Goal: Information Seeking & Learning: Find specific fact

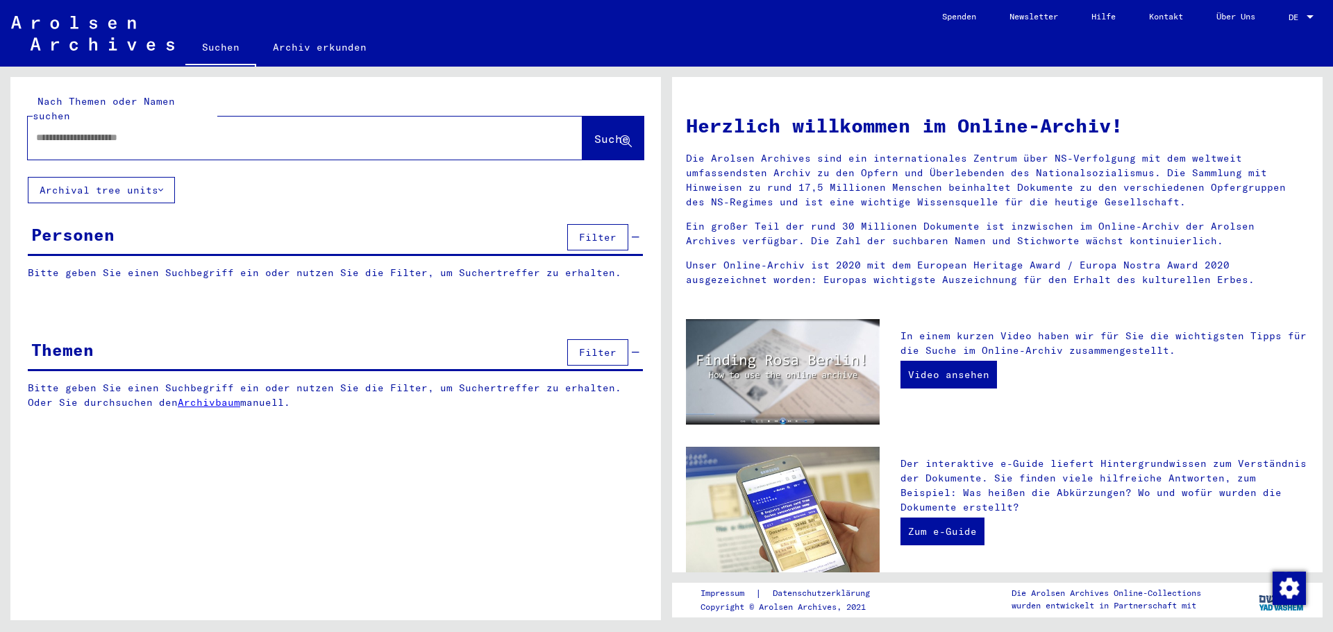
click at [162, 130] on input "text" at bounding box center [288, 137] width 505 height 15
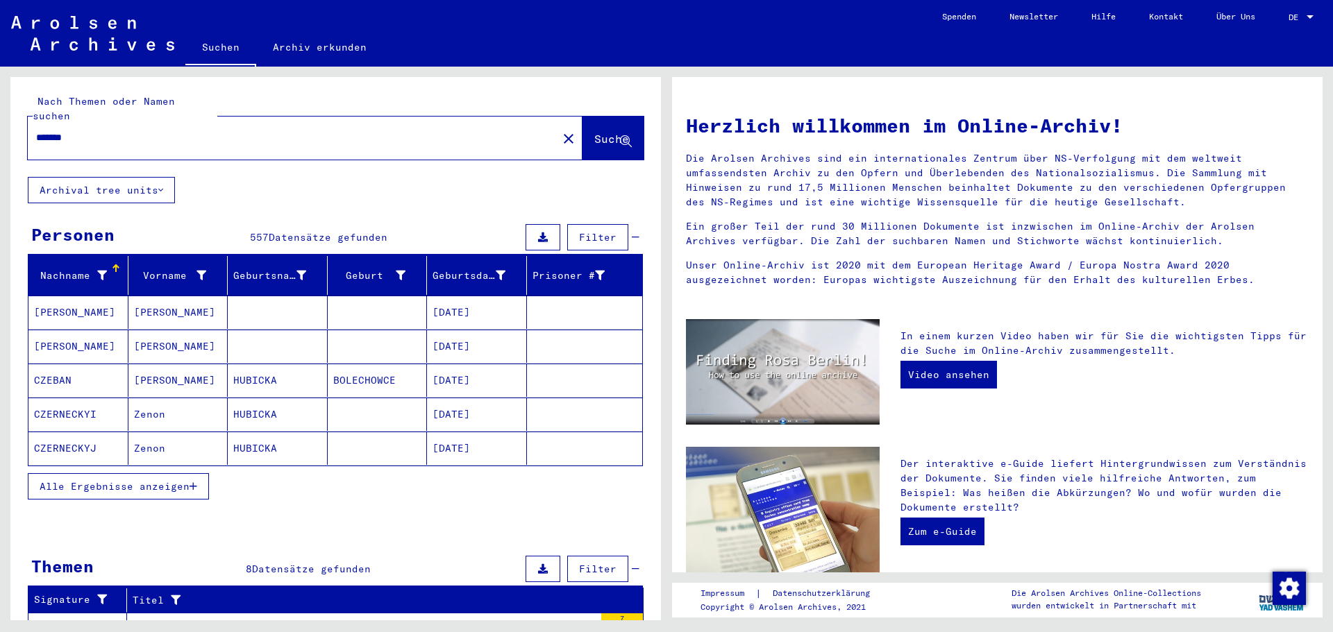
click at [183, 130] on input "*******" at bounding box center [288, 137] width 505 height 15
paste input "********"
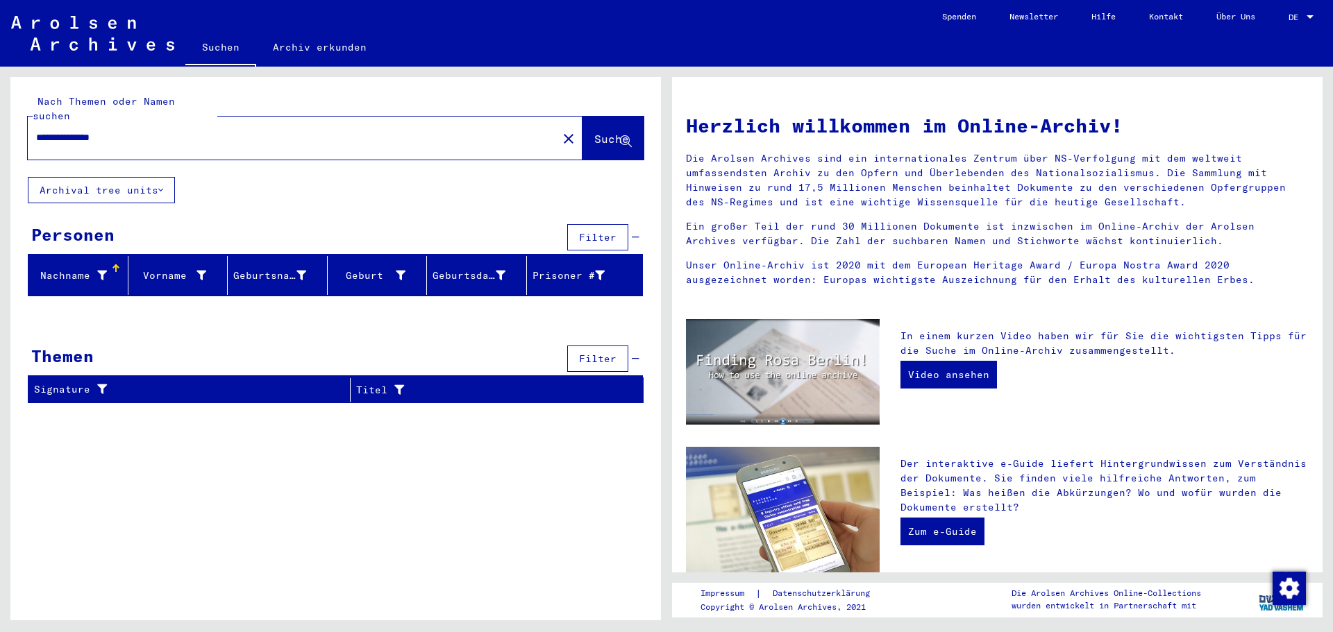
click at [92, 130] on input "**********" at bounding box center [288, 137] width 505 height 15
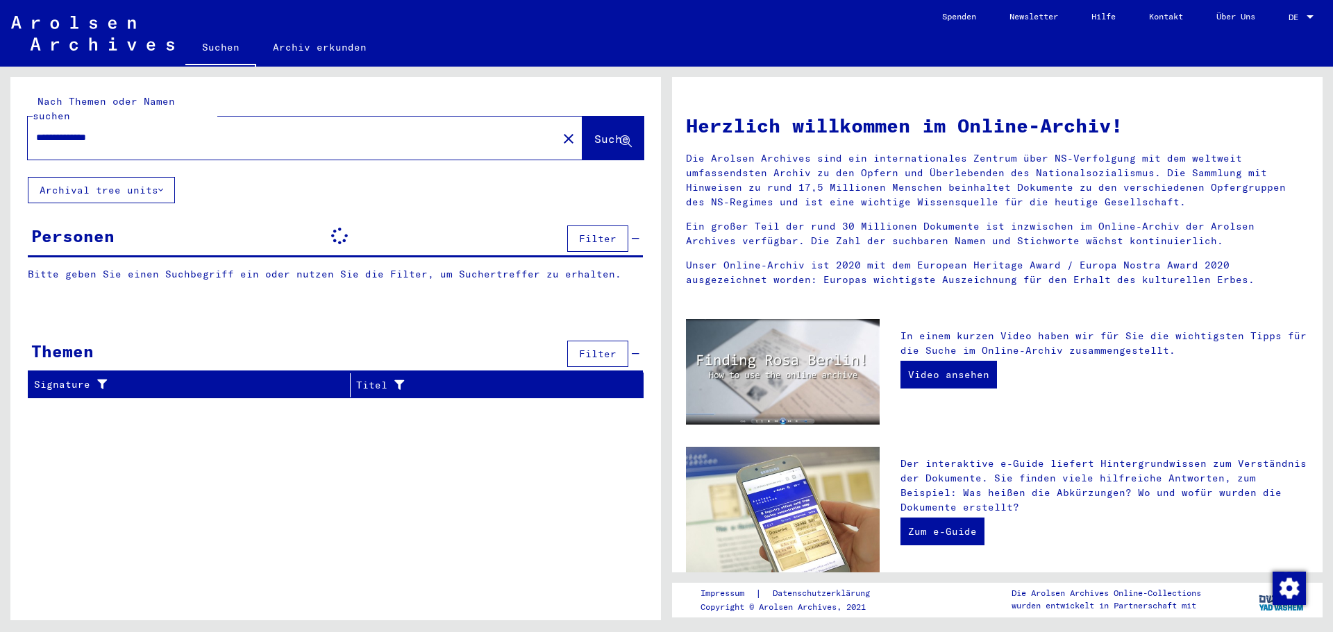
click at [179, 130] on input "**********" at bounding box center [288, 137] width 505 height 15
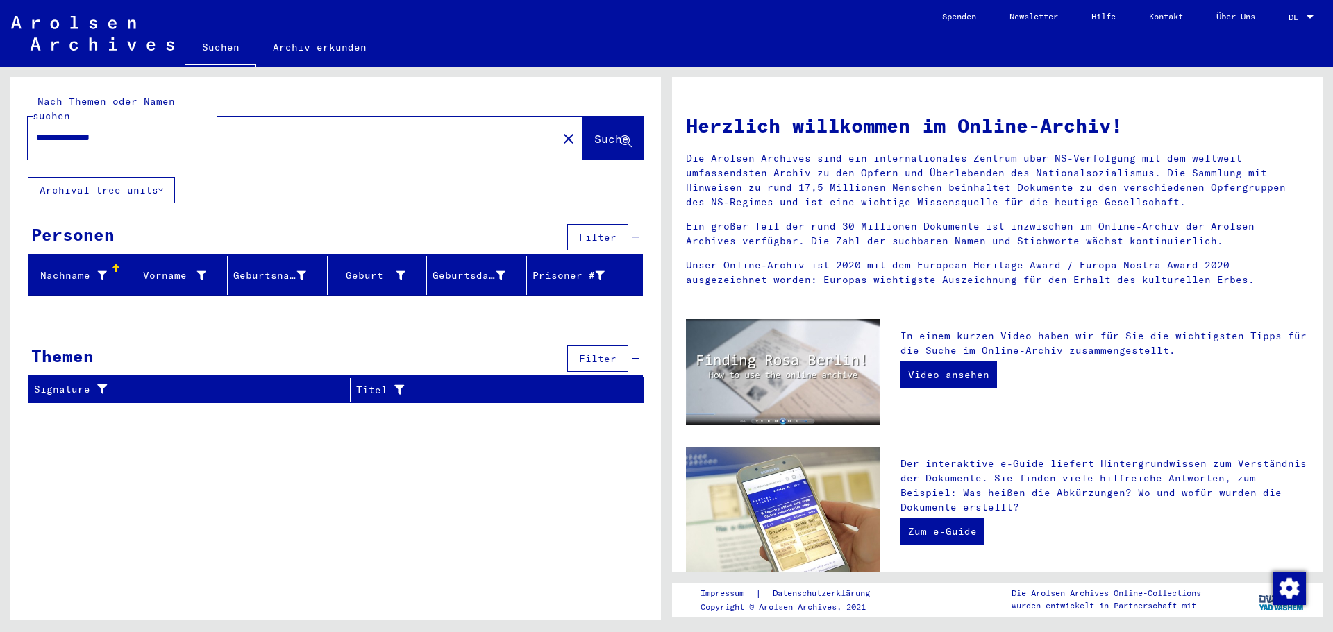
drag, startPoint x: 87, startPoint y: 121, endPoint x: 143, endPoint y: 115, distance: 55.9
click at [143, 122] on div "**********" at bounding box center [284, 137] width 513 height 31
type input "*******"
click at [95, 130] on input "text" at bounding box center [288, 137] width 505 height 15
type input "**********"
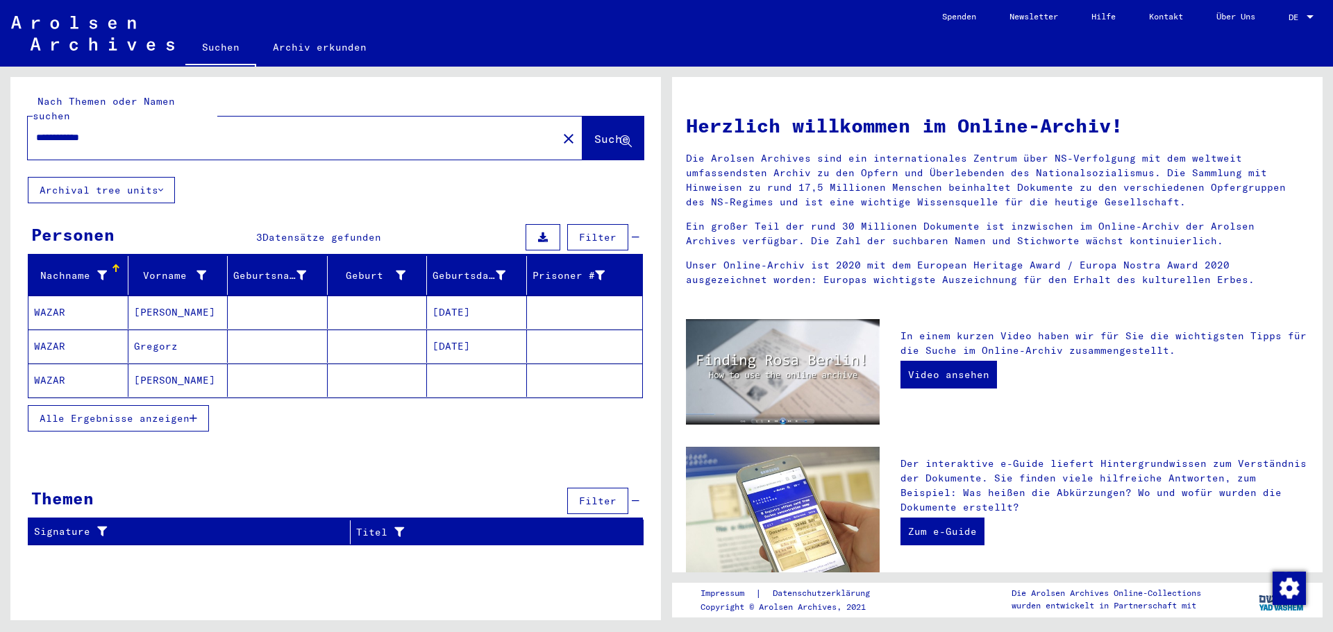
click at [274, 306] on mat-cell at bounding box center [278, 312] width 100 height 33
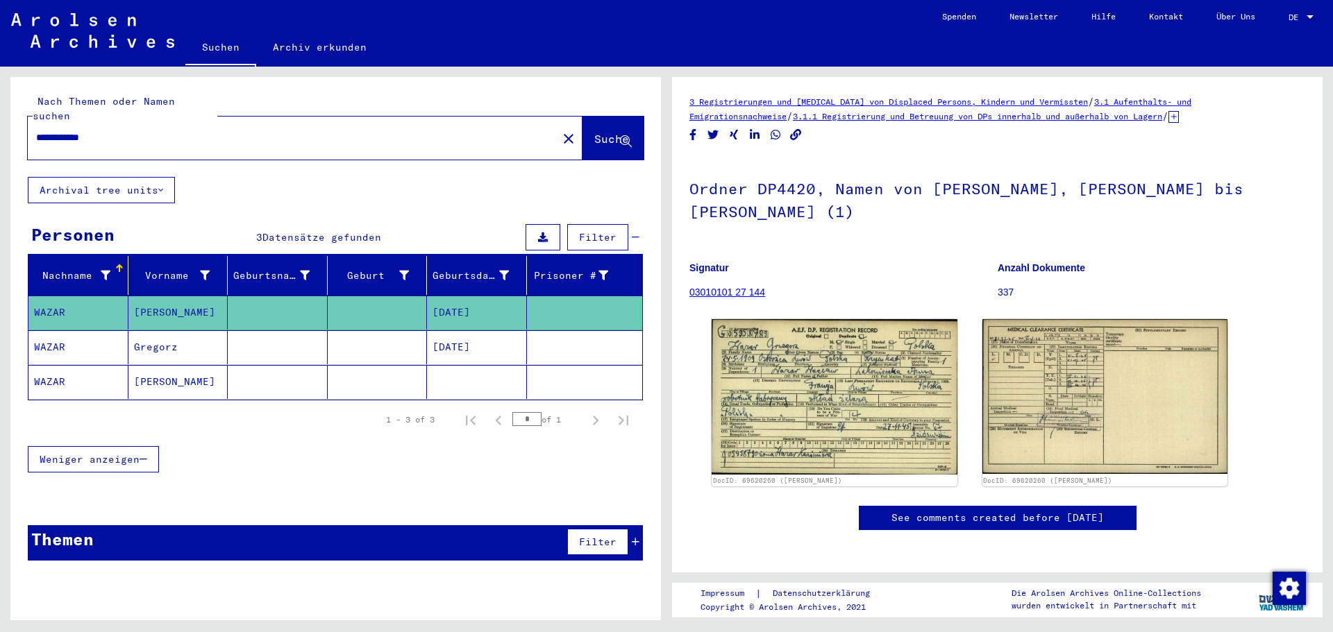
click at [756, 294] on link "03010101 27 144" at bounding box center [727, 292] width 76 height 11
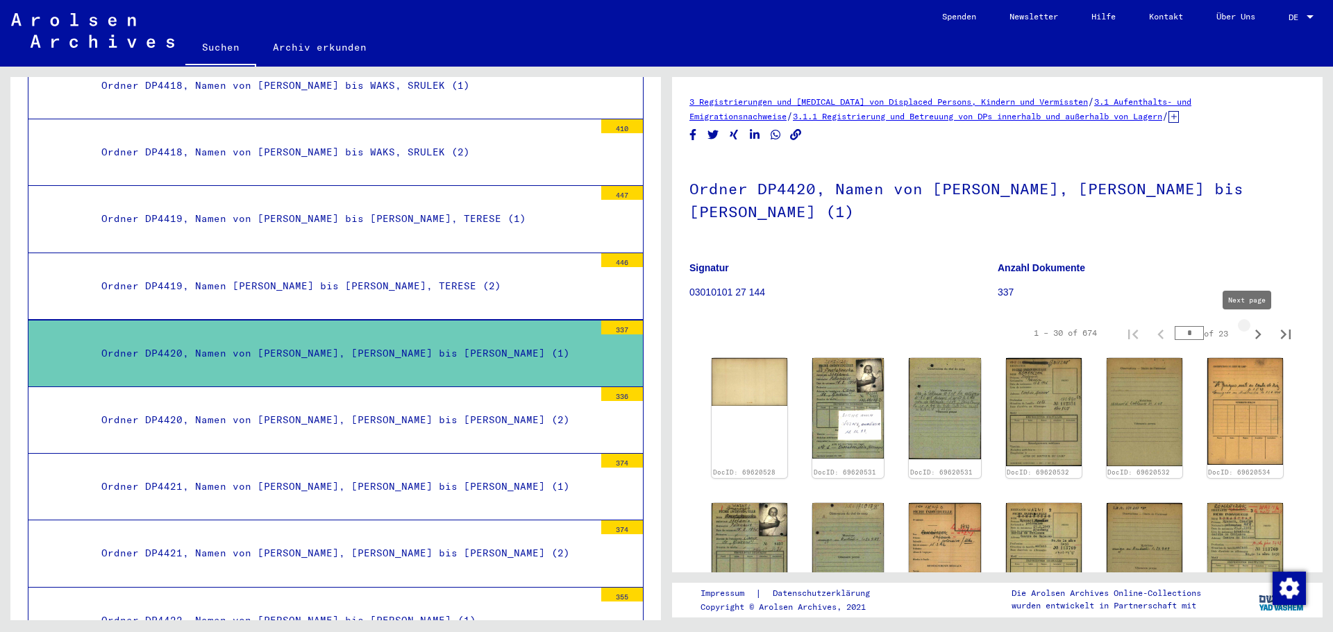
click at [1248, 335] on icon "Next page" at bounding box center [1257, 334] width 19 height 19
type input "*"
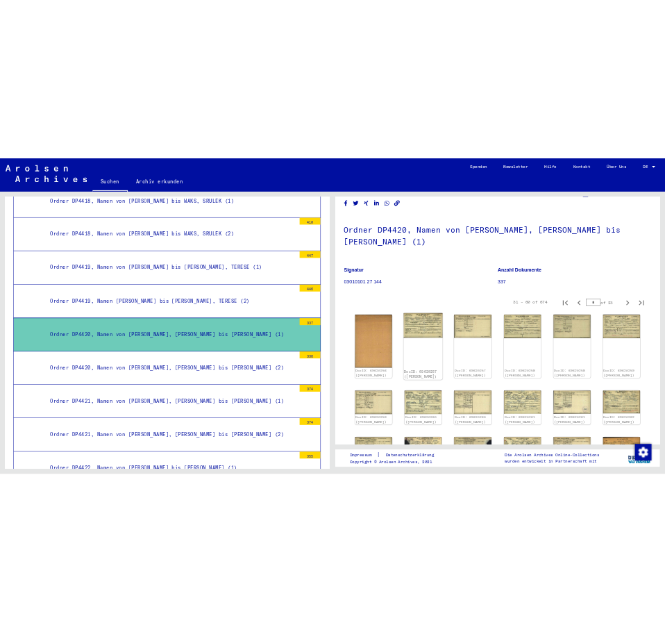
scroll to position [69, 0]
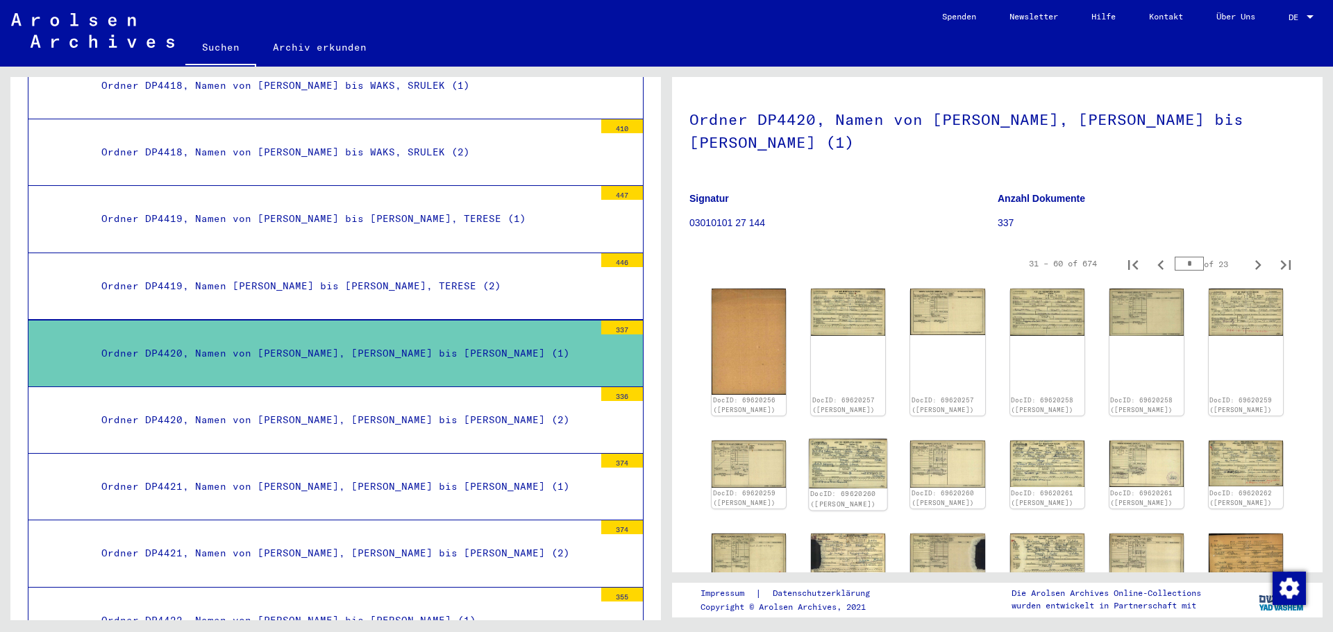
click at [819, 444] on img at bounding box center [848, 463] width 78 height 49
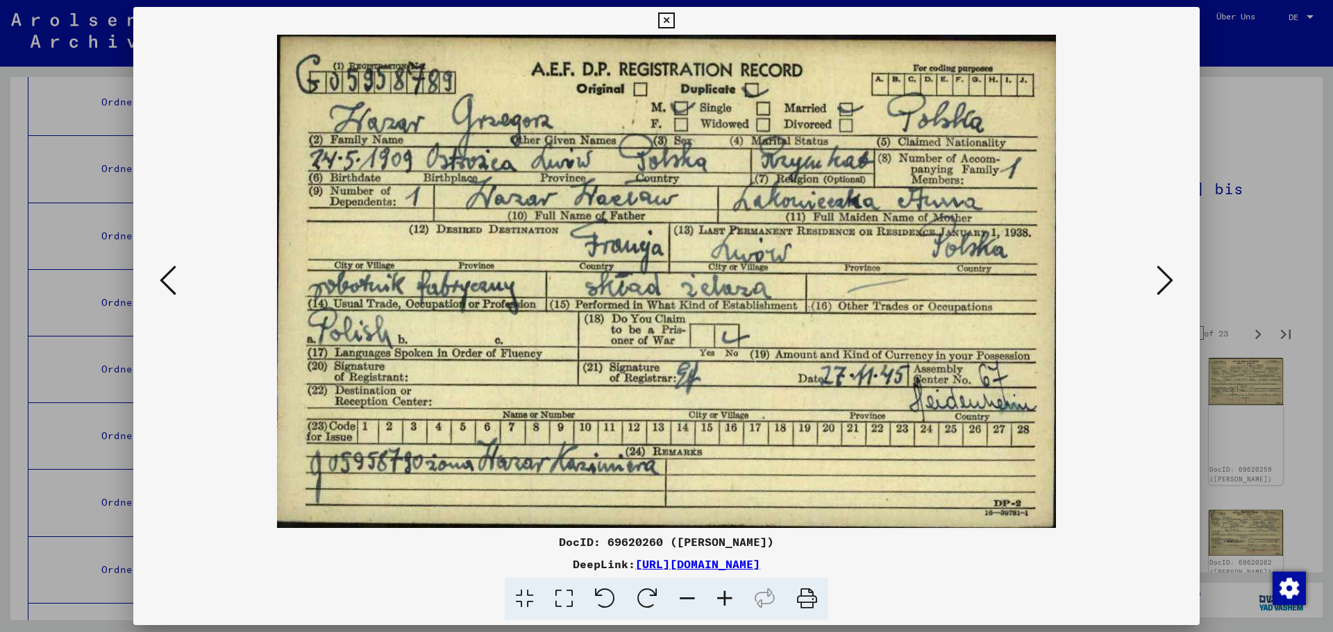
scroll to position [0, 0]
click at [1163, 278] on icon at bounding box center [1164, 280] width 17 height 33
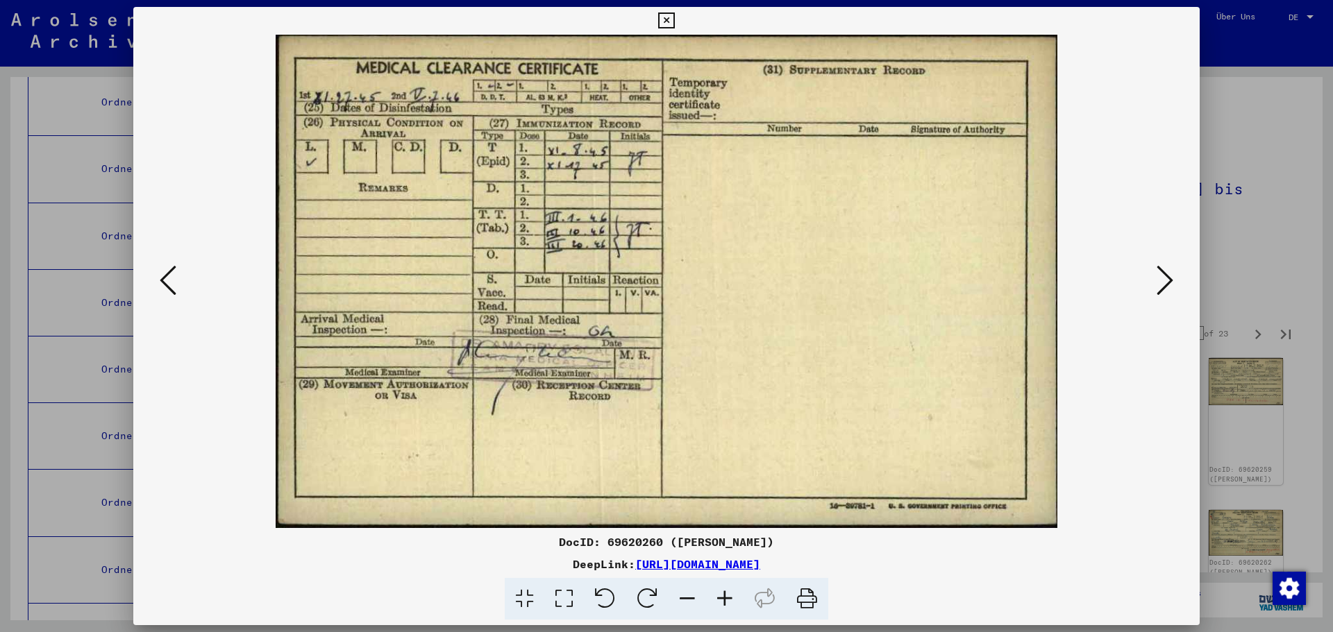
click at [173, 280] on icon at bounding box center [168, 280] width 17 height 33
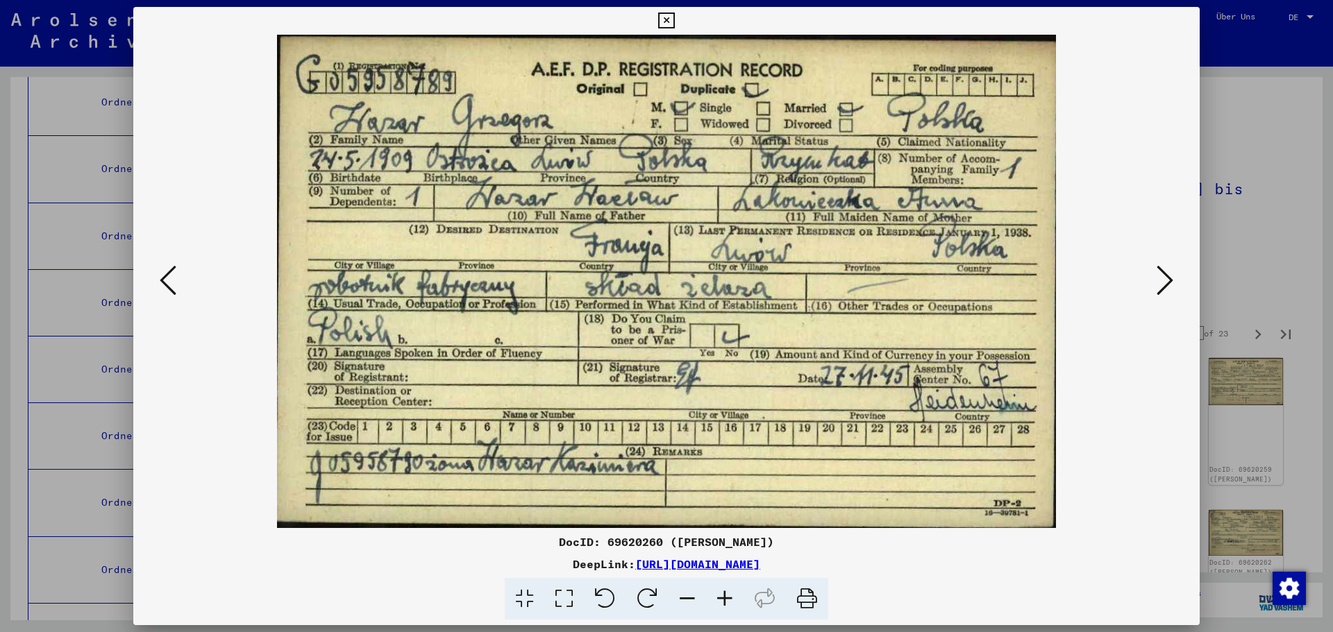
click at [1160, 282] on icon at bounding box center [1164, 280] width 17 height 33
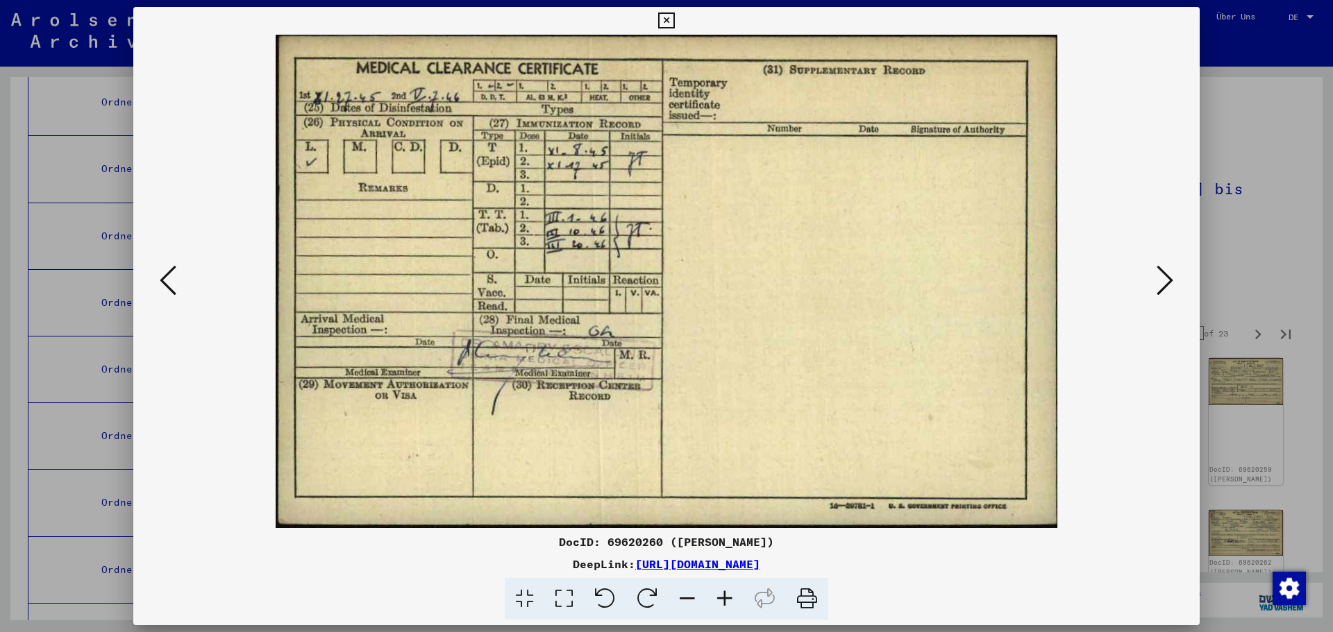
click at [1160, 282] on icon at bounding box center [1164, 280] width 17 height 33
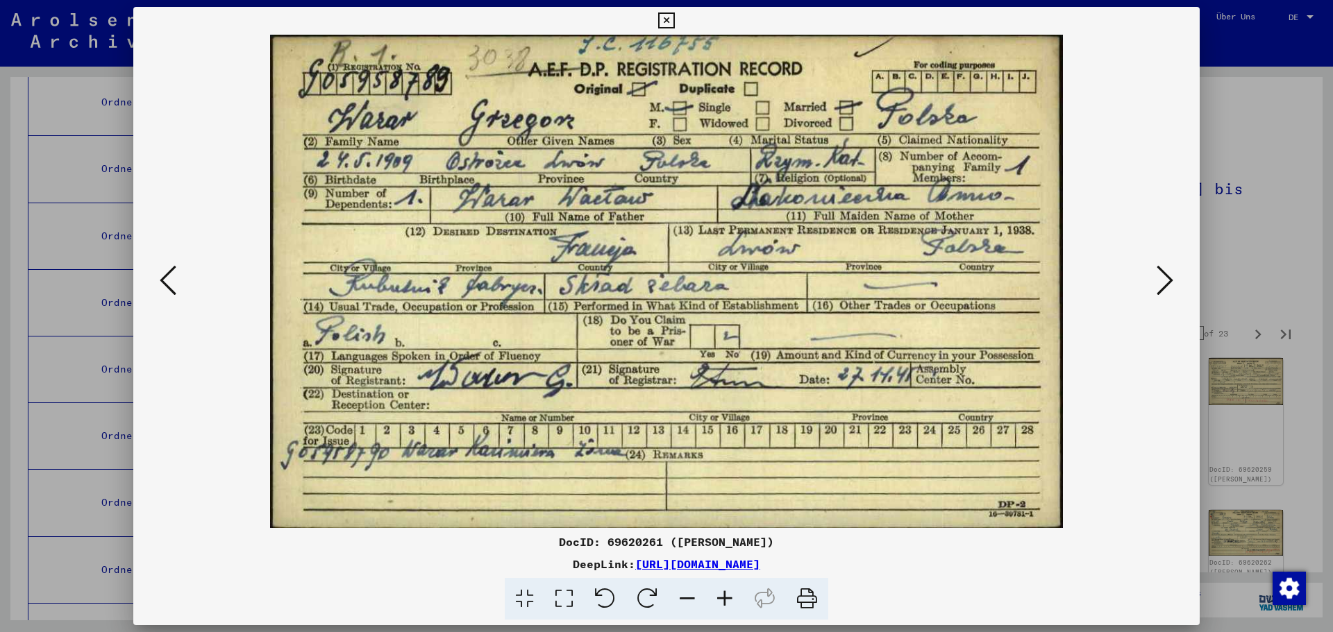
click at [1160, 282] on icon at bounding box center [1164, 280] width 17 height 33
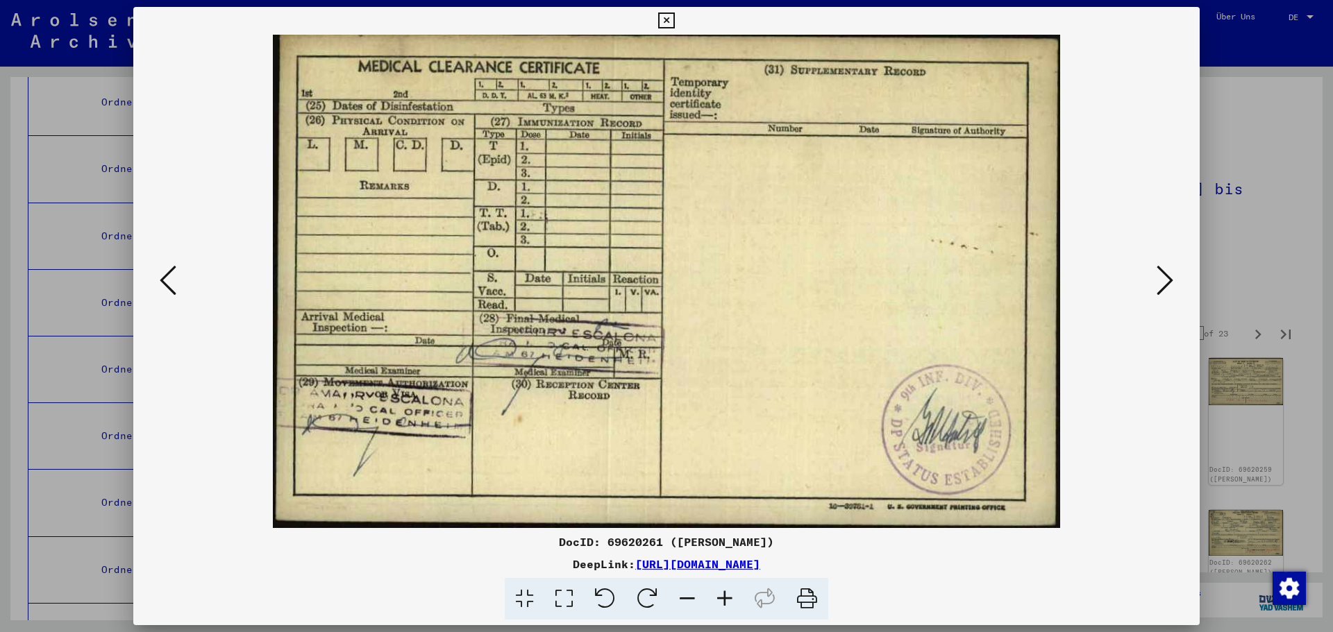
click at [1160, 282] on icon at bounding box center [1164, 280] width 17 height 33
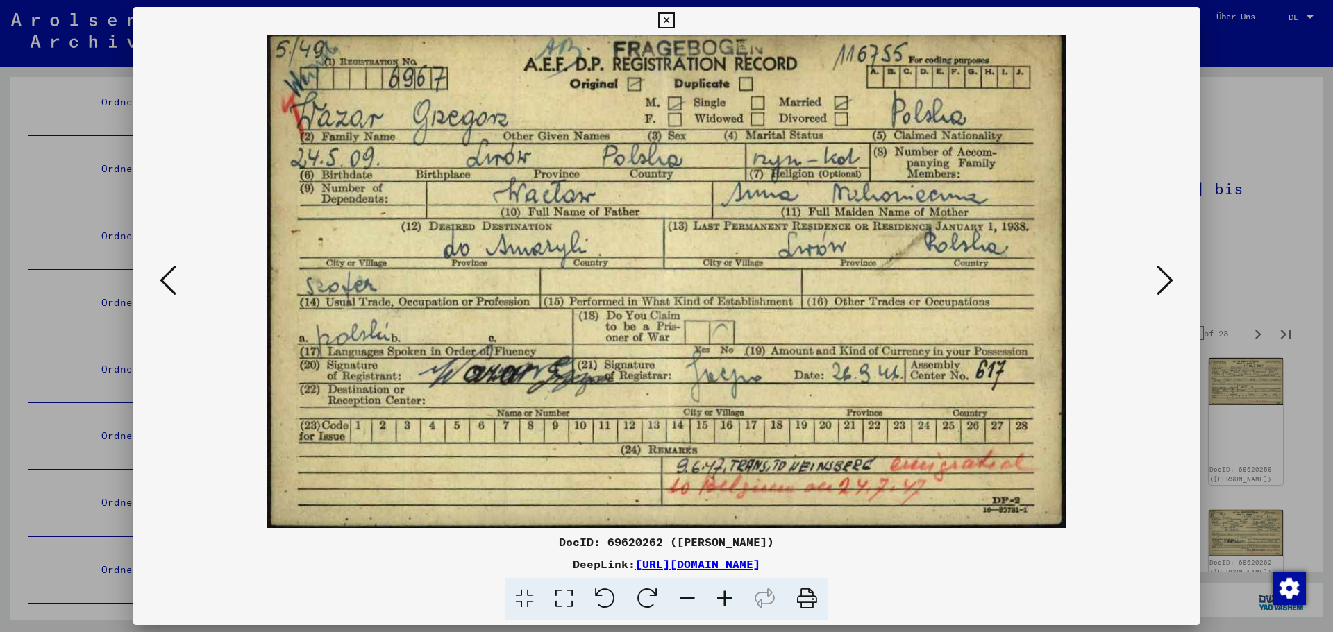
click at [1167, 270] on icon at bounding box center [1164, 280] width 17 height 33
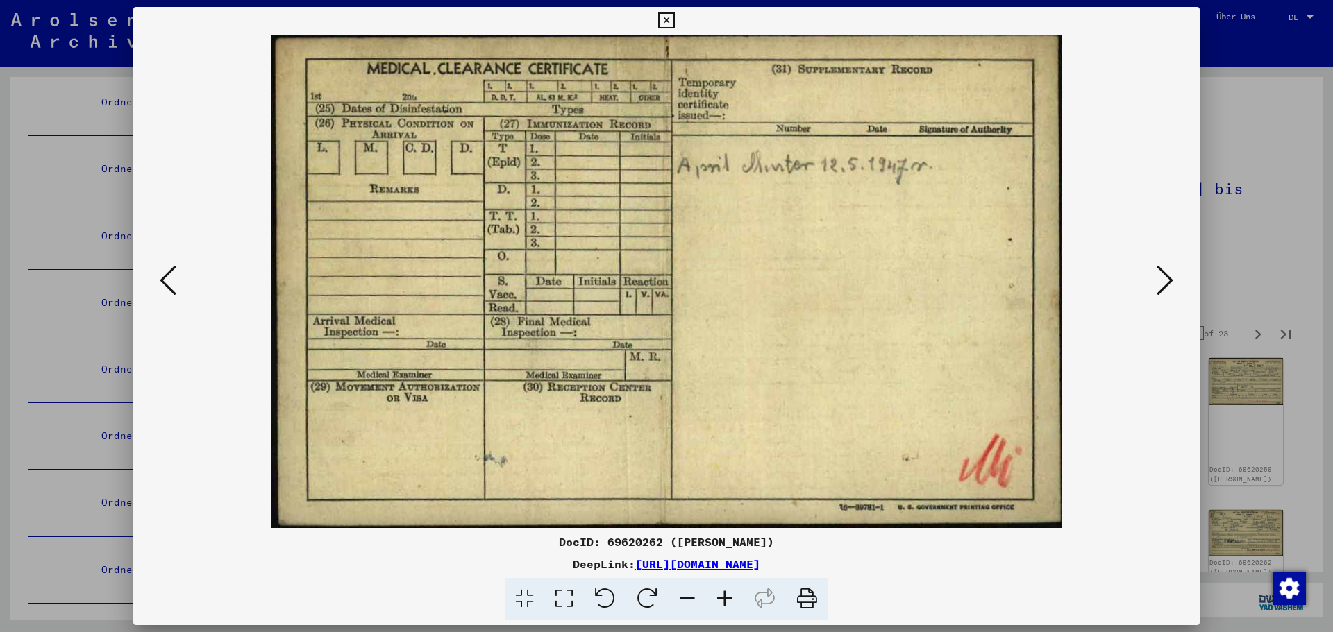
click at [669, 18] on icon at bounding box center [666, 20] width 16 height 17
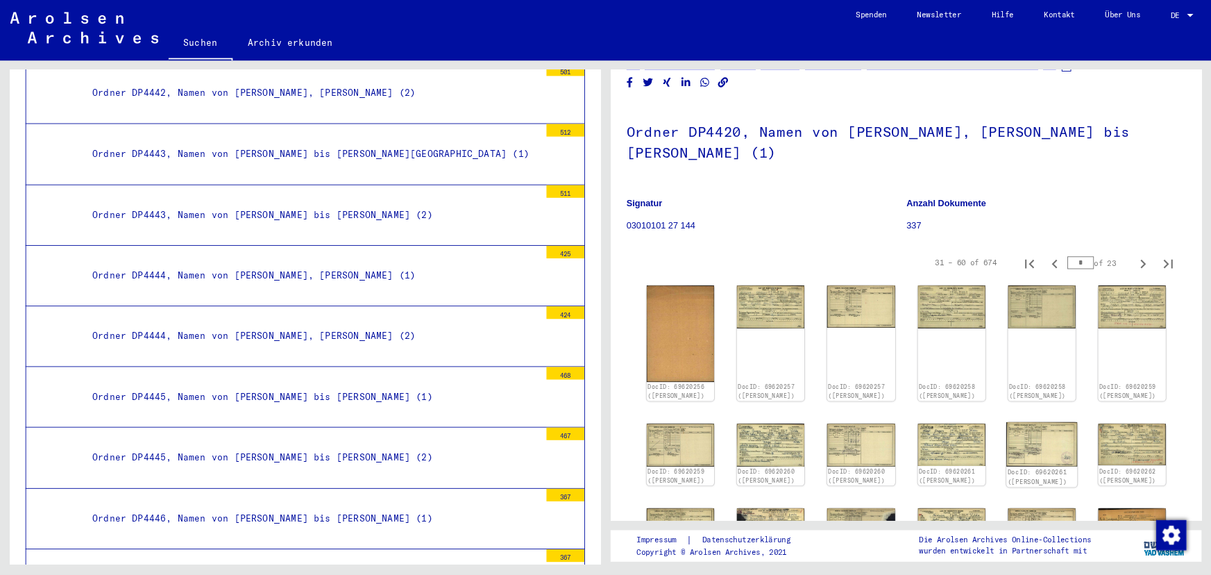
scroll to position [69, 0]
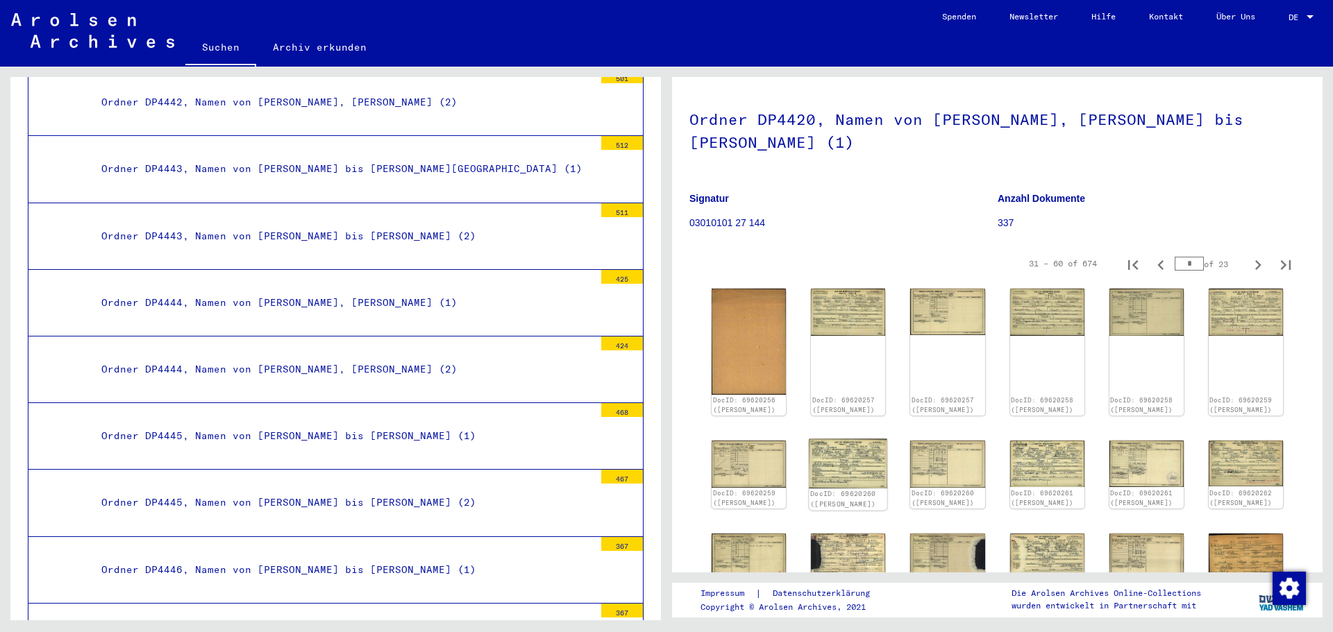
click at [844, 457] on img at bounding box center [848, 463] width 78 height 49
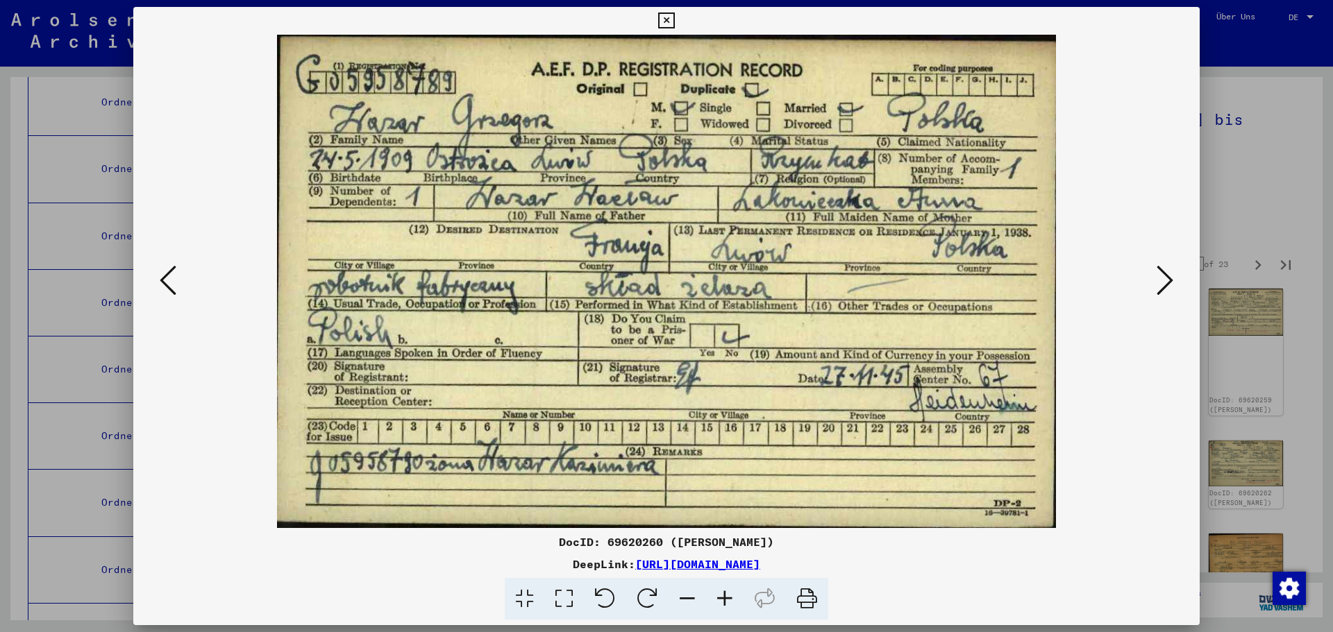
click at [844, 457] on img at bounding box center [666, 282] width 972 height 494
click at [1172, 278] on icon at bounding box center [1164, 280] width 17 height 33
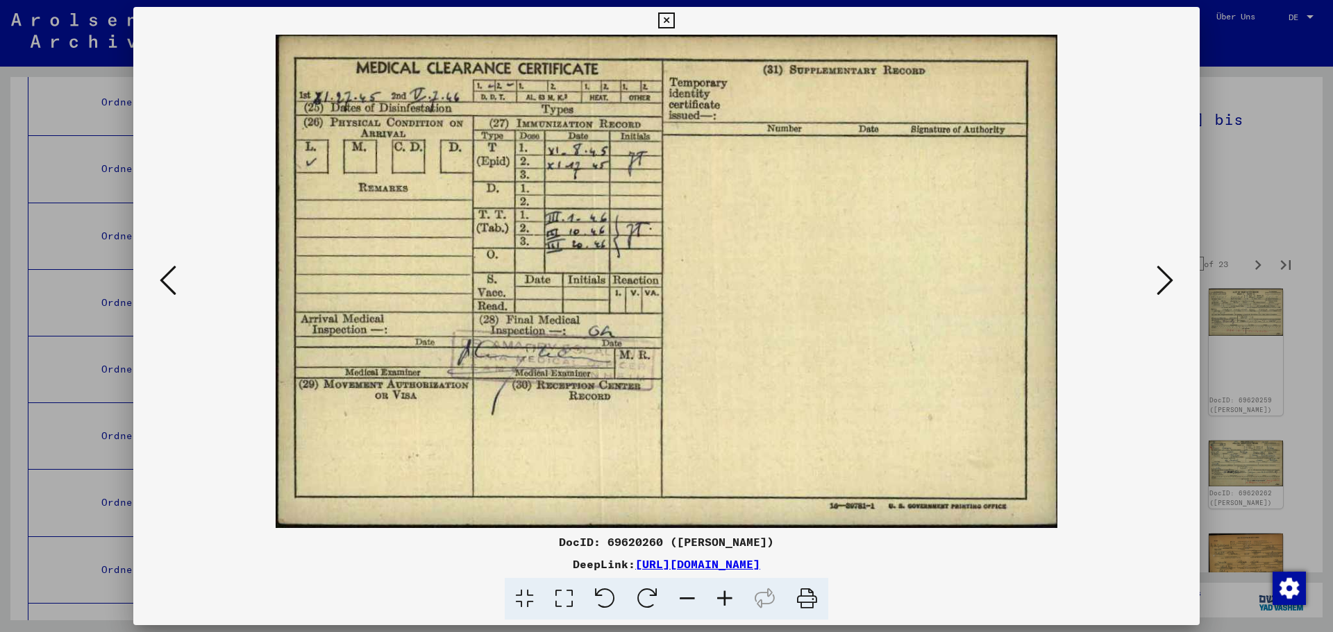
click at [1172, 278] on icon at bounding box center [1164, 280] width 17 height 33
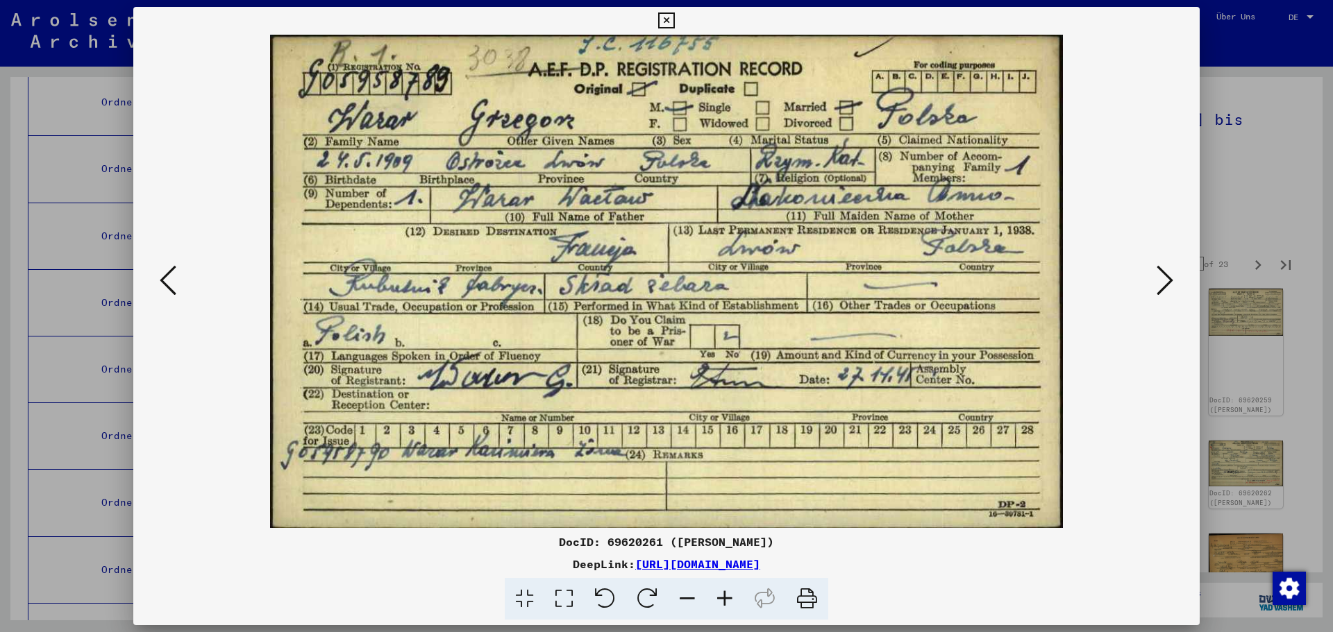
click at [1165, 271] on icon at bounding box center [1164, 280] width 17 height 33
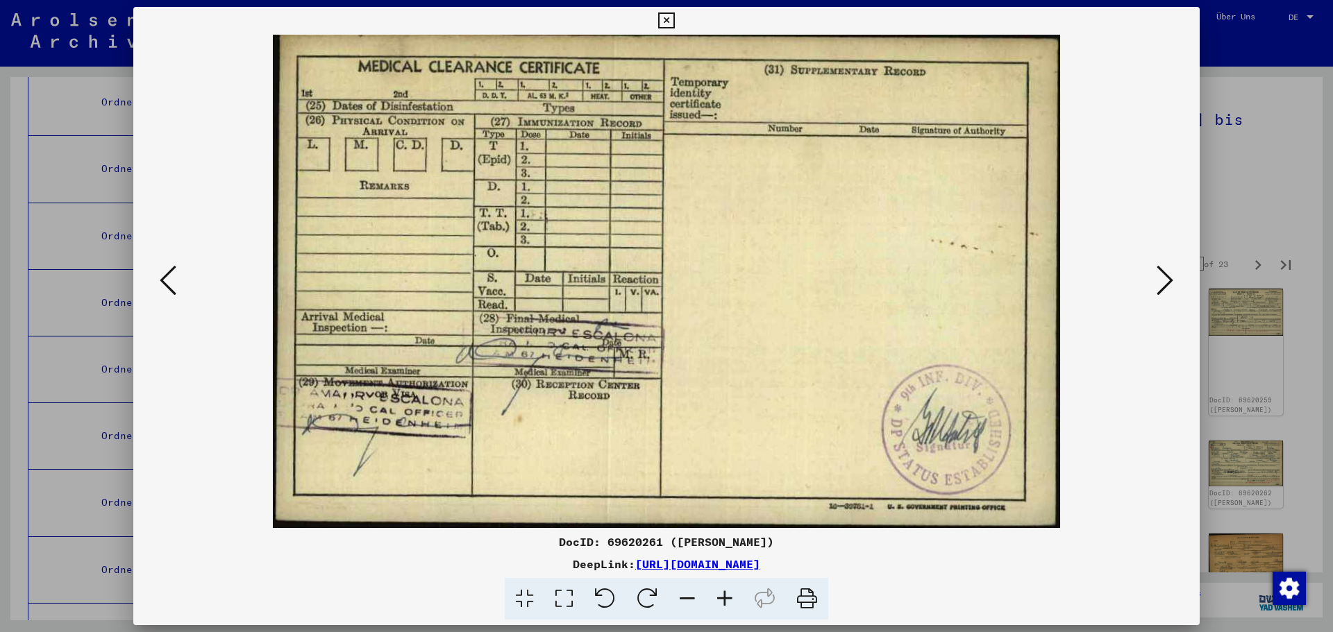
click at [1165, 271] on icon at bounding box center [1164, 280] width 17 height 33
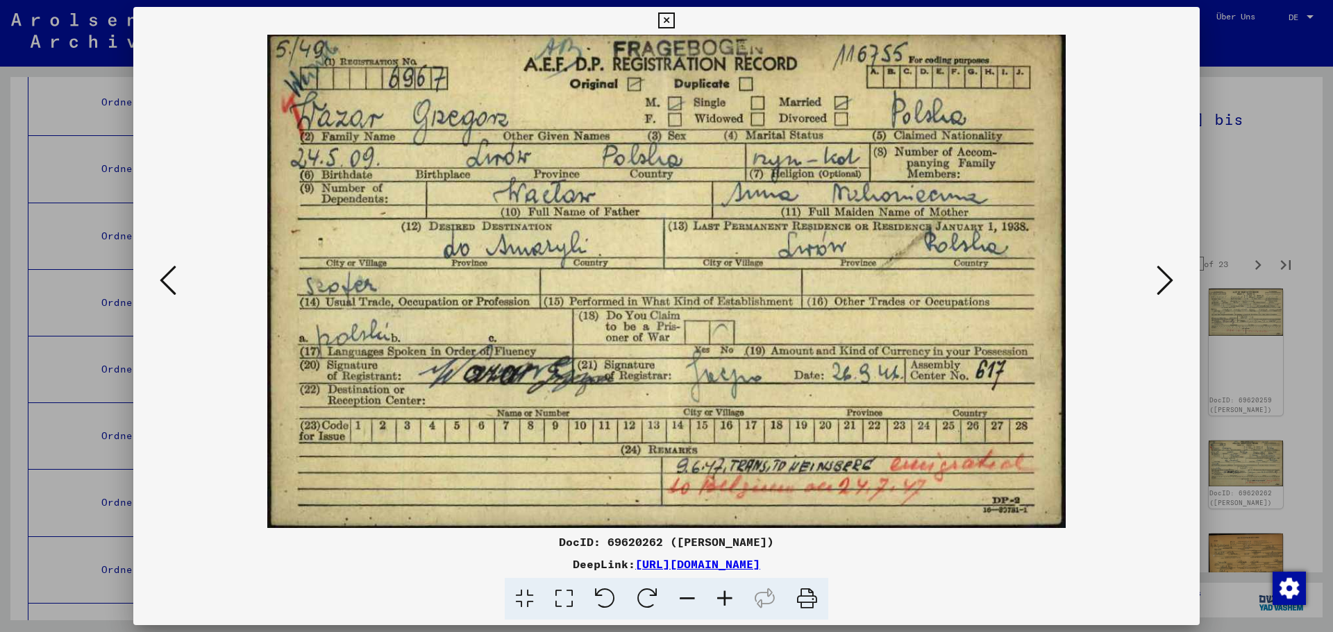
click at [1165, 271] on icon at bounding box center [1164, 280] width 17 height 33
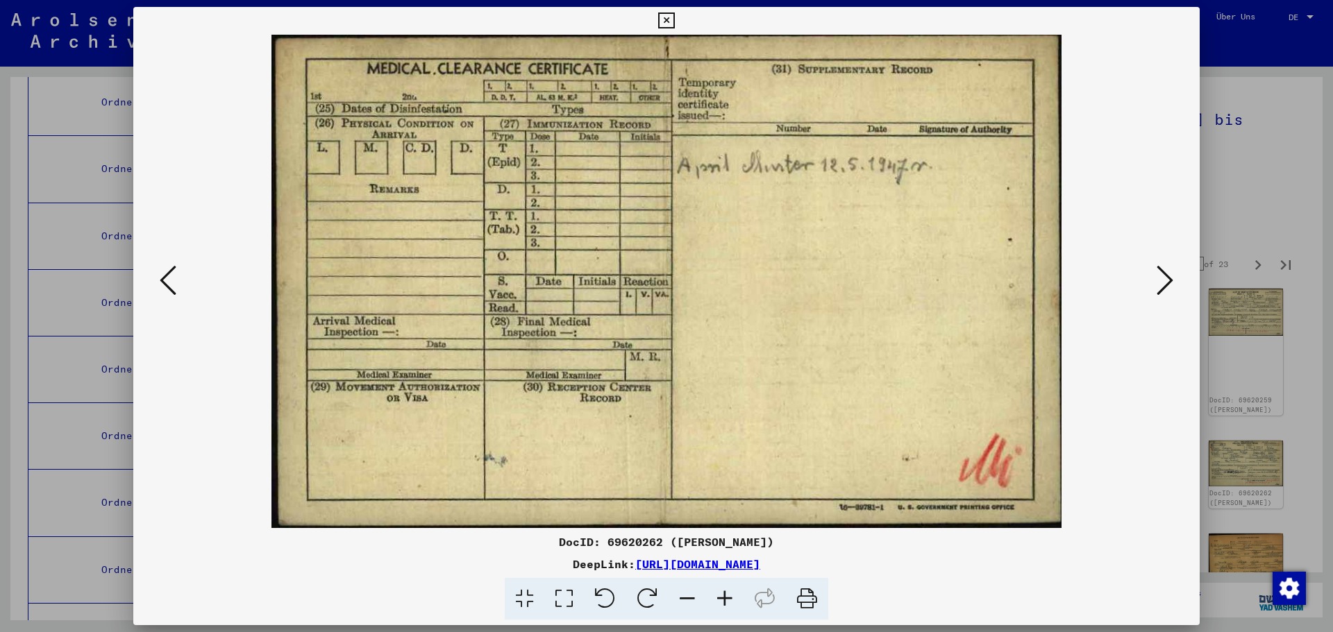
click at [174, 278] on icon at bounding box center [168, 280] width 17 height 33
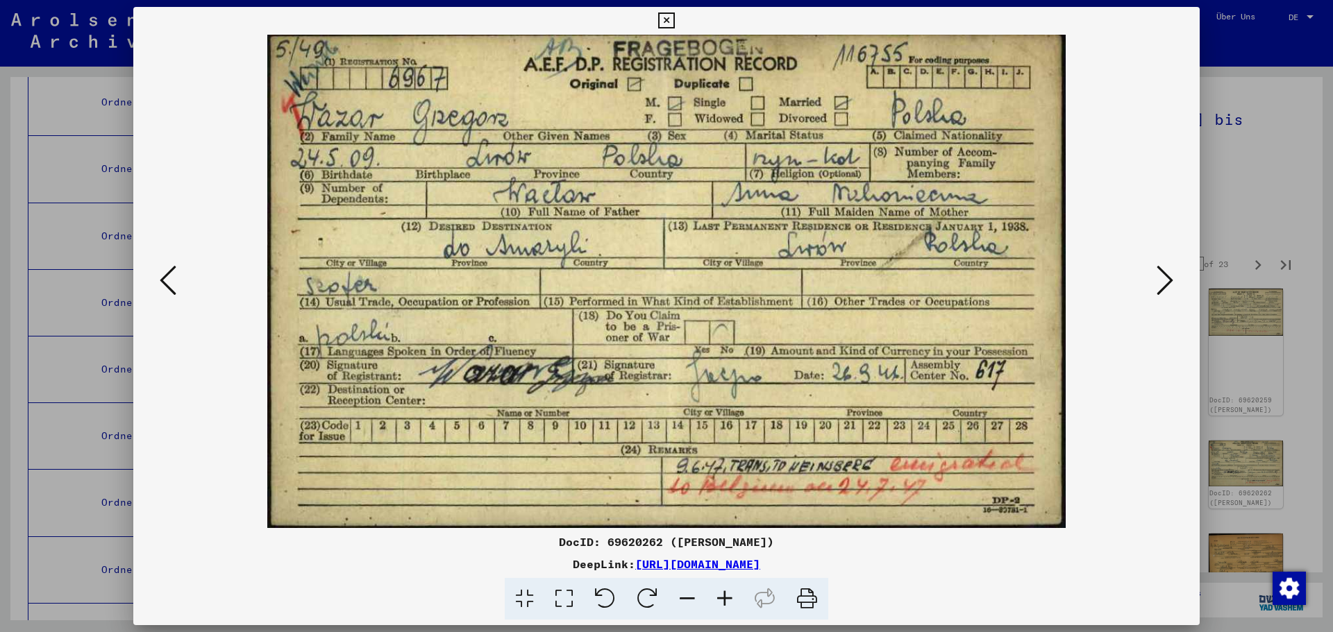
click at [1158, 273] on icon at bounding box center [1164, 280] width 17 height 33
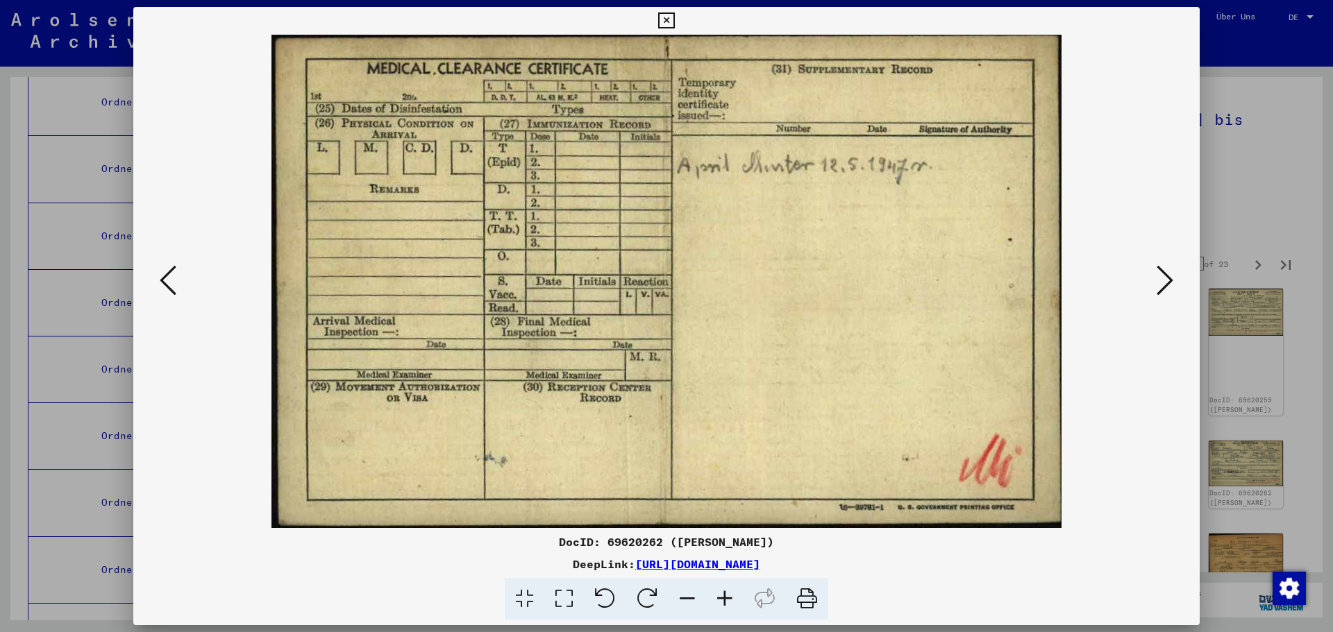
click at [1158, 273] on icon at bounding box center [1164, 280] width 17 height 33
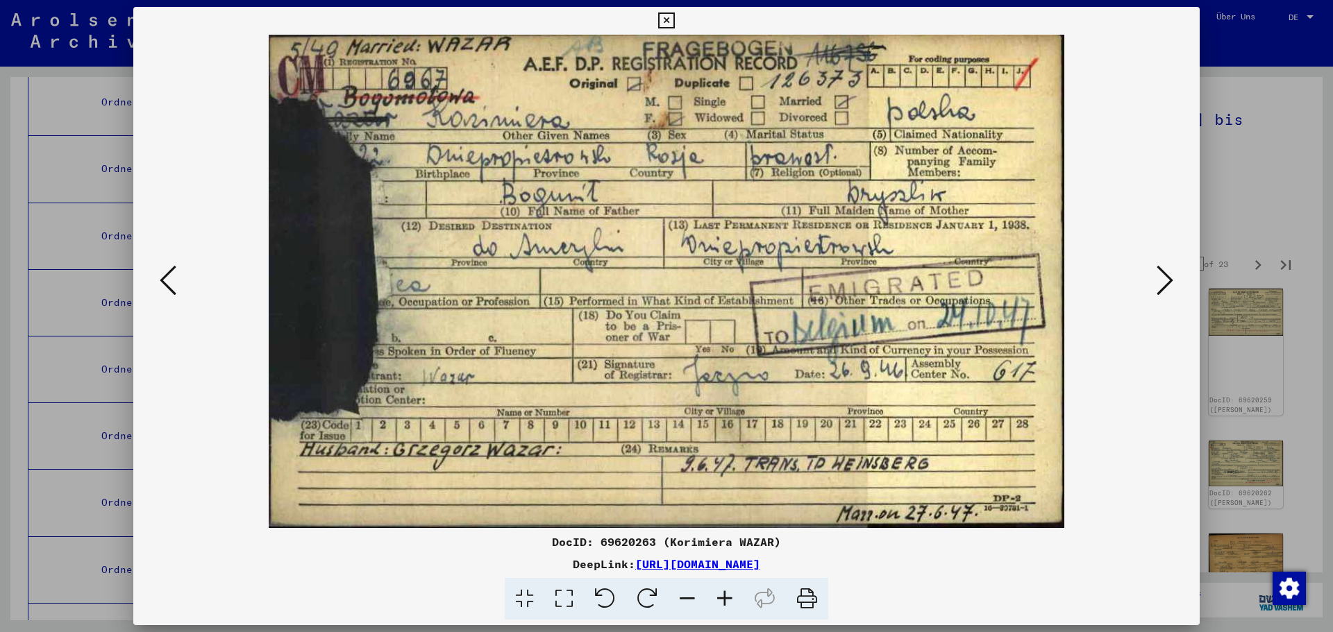
click at [1158, 273] on icon at bounding box center [1164, 280] width 17 height 33
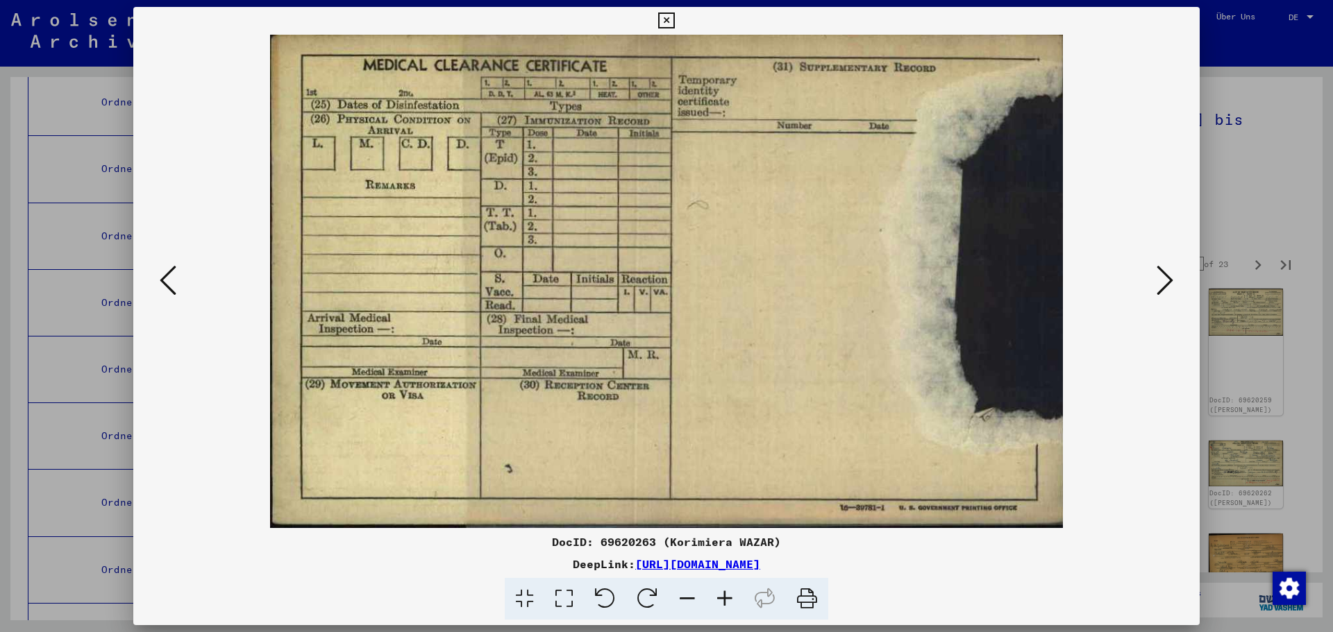
click at [1158, 273] on icon at bounding box center [1164, 280] width 17 height 33
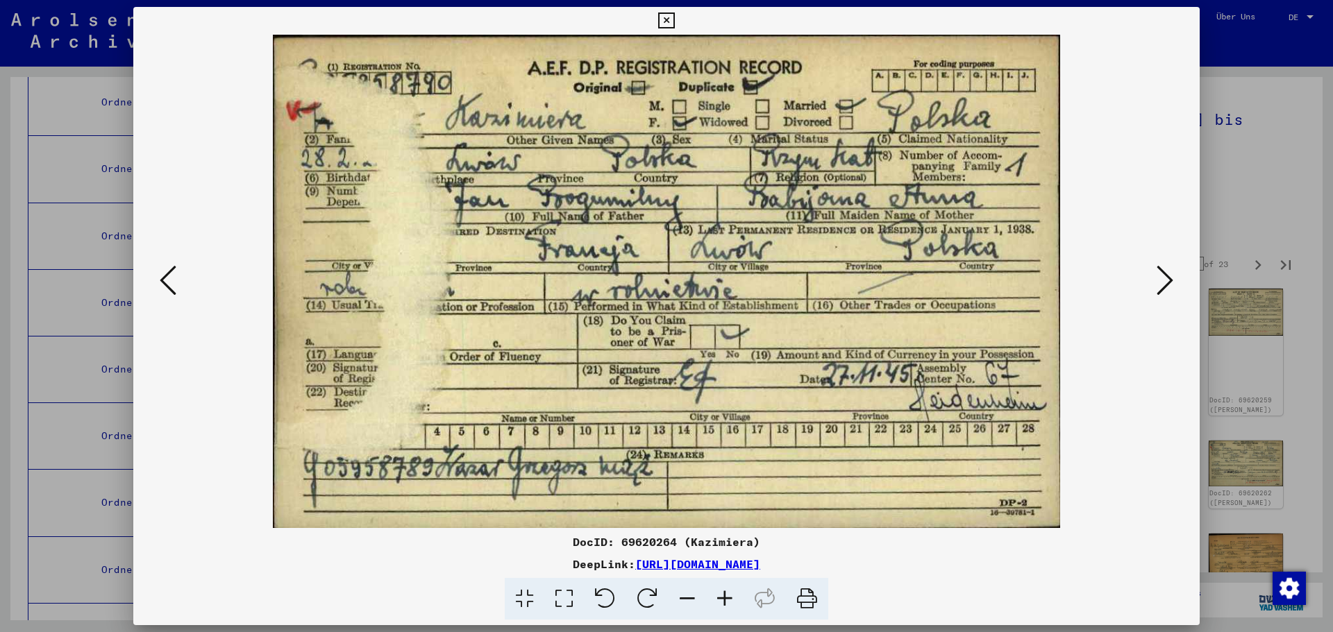
click at [1158, 273] on icon at bounding box center [1164, 280] width 17 height 33
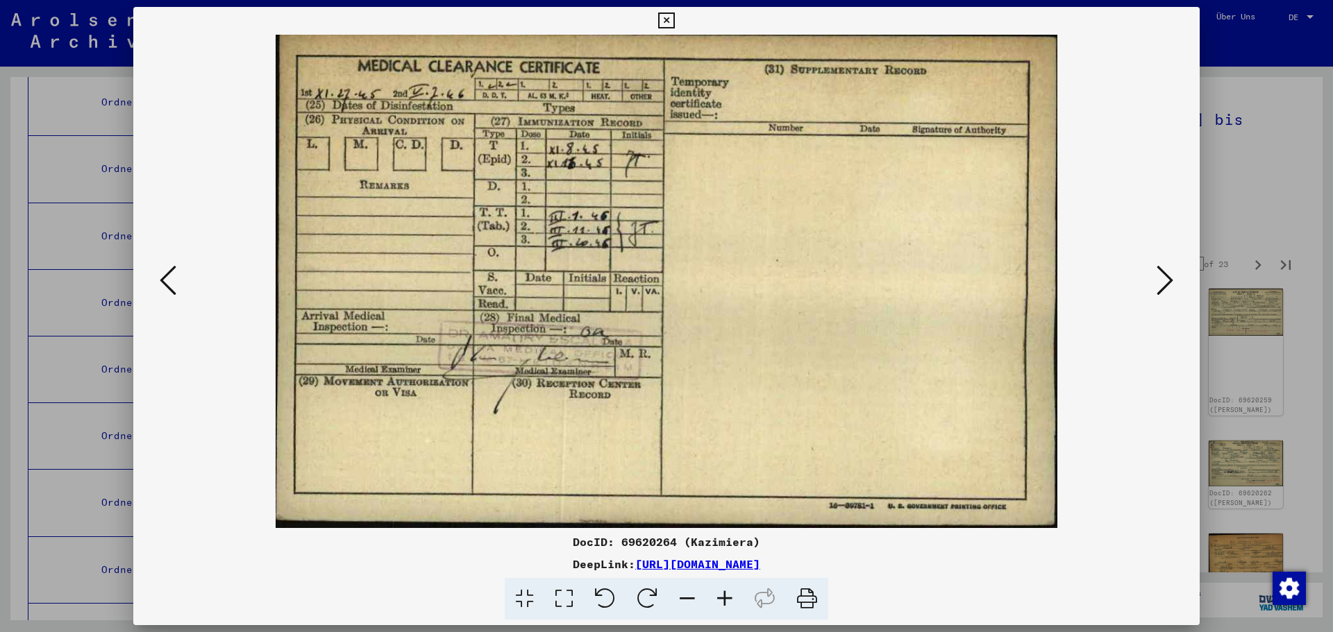
click at [167, 279] on icon at bounding box center [168, 280] width 17 height 33
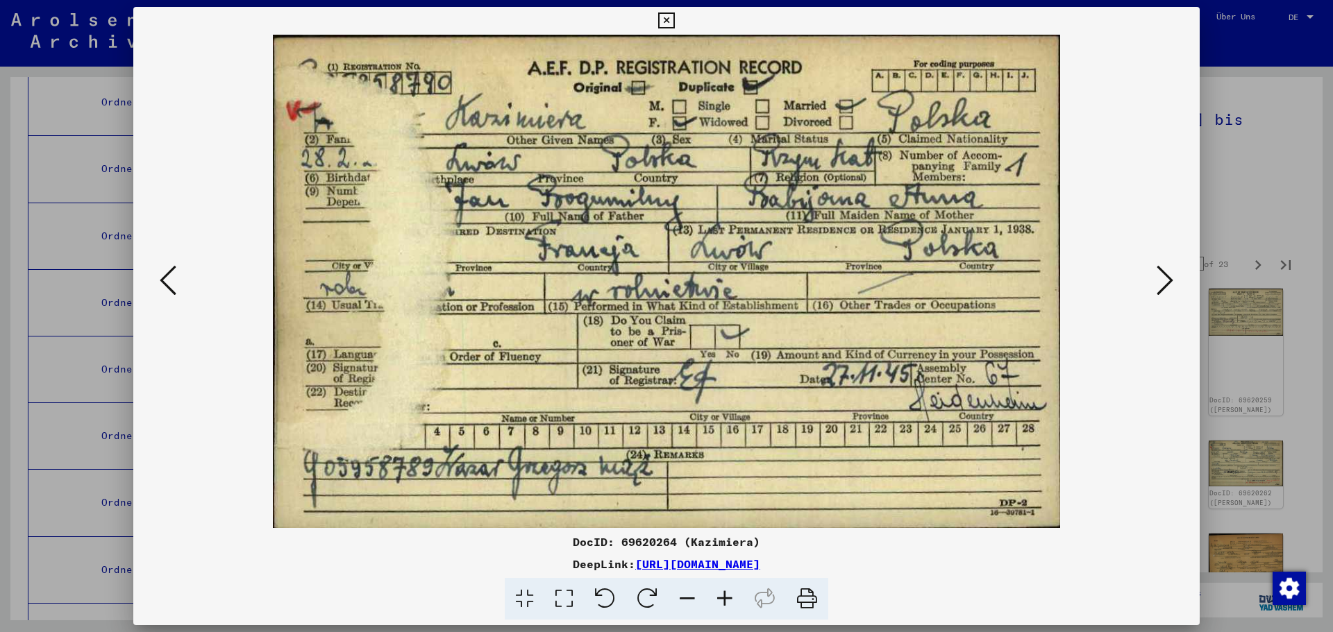
click at [167, 279] on icon at bounding box center [168, 280] width 17 height 33
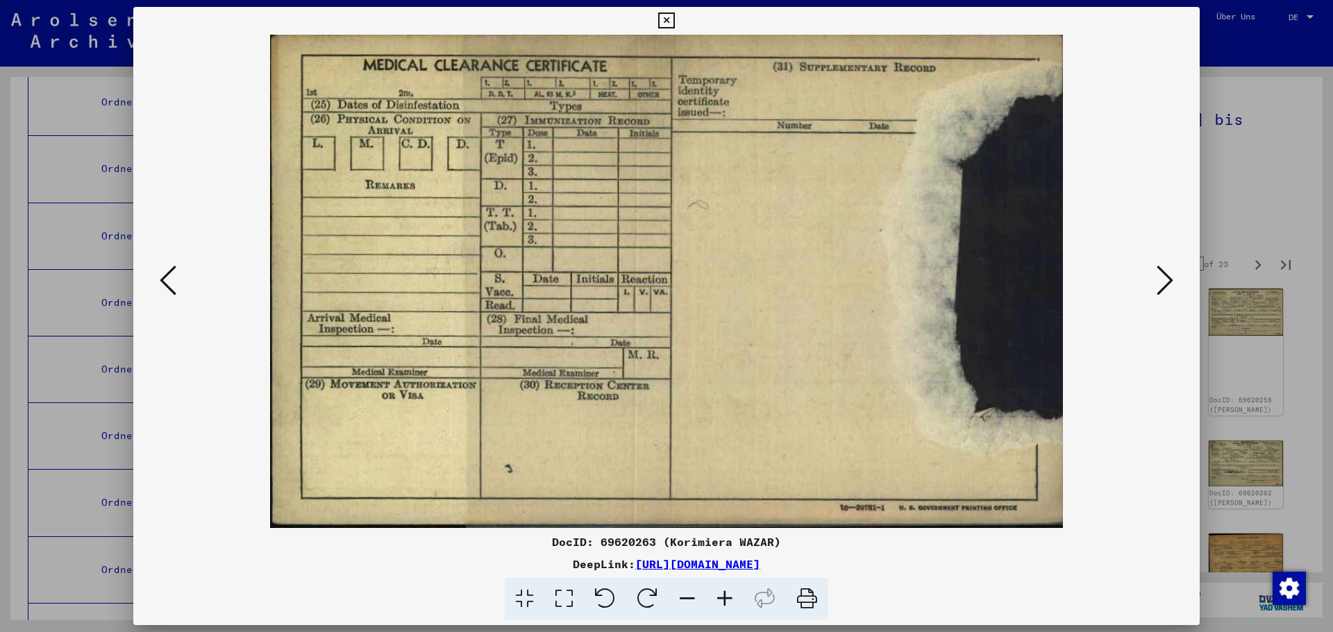
click at [167, 279] on icon at bounding box center [168, 280] width 17 height 33
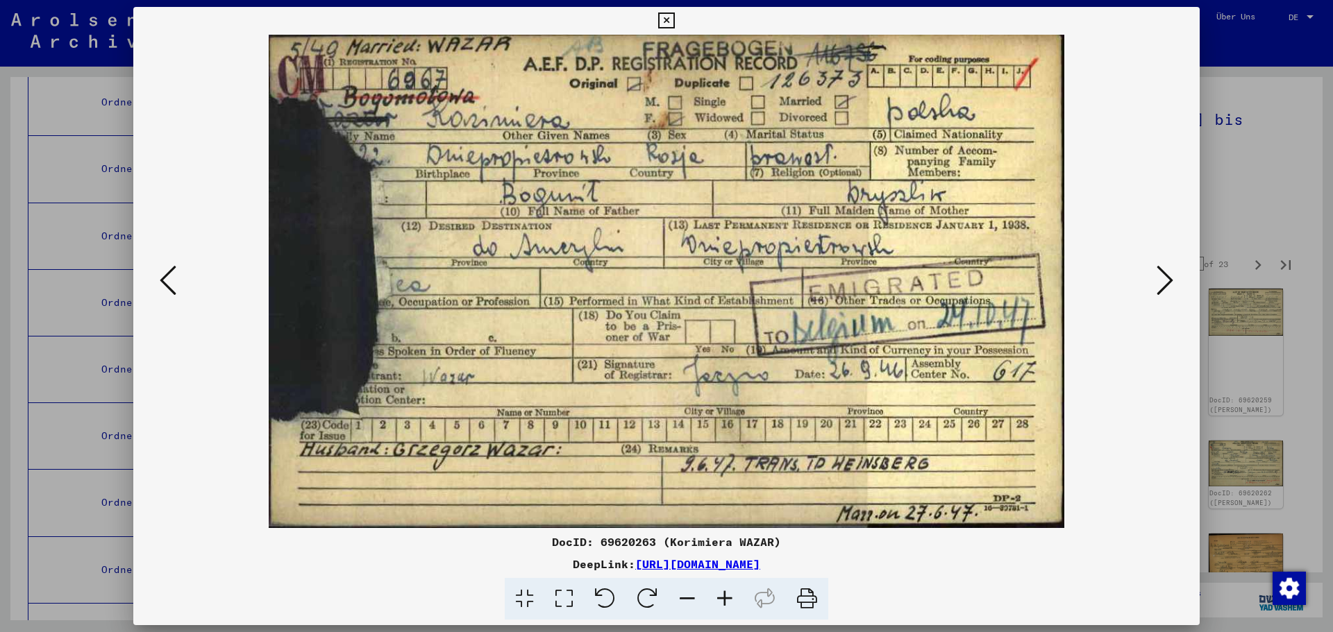
click at [168, 278] on icon at bounding box center [168, 280] width 17 height 33
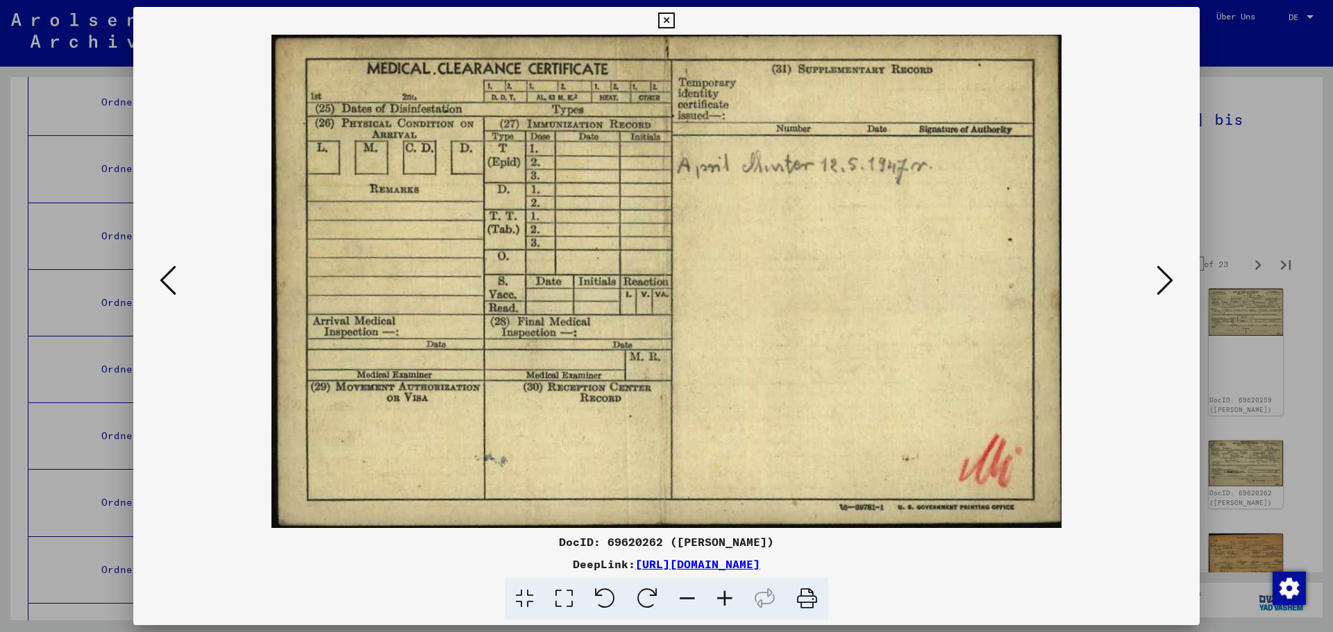
click at [168, 278] on icon at bounding box center [168, 280] width 17 height 33
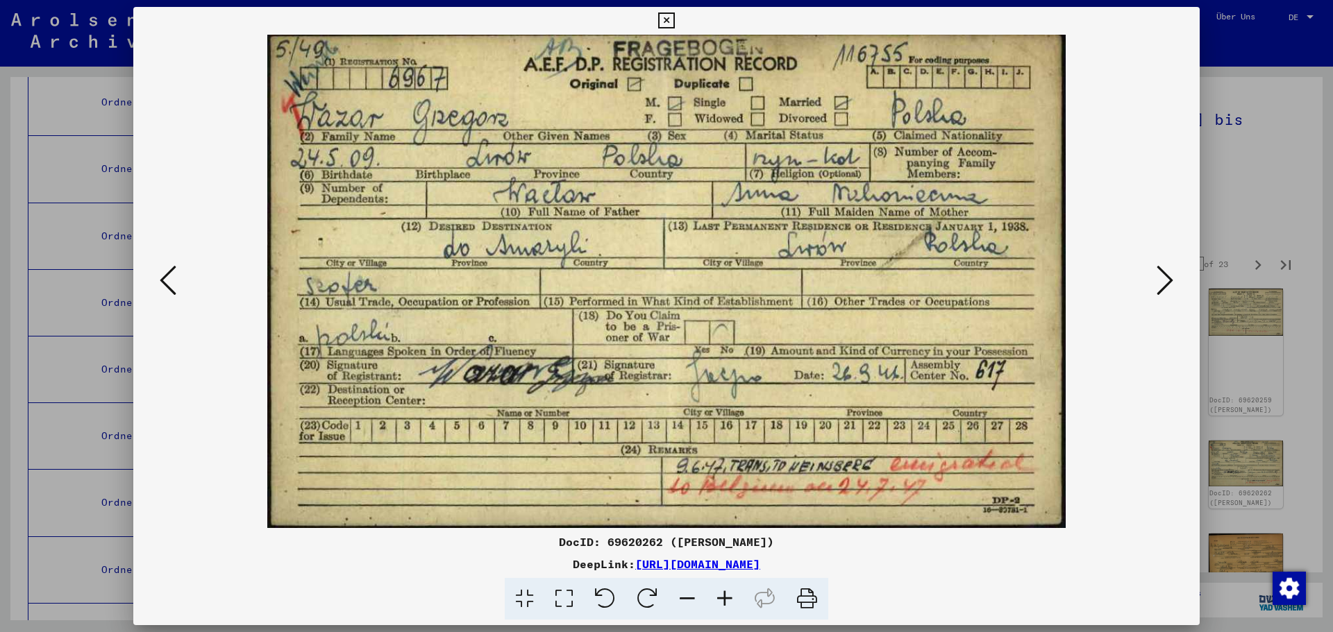
click at [168, 278] on icon at bounding box center [168, 280] width 17 height 33
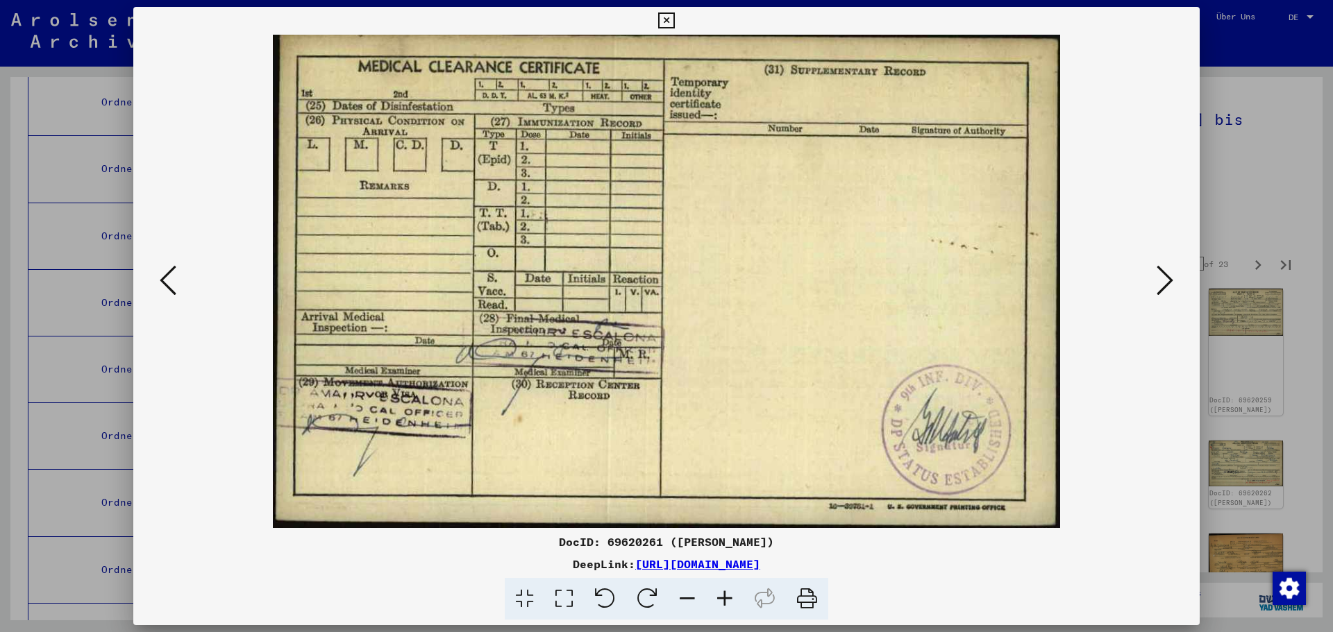
click at [168, 278] on icon at bounding box center [168, 280] width 17 height 33
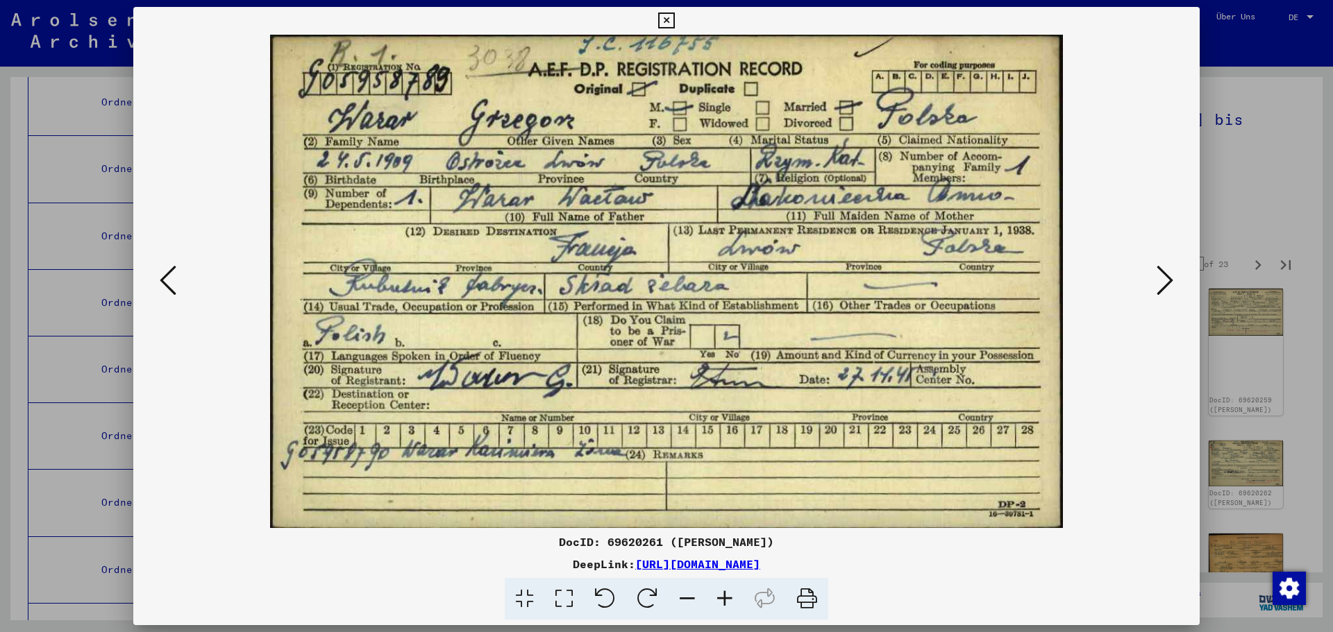
click at [168, 278] on icon at bounding box center [168, 280] width 17 height 33
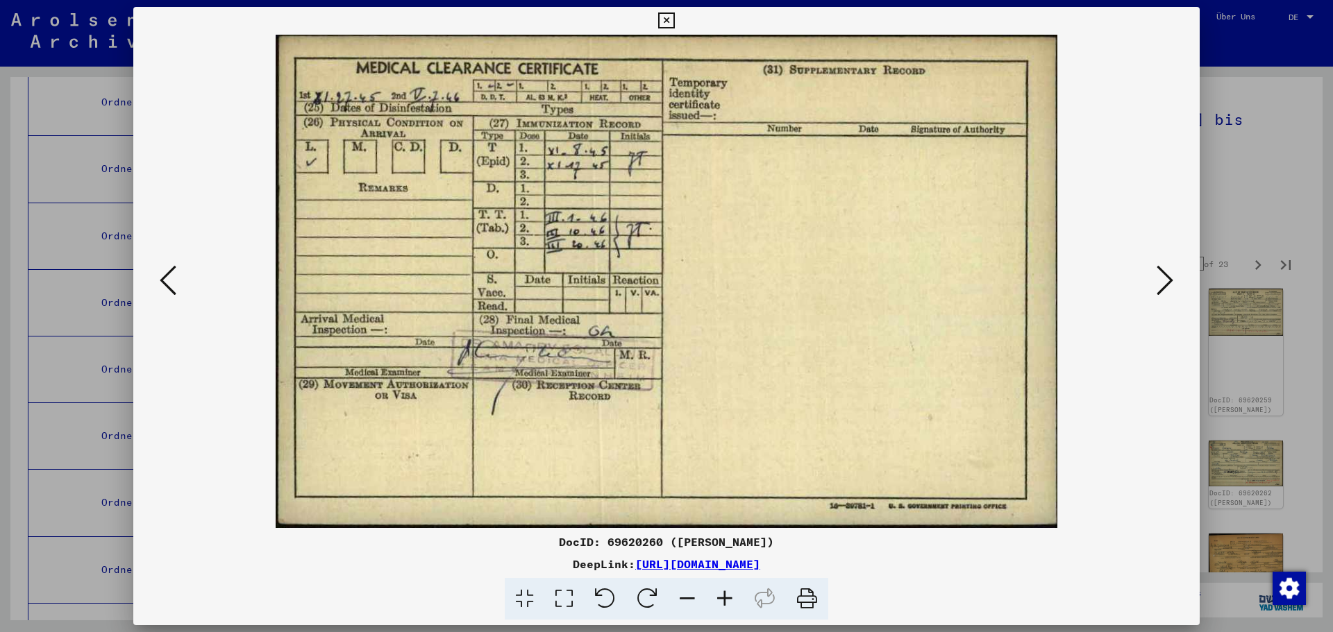
click at [168, 278] on icon at bounding box center [168, 280] width 17 height 33
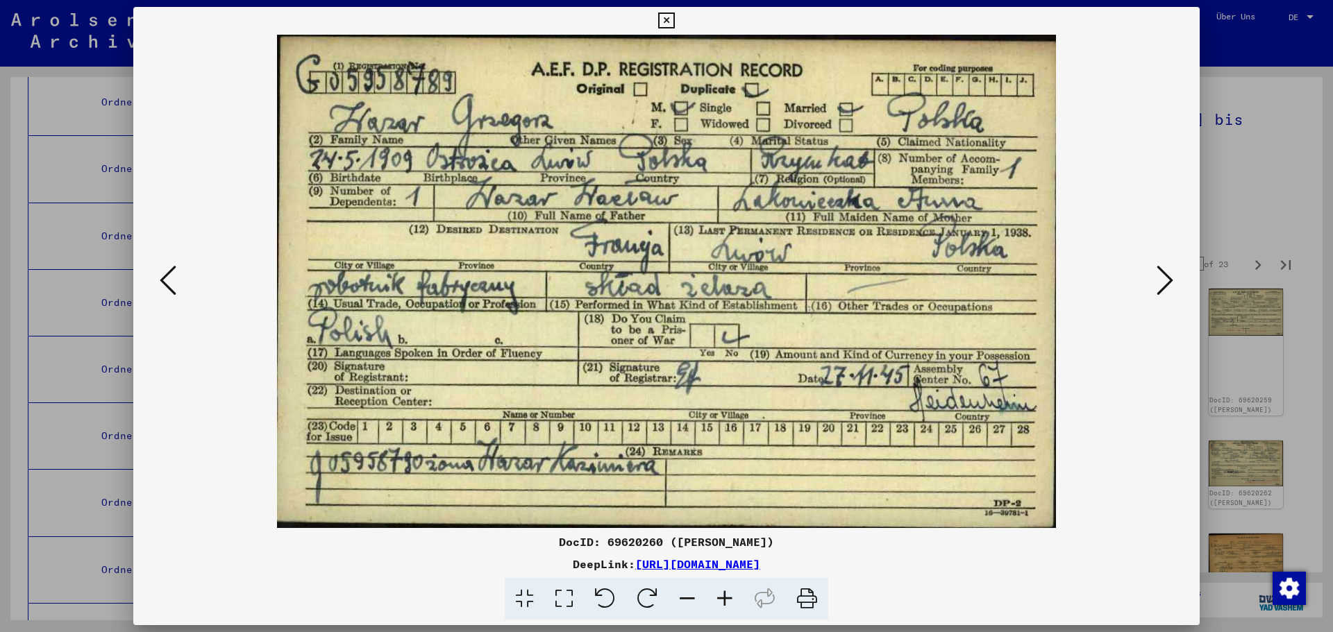
click at [168, 278] on icon at bounding box center [168, 280] width 17 height 33
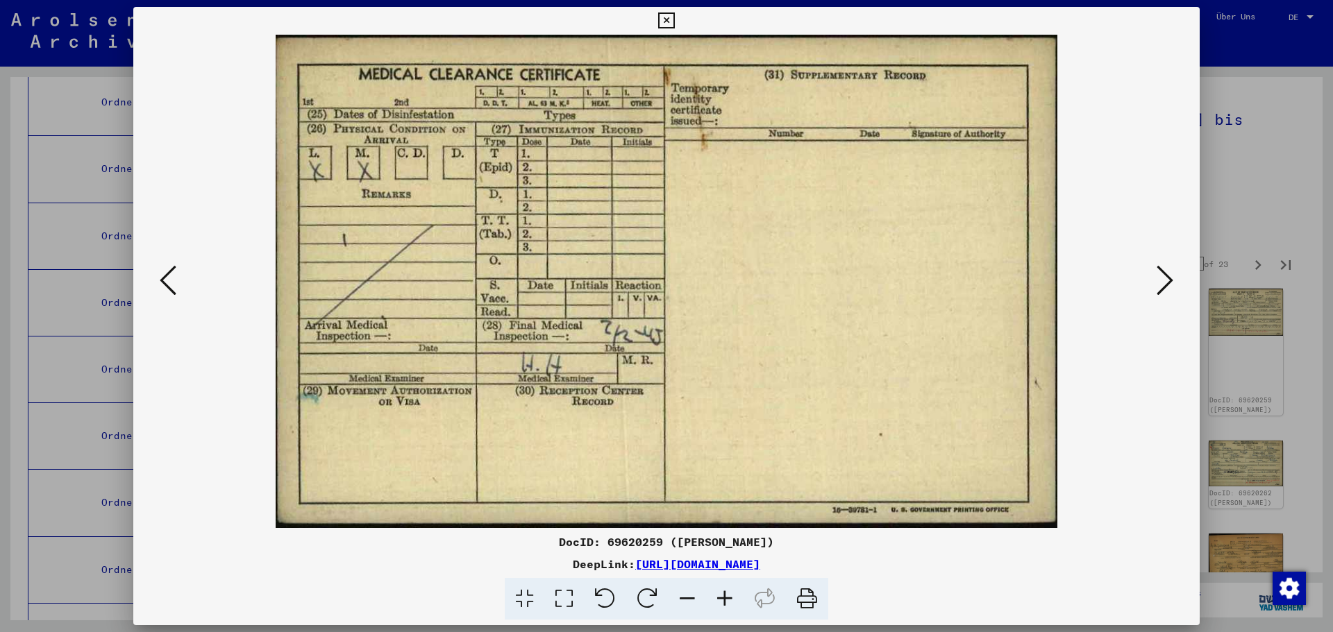
click at [154, 273] on div at bounding box center [666, 282] width 1066 height 494
click at [168, 276] on icon at bounding box center [168, 280] width 17 height 33
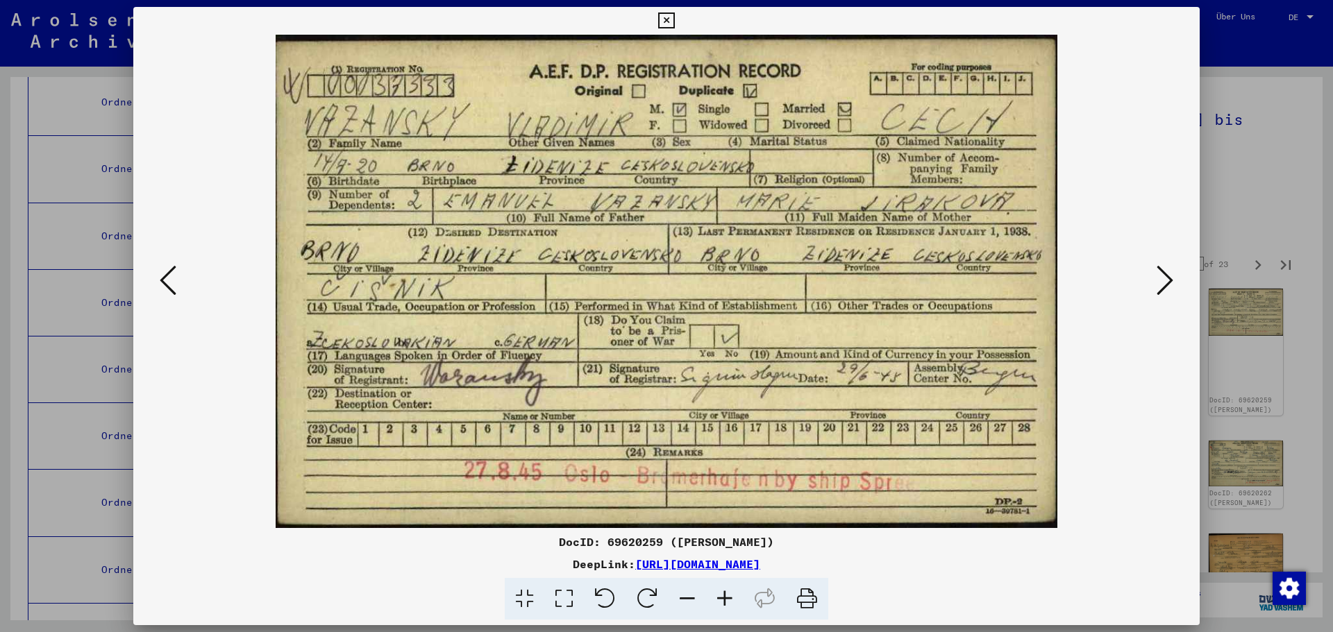
click at [1163, 283] on icon at bounding box center [1164, 280] width 17 height 33
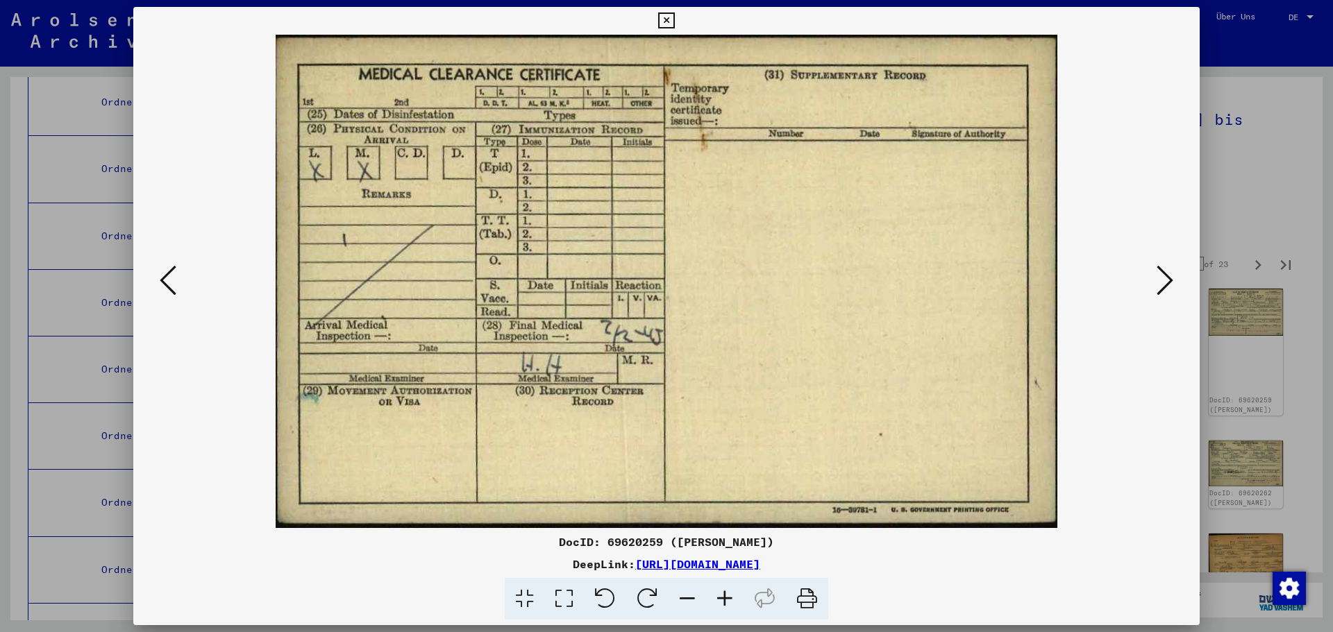
click at [1163, 283] on icon at bounding box center [1164, 280] width 17 height 33
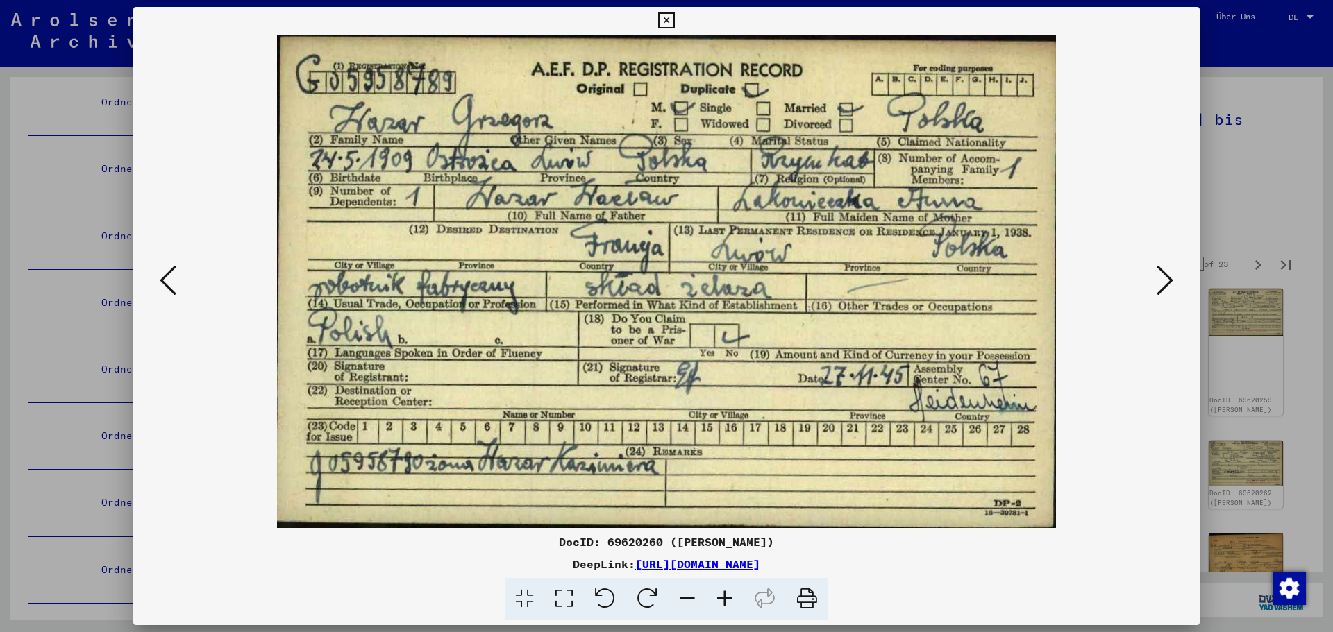
click at [1163, 283] on icon at bounding box center [1164, 280] width 17 height 33
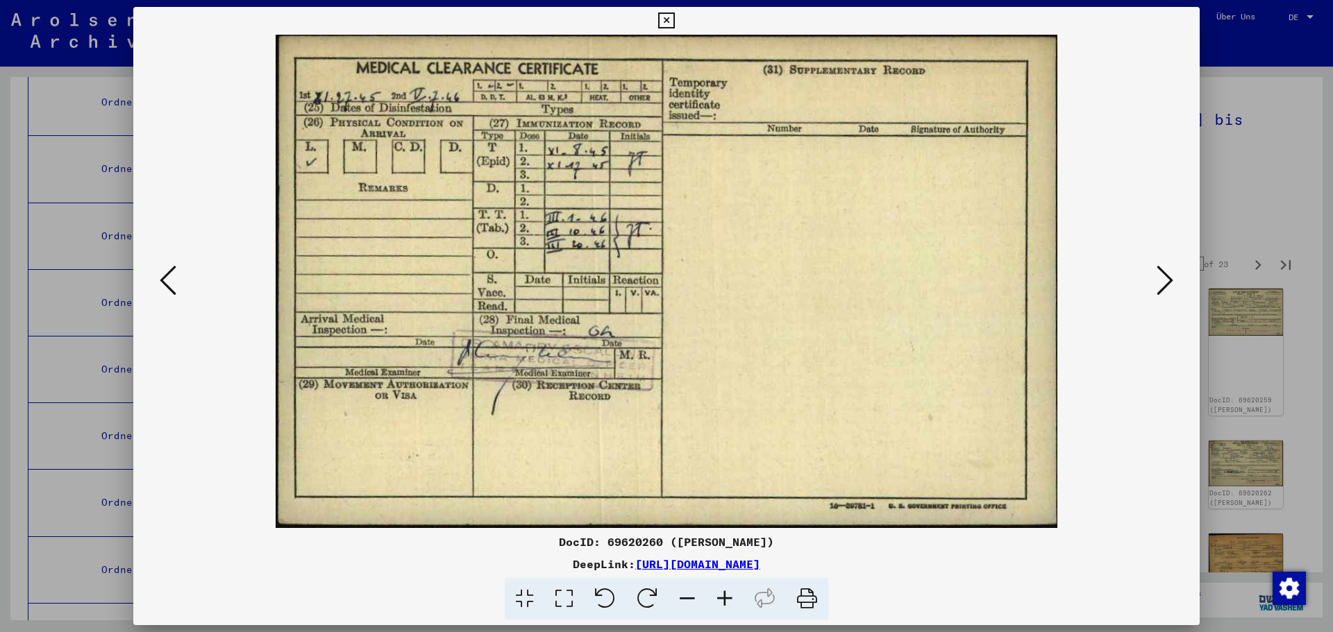
click at [1163, 283] on icon at bounding box center [1164, 280] width 17 height 33
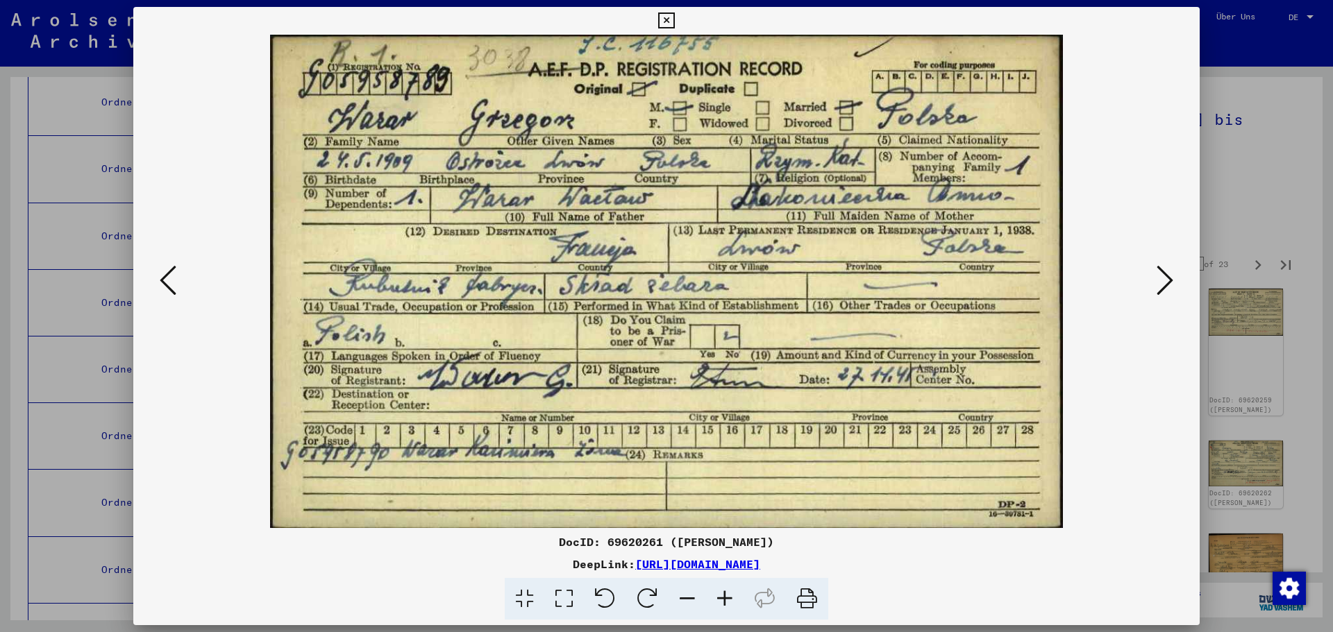
click at [1163, 283] on icon at bounding box center [1164, 280] width 17 height 33
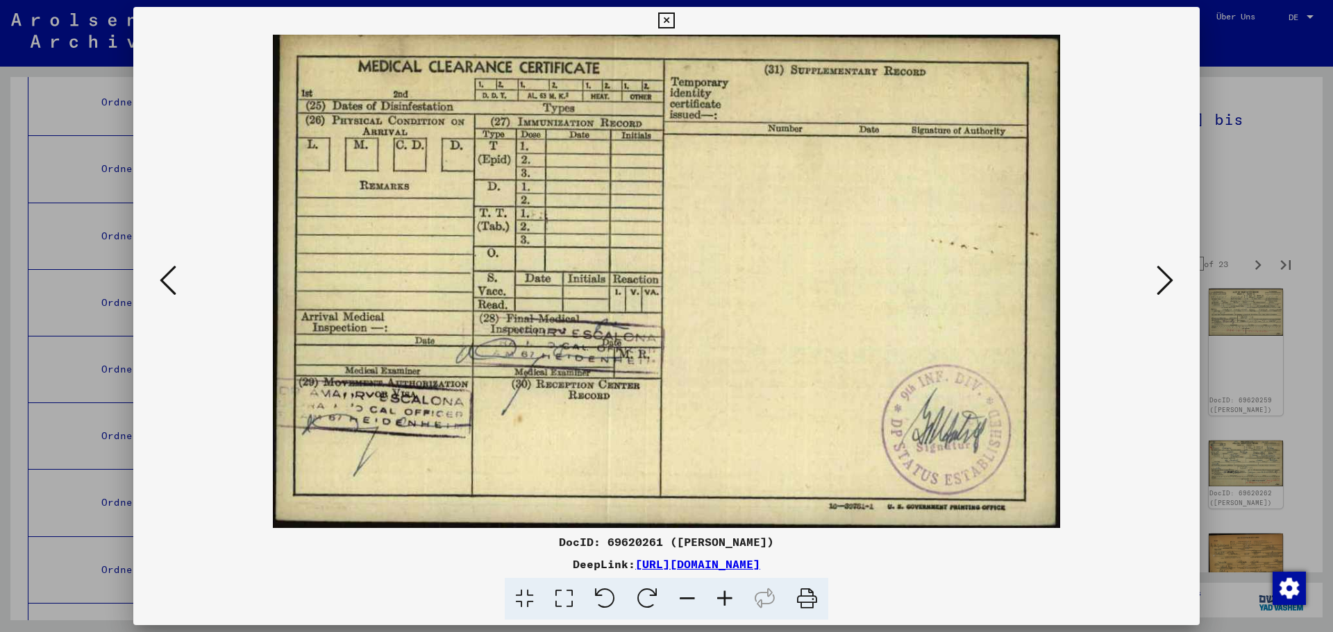
click at [1163, 283] on icon at bounding box center [1164, 280] width 17 height 33
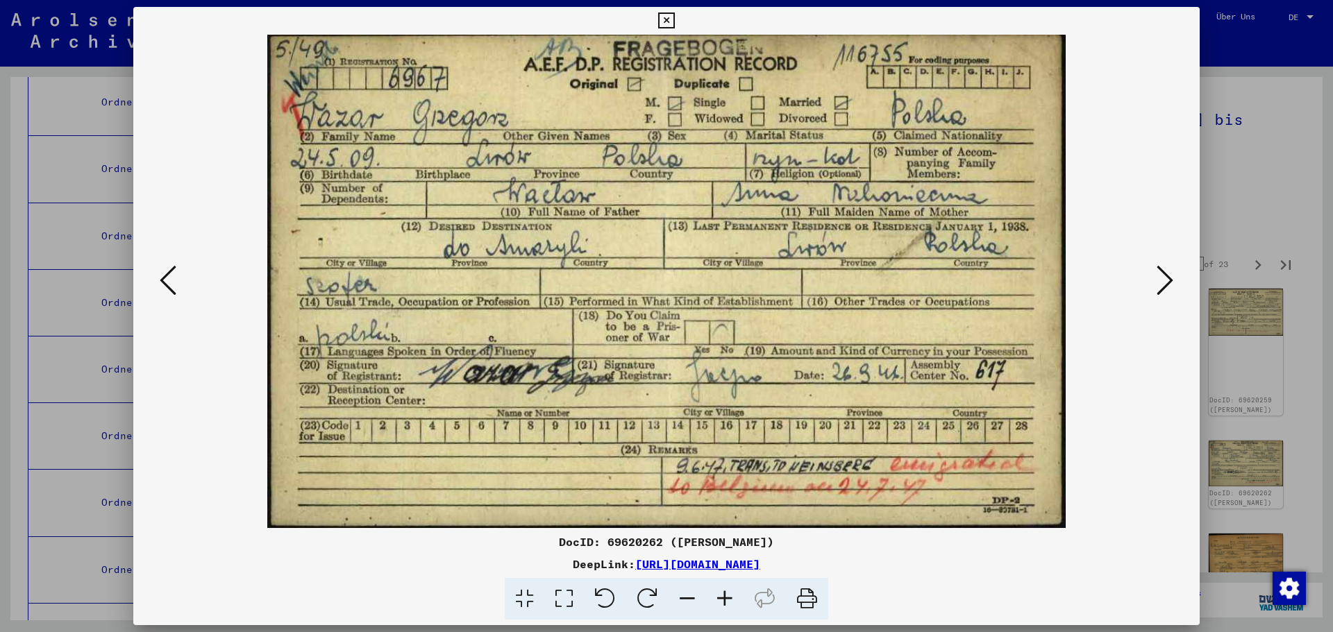
click at [1163, 283] on icon at bounding box center [1164, 280] width 17 height 33
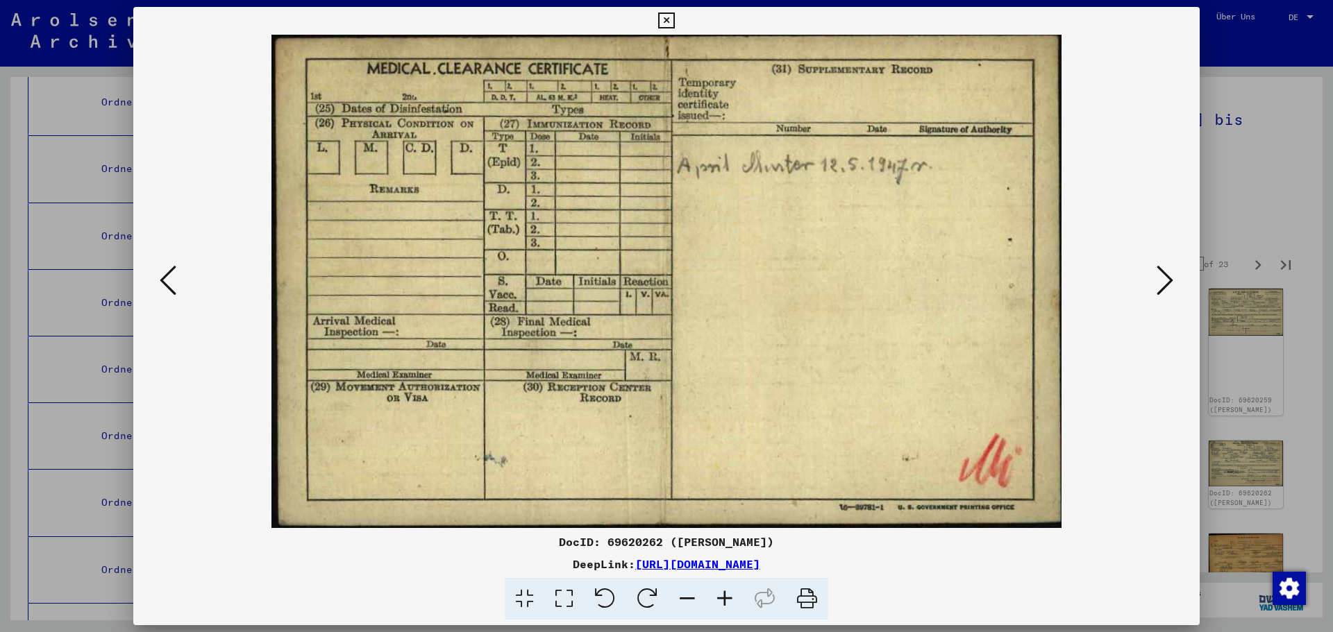
click at [1163, 283] on icon at bounding box center [1164, 280] width 17 height 33
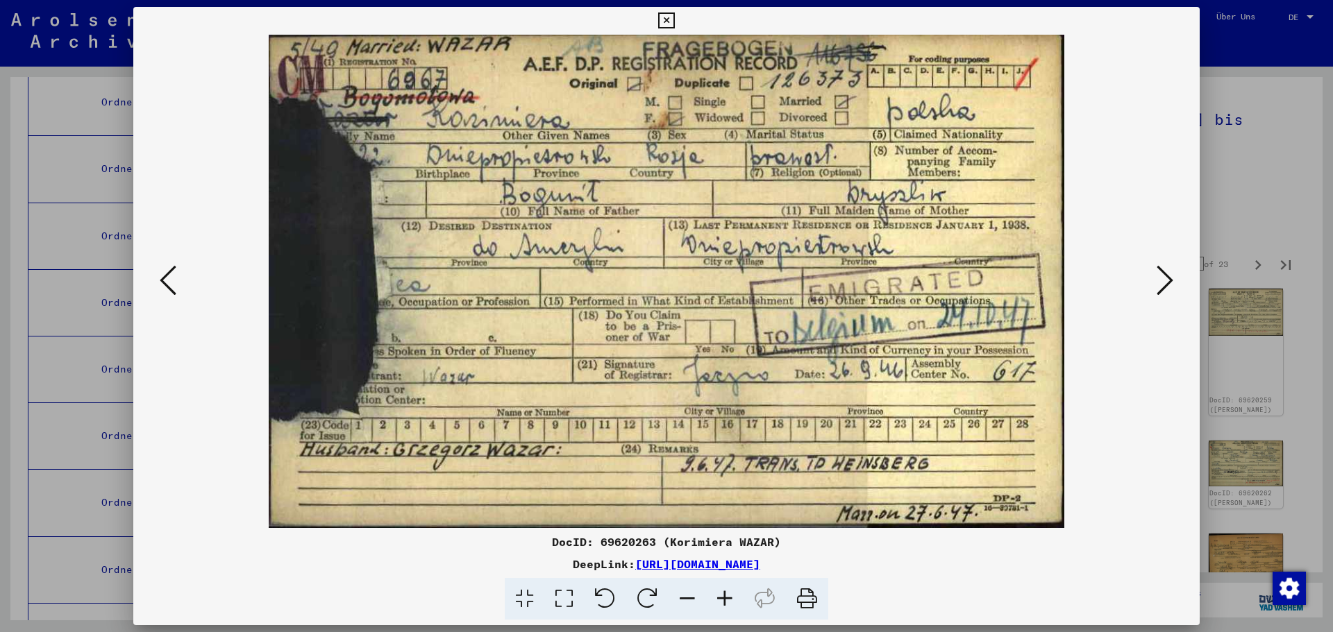
click at [1163, 283] on icon at bounding box center [1164, 280] width 17 height 33
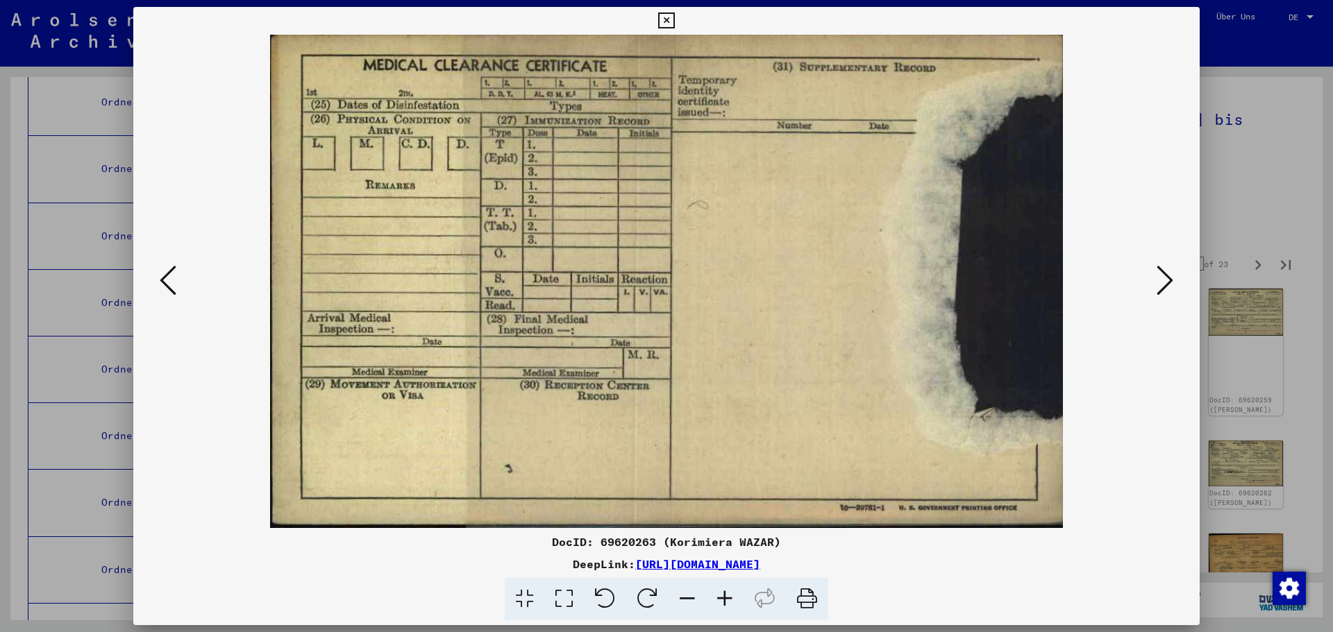
click at [1163, 283] on icon at bounding box center [1164, 280] width 17 height 33
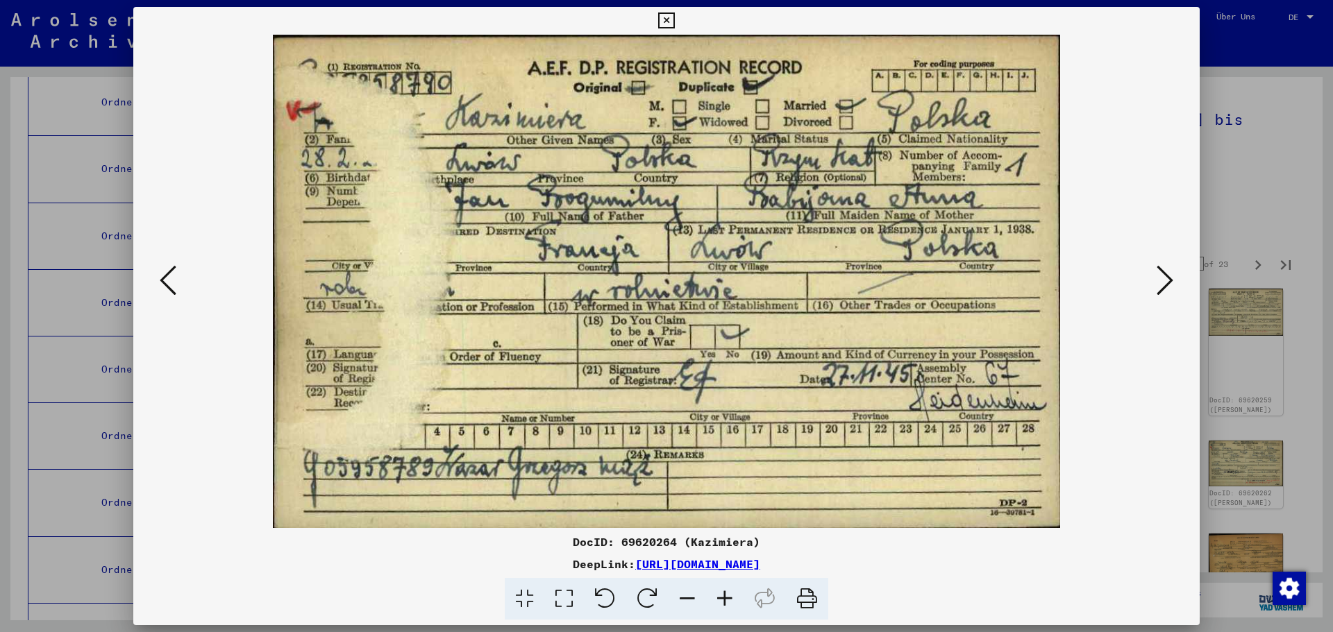
click at [1163, 283] on icon at bounding box center [1164, 280] width 17 height 33
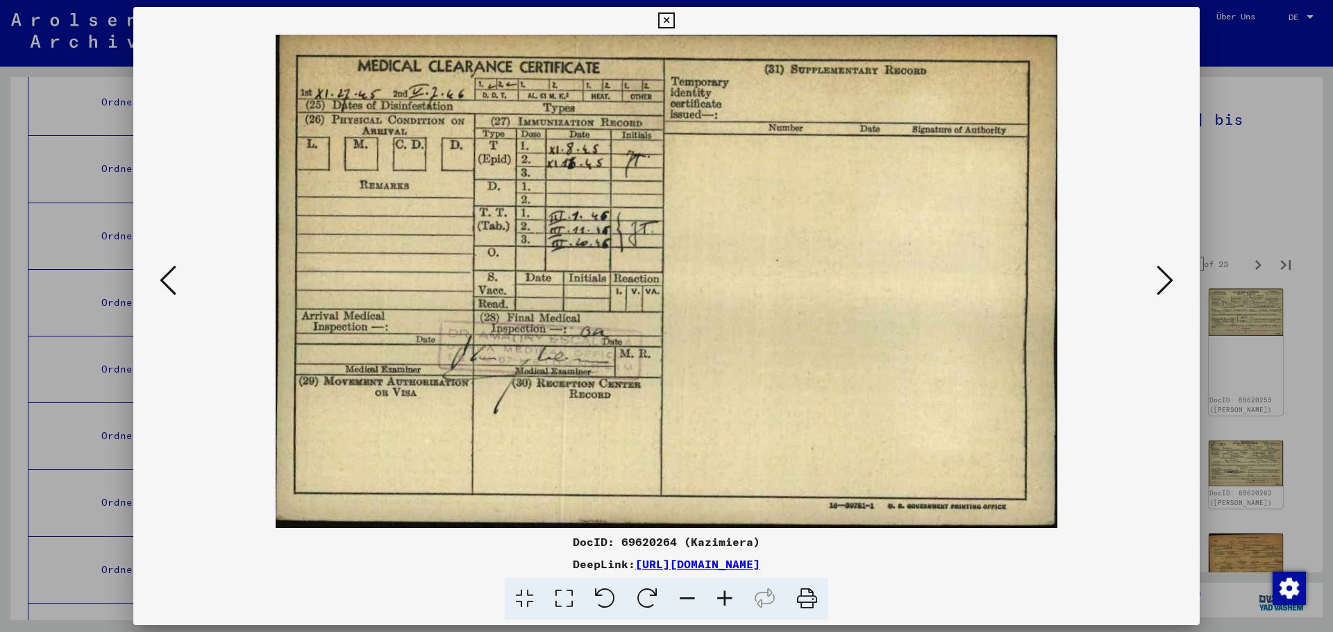
click at [168, 286] on icon at bounding box center [168, 280] width 17 height 33
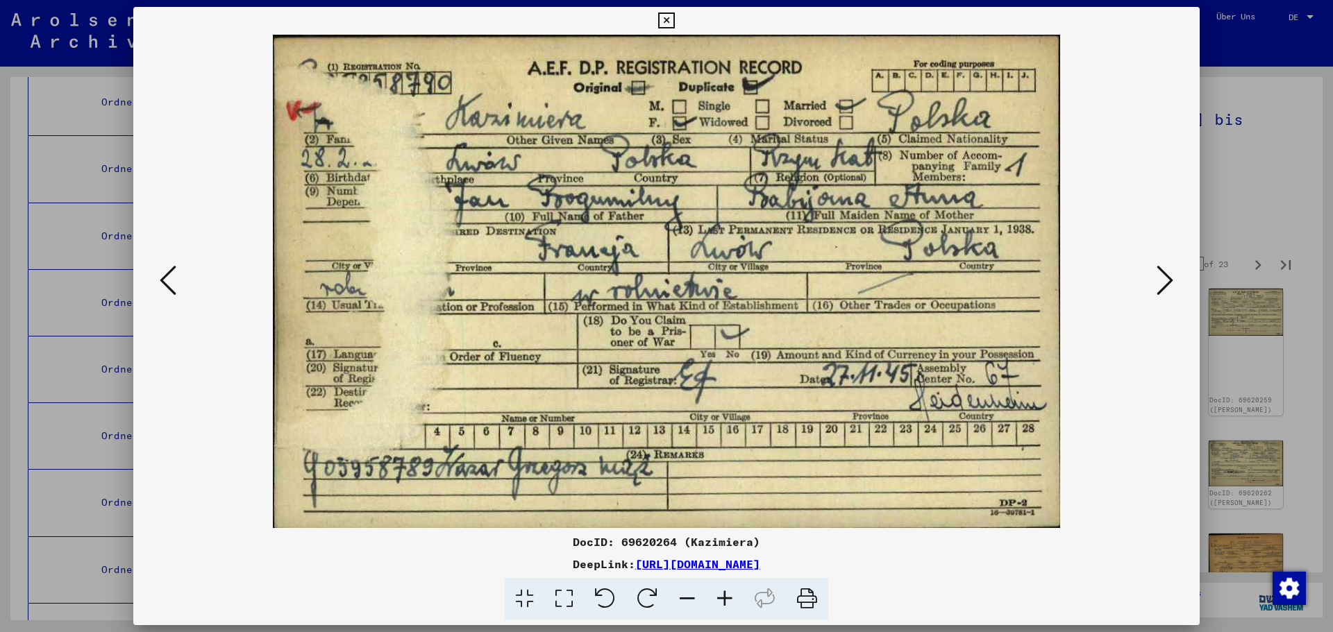
click at [168, 286] on icon at bounding box center [168, 280] width 17 height 33
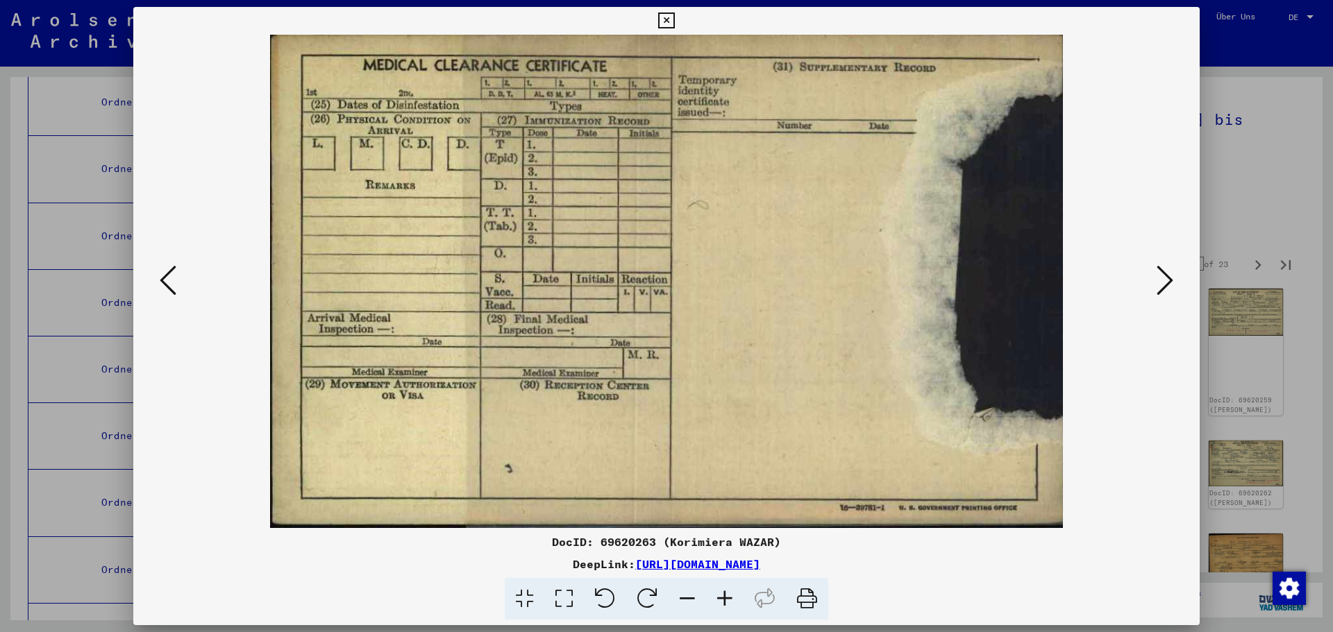
click at [168, 286] on icon at bounding box center [168, 280] width 17 height 33
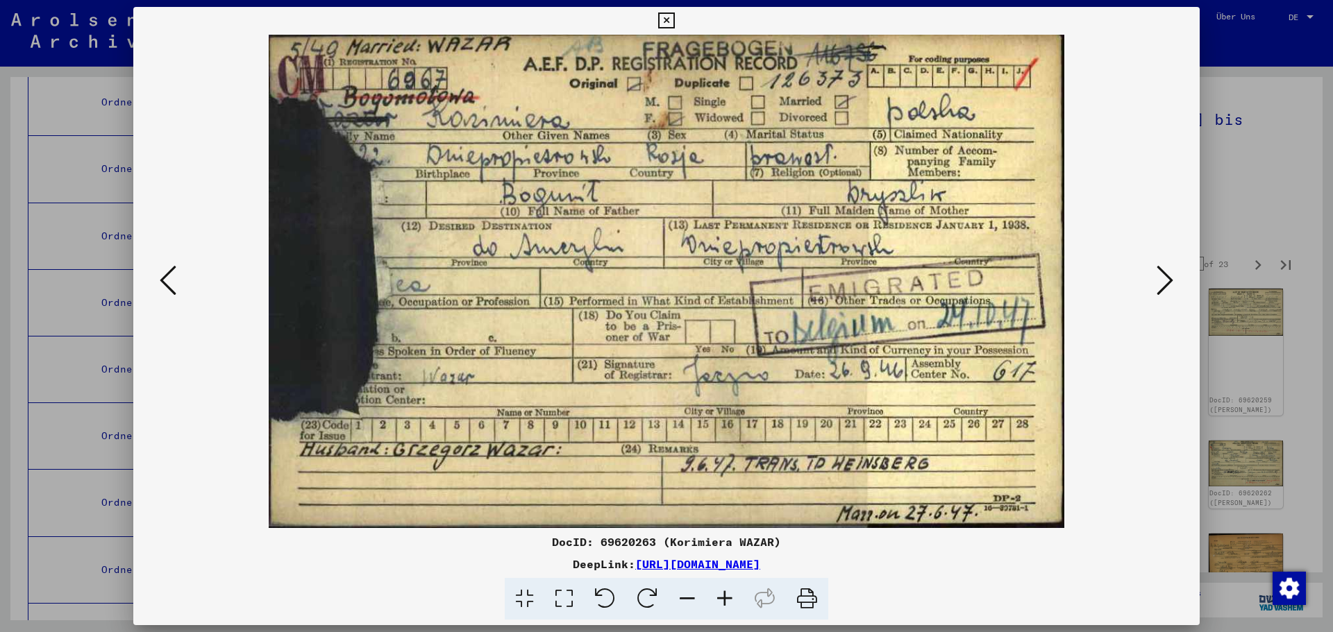
click at [168, 286] on icon at bounding box center [168, 280] width 17 height 33
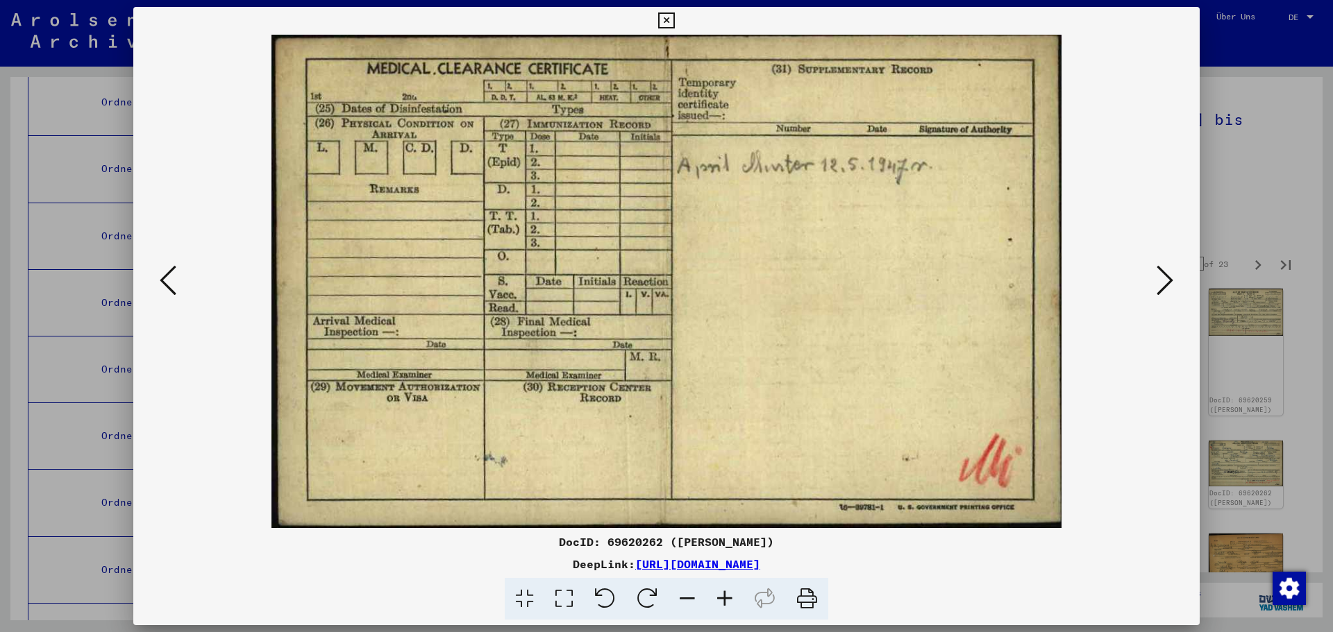
click at [168, 286] on icon at bounding box center [168, 280] width 17 height 33
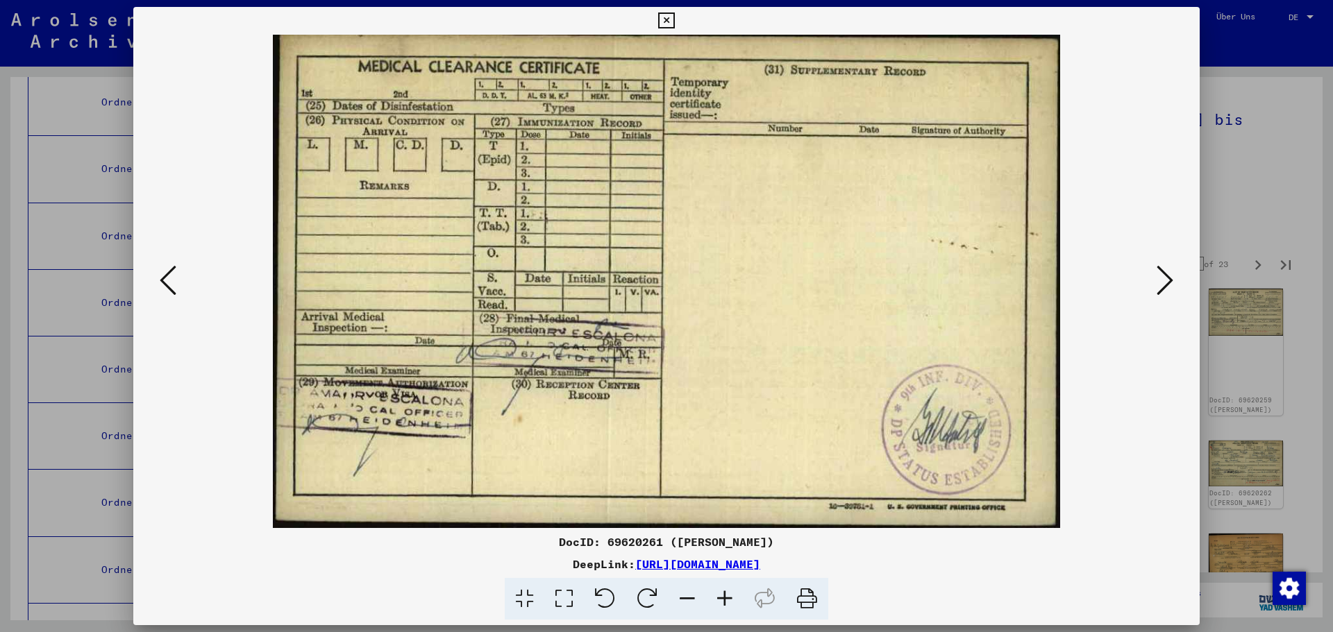
click at [168, 286] on icon at bounding box center [168, 280] width 17 height 33
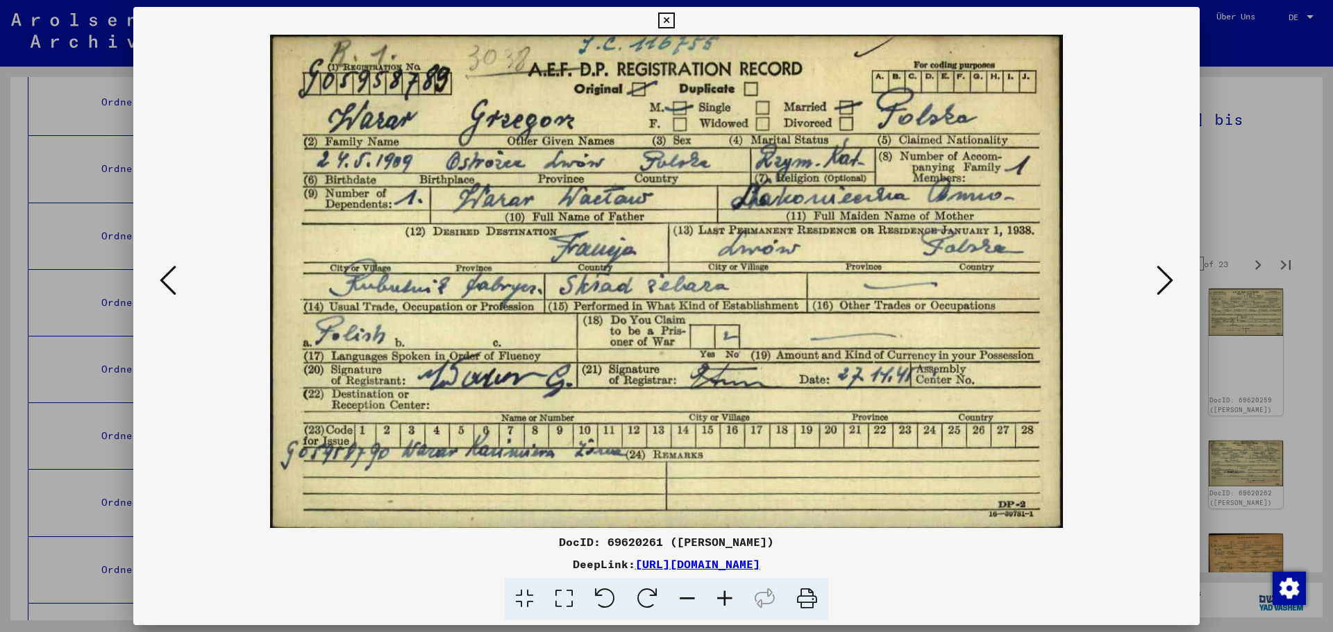
click at [168, 286] on icon at bounding box center [168, 280] width 17 height 33
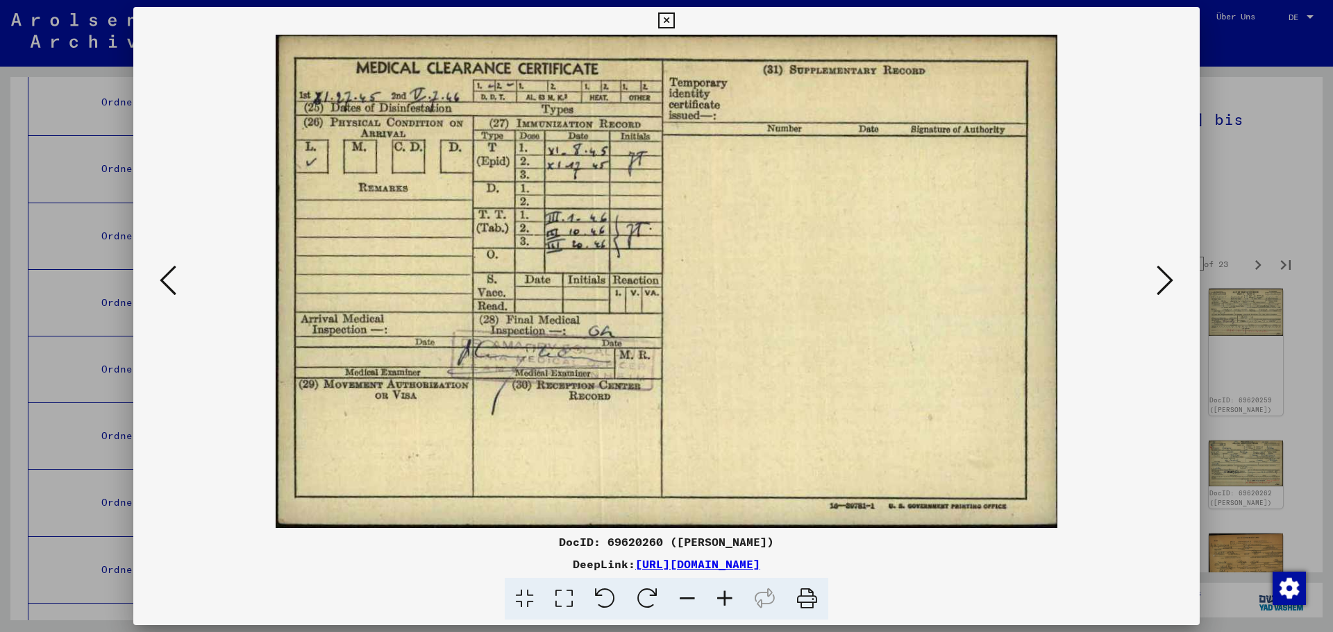
click at [171, 282] on icon at bounding box center [168, 280] width 17 height 33
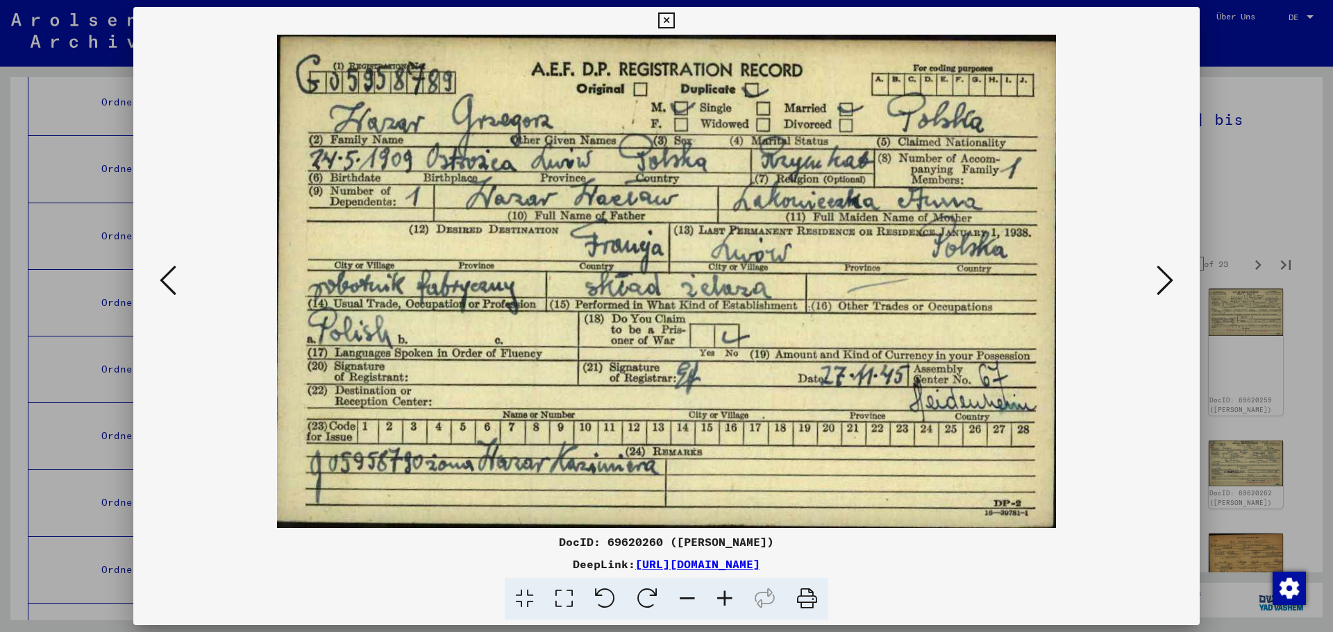
click at [171, 282] on icon at bounding box center [168, 280] width 17 height 33
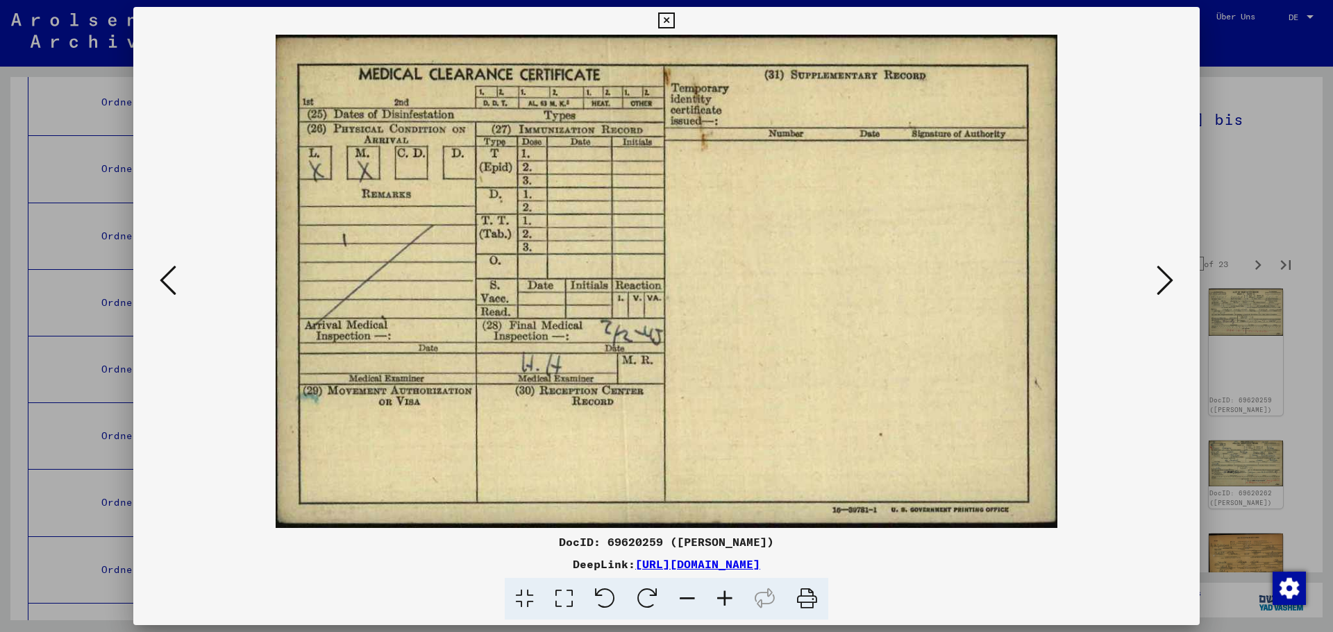
click at [171, 282] on icon at bounding box center [168, 280] width 17 height 33
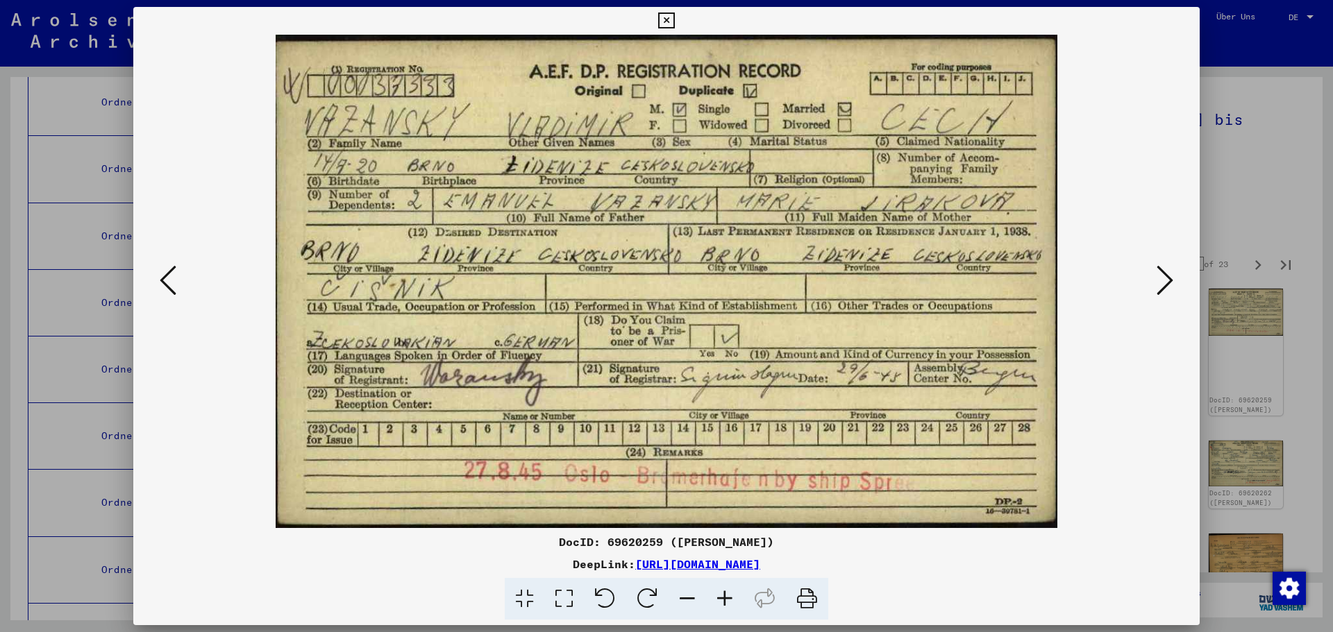
click at [171, 282] on icon at bounding box center [168, 280] width 17 height 33
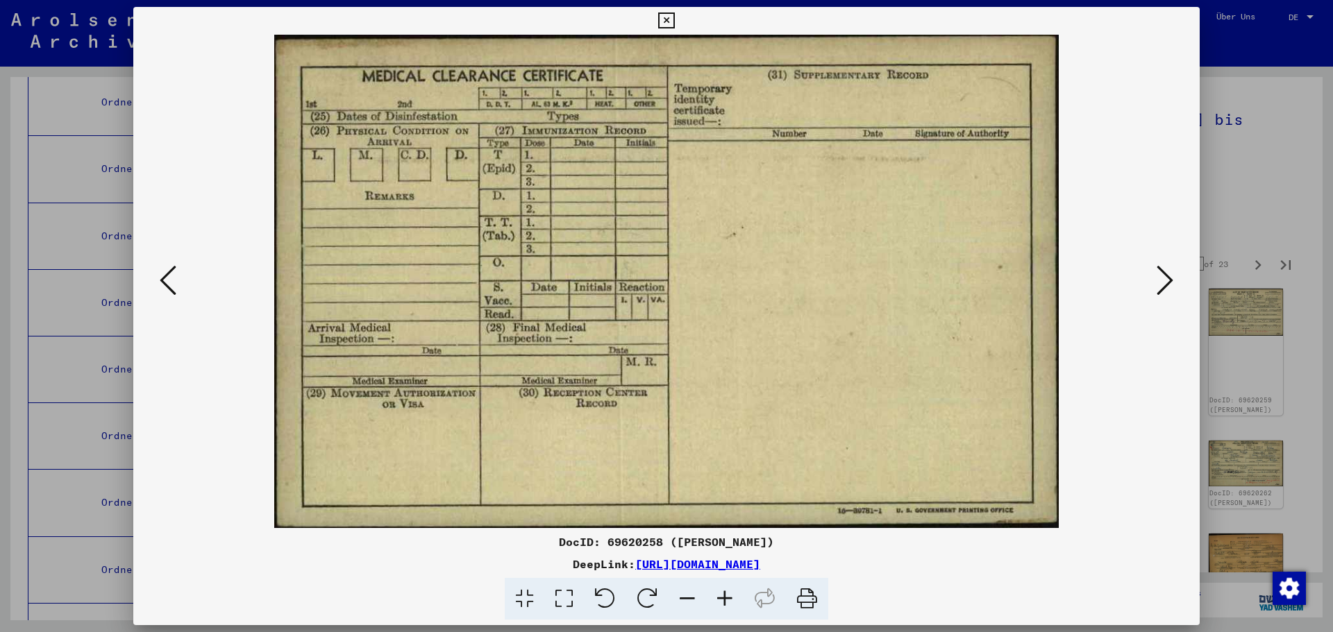
click at [1160, 283] on icon at bounding box center [1164, 280] width 17 height 33
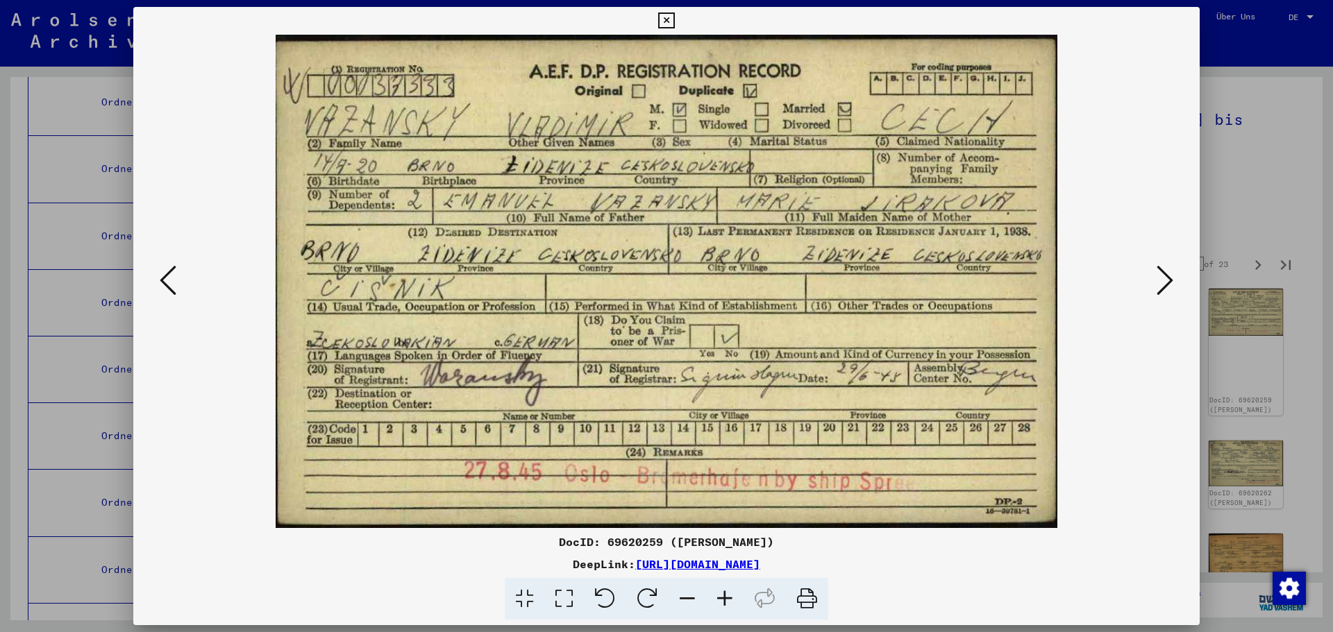
click at [1160, 283] on icon at bounding box center [1164, 280] width 17 height 33
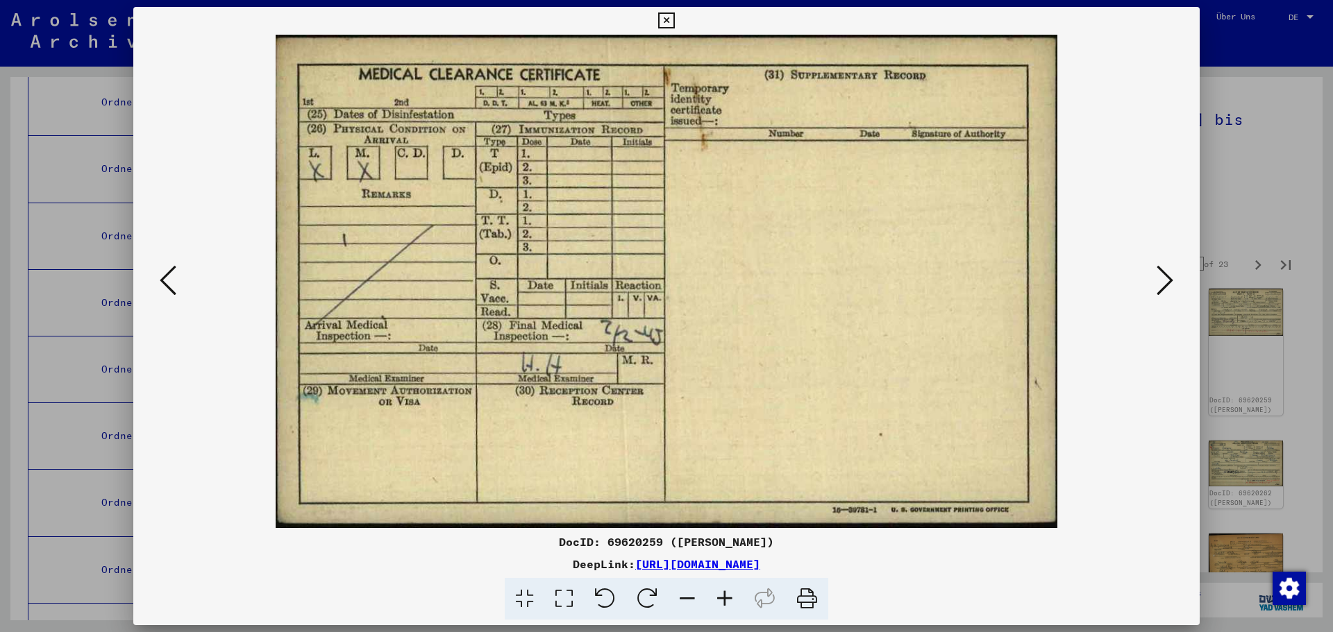
click at [1160, 283] on icon at bounding box center [1164, 280] width 17 height 33
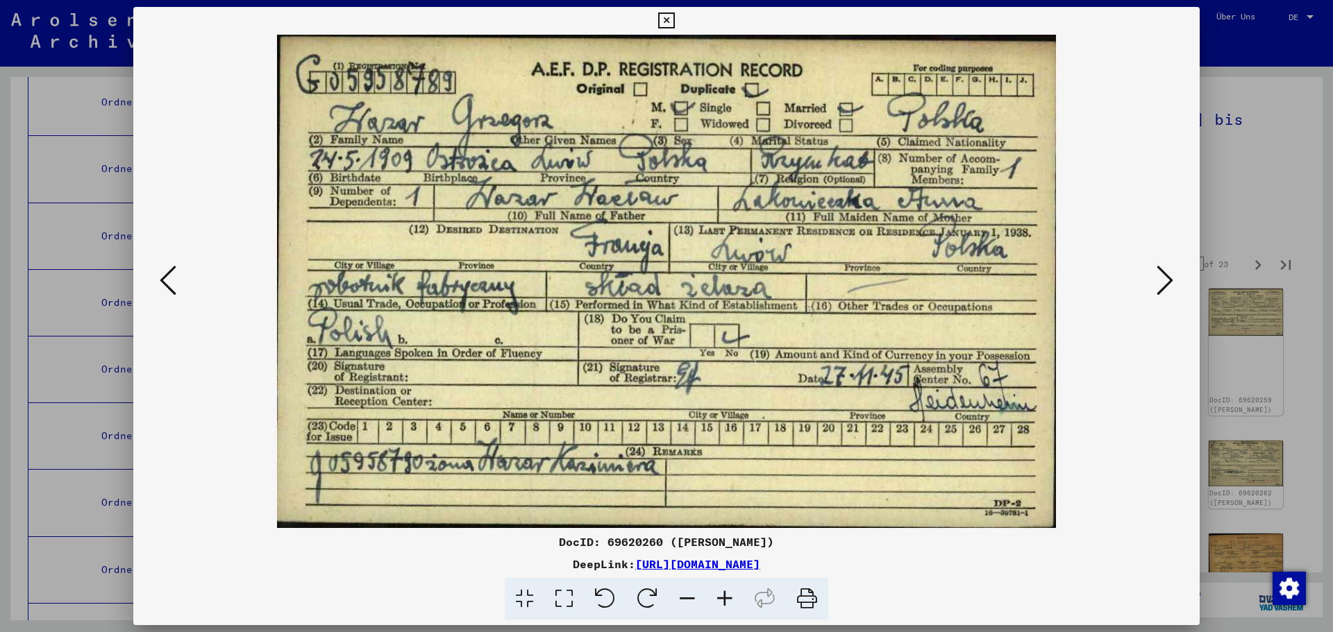
click at [1160, 283] on icon at bounding box center [1164, 280] width 17 height 33
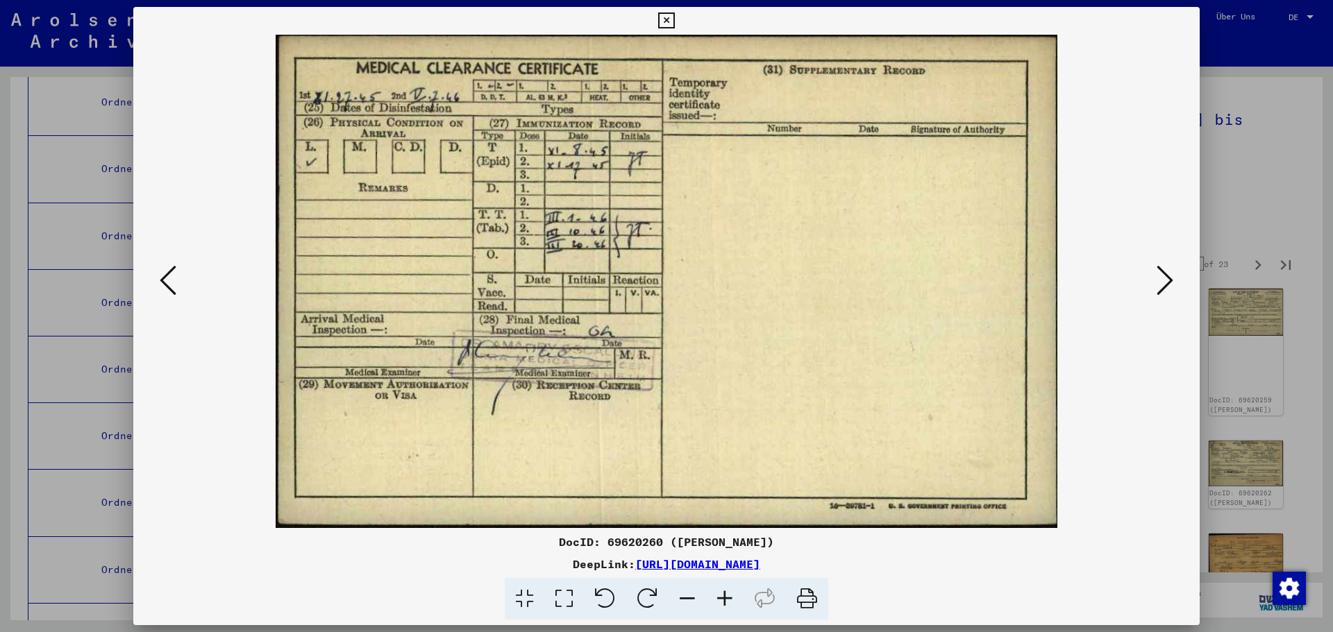
click at [1162, 282] on icon at bounding box center [1164, 280] width 17 height 33
click at [1162, 281] on icon at bounding box center [1164, 280] width 17 height 33
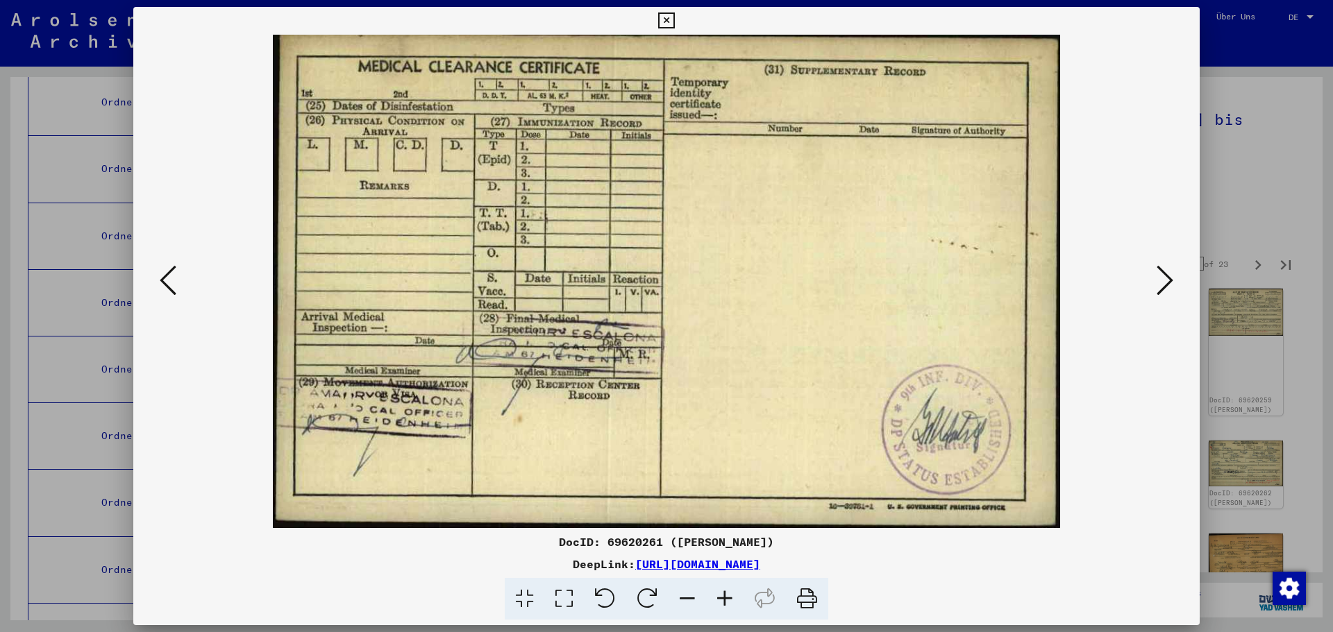
click at [1162, 281] on icon at bounding box center [1164, 280] width 17 height 33
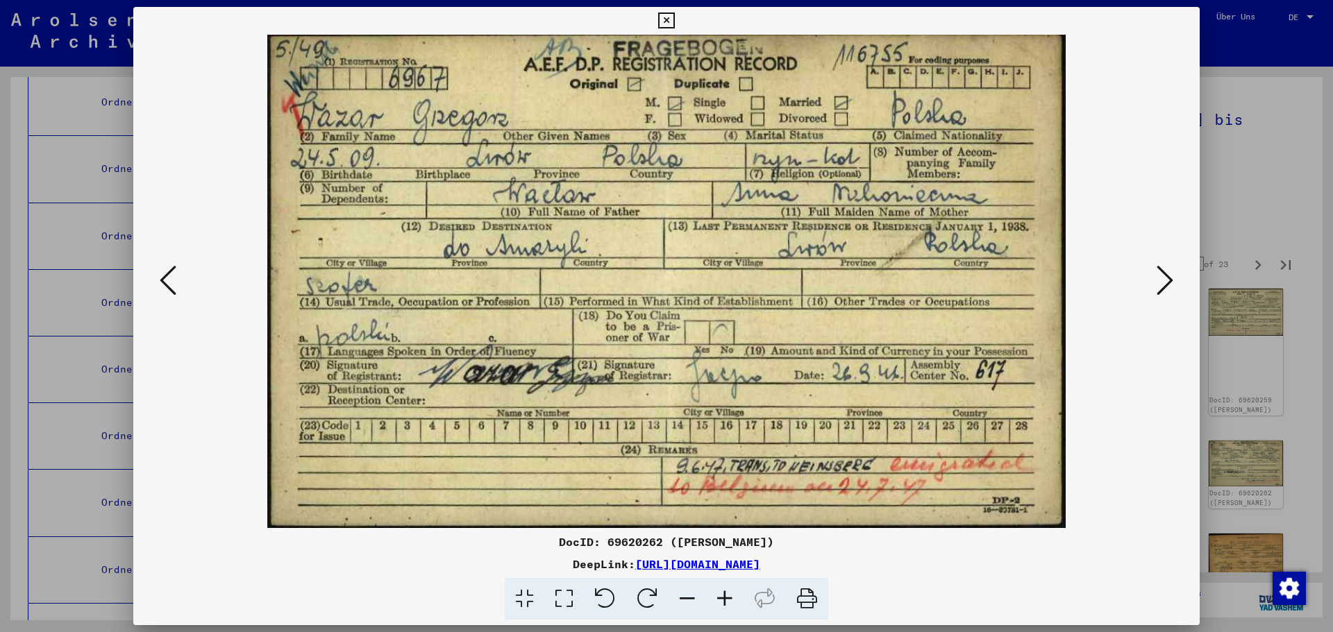
click at [1162, 281] on icon at bounding box center [1164, 280] width 17 height 33
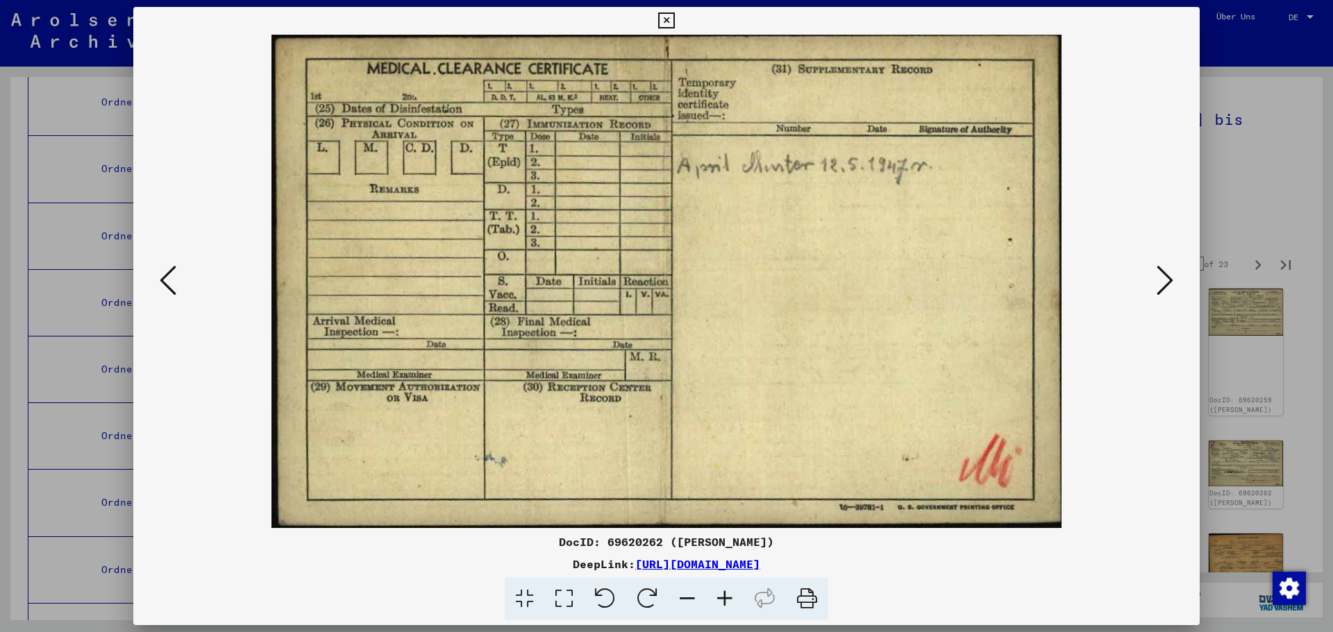
click at [167, 283] on icon at bounding box center [168, 280] width 17 height 33
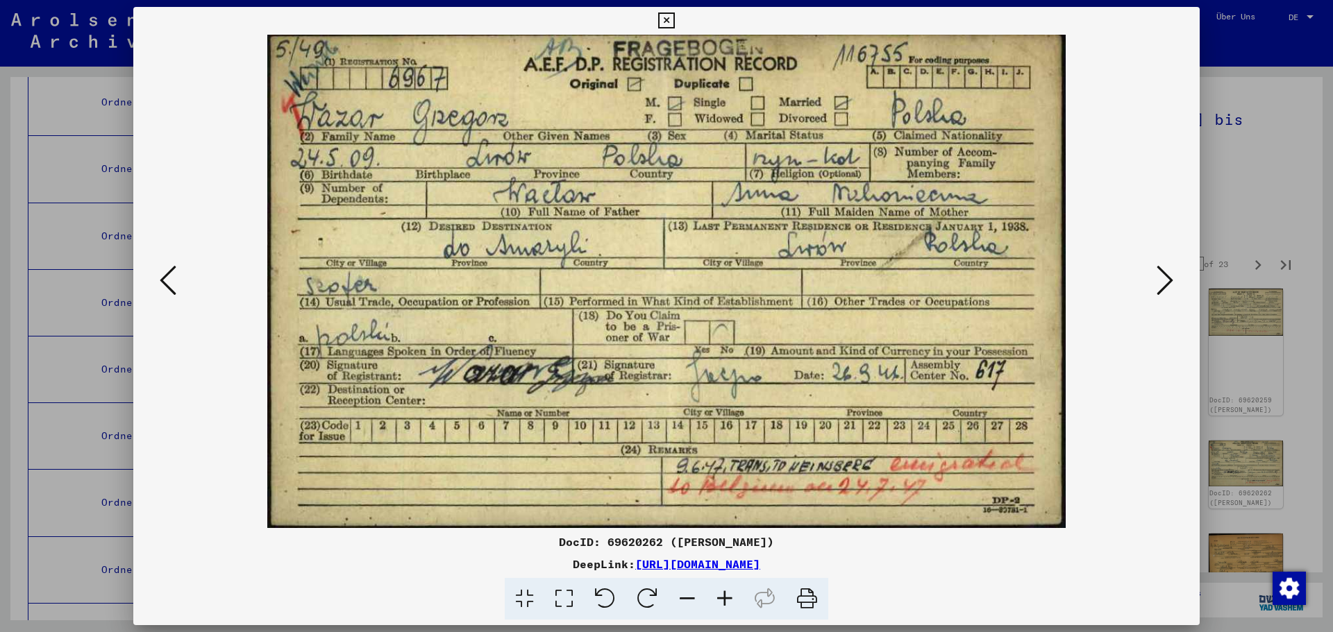
click at [165, 283] on icon at bounding box center [168, 280] width 17 height 33
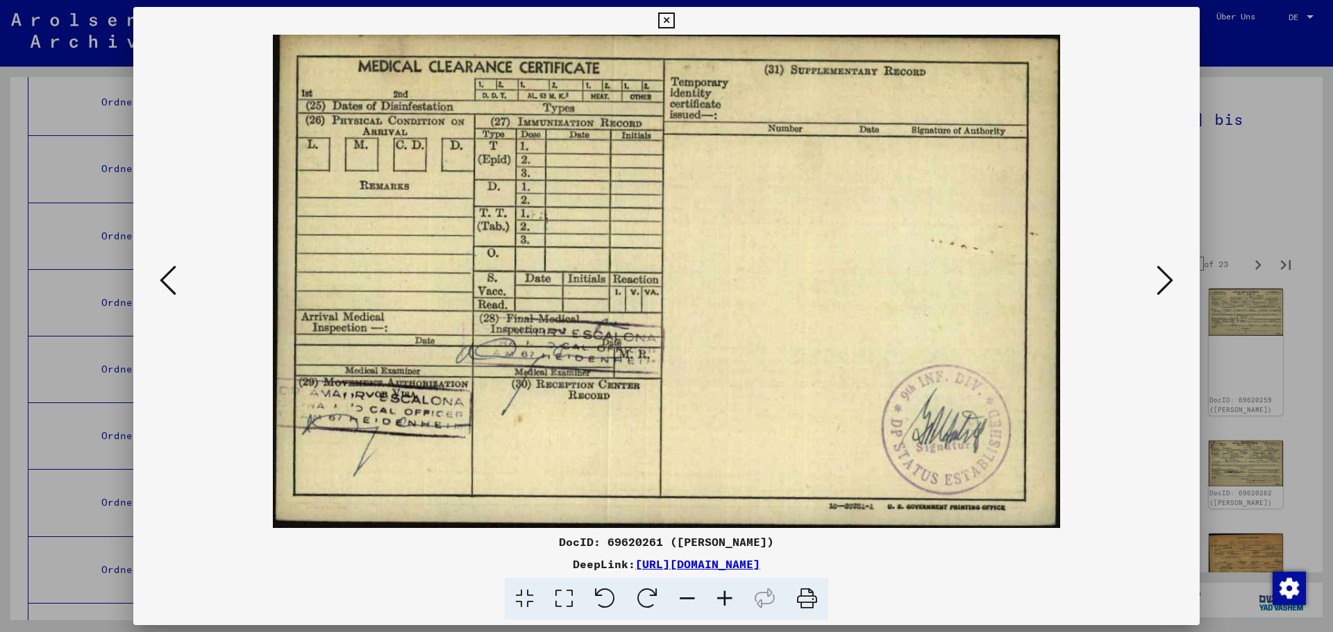
click at [165, 283] on icon at bounding box center [168, 280] width 17 height 33
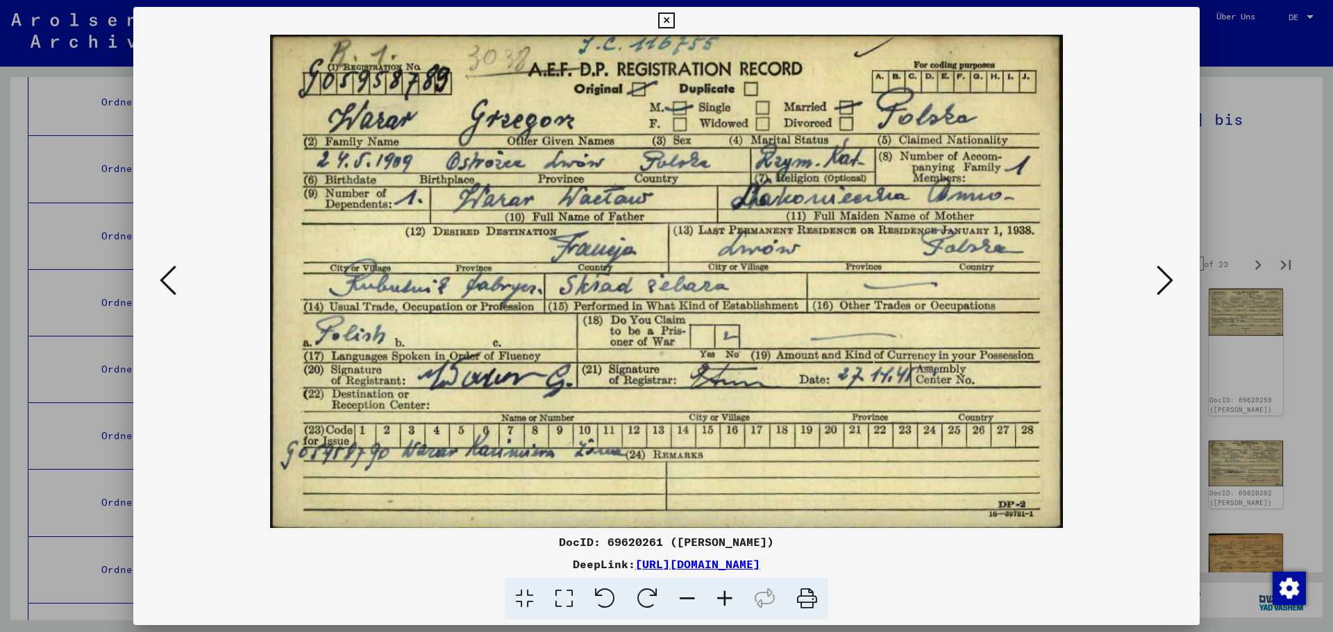
click at [165, 283] on icon at bounding box center [168, 280] width 17 height 33
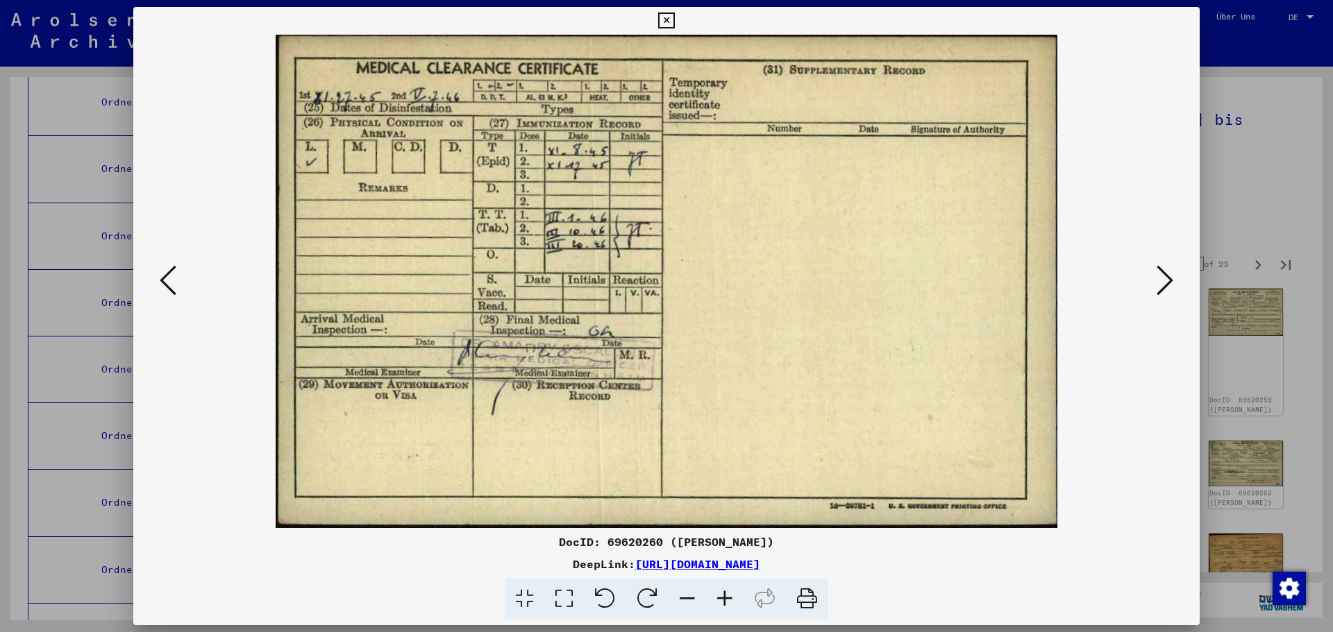
click at [165, 283] on icon at bounding box center [168, 280] width 17 height 33
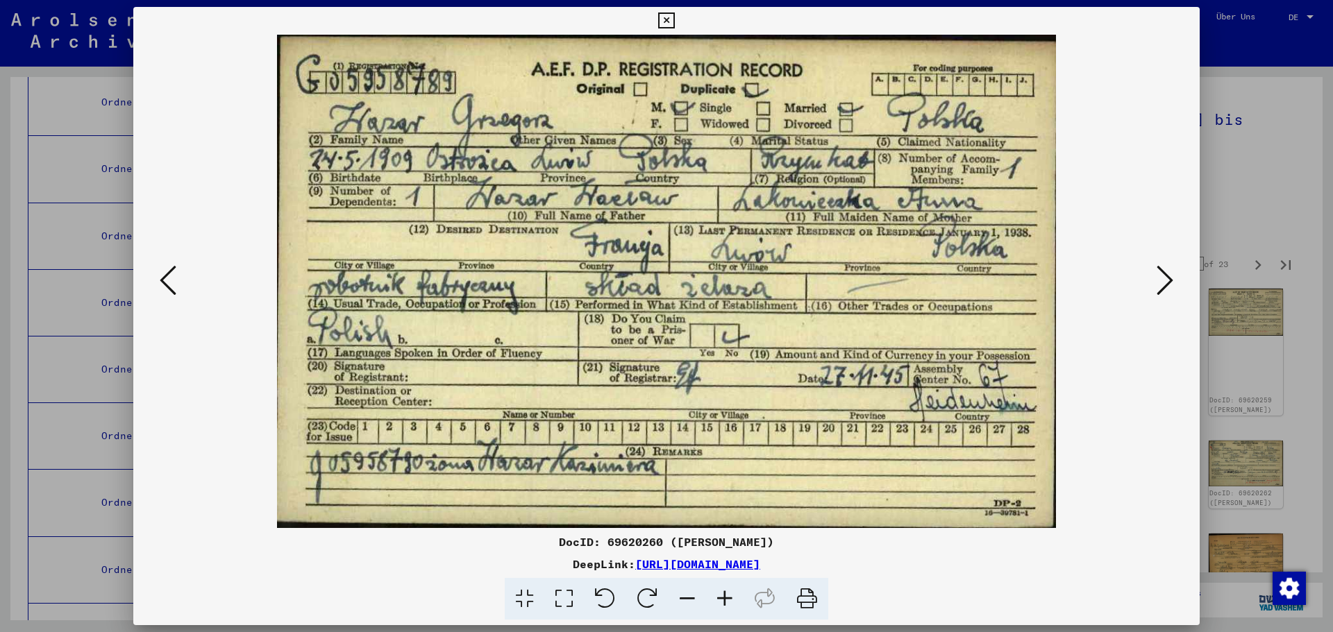
click at [1173, 283] on button at bounding box center [1164, 282] width 25 height 40
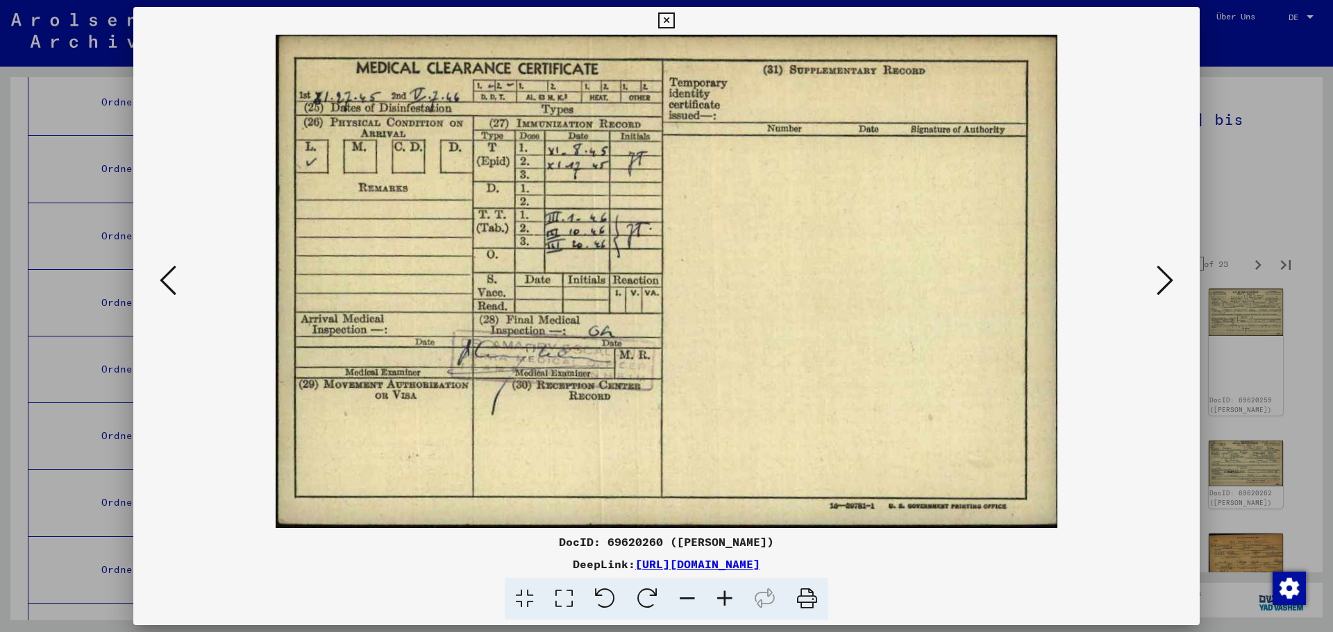
click at [1173, 283] on button at bounding box center [1164, 282] width 25 height 40
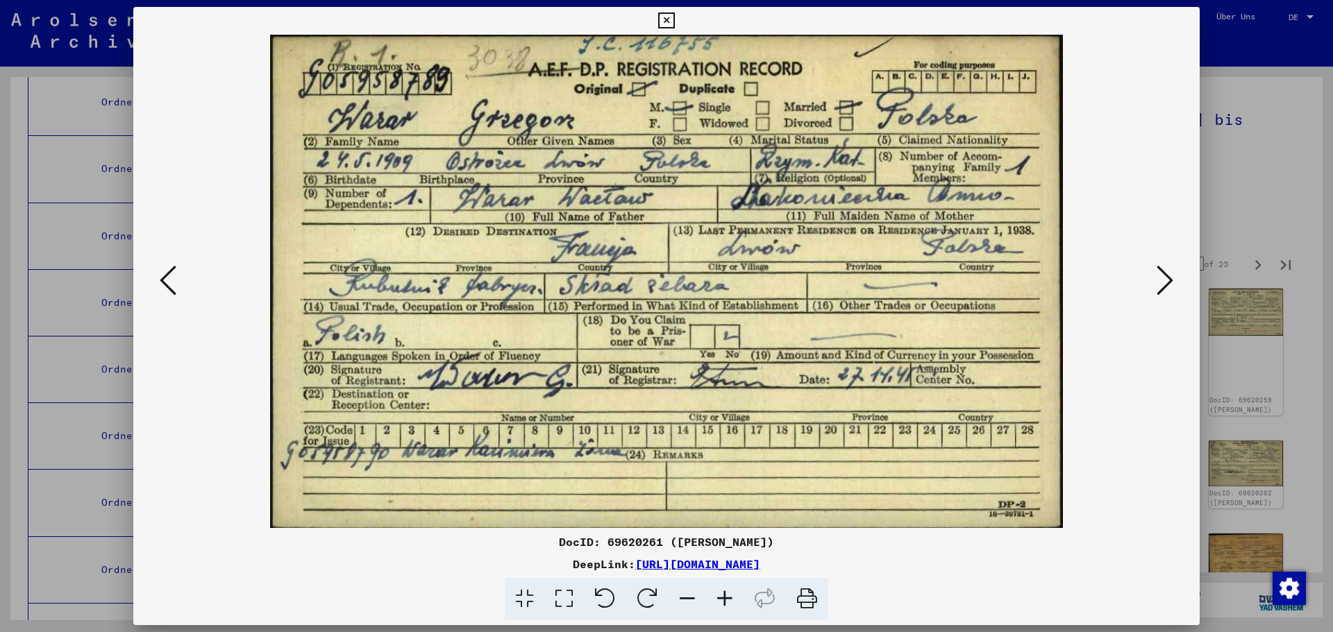
click at [158, 280] on button at bounding box center [167, 282] width 25 height 40
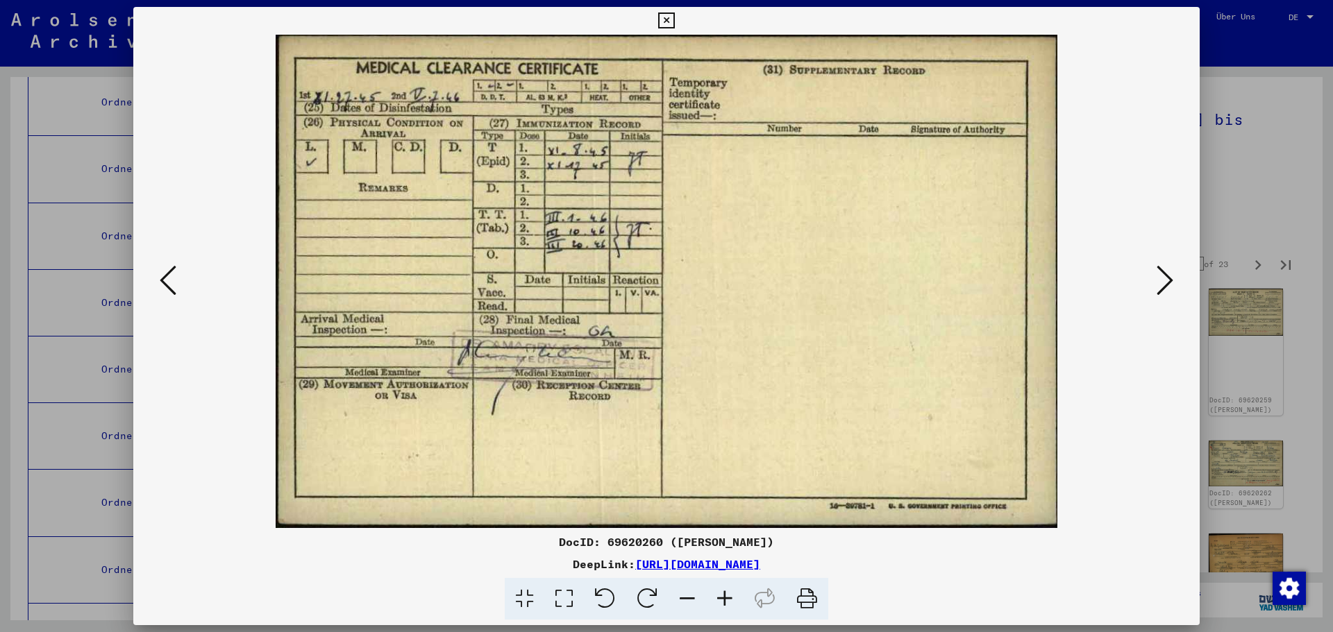
click at [164, 285] on icon at bounding box center [168, 280] width 17 height 33
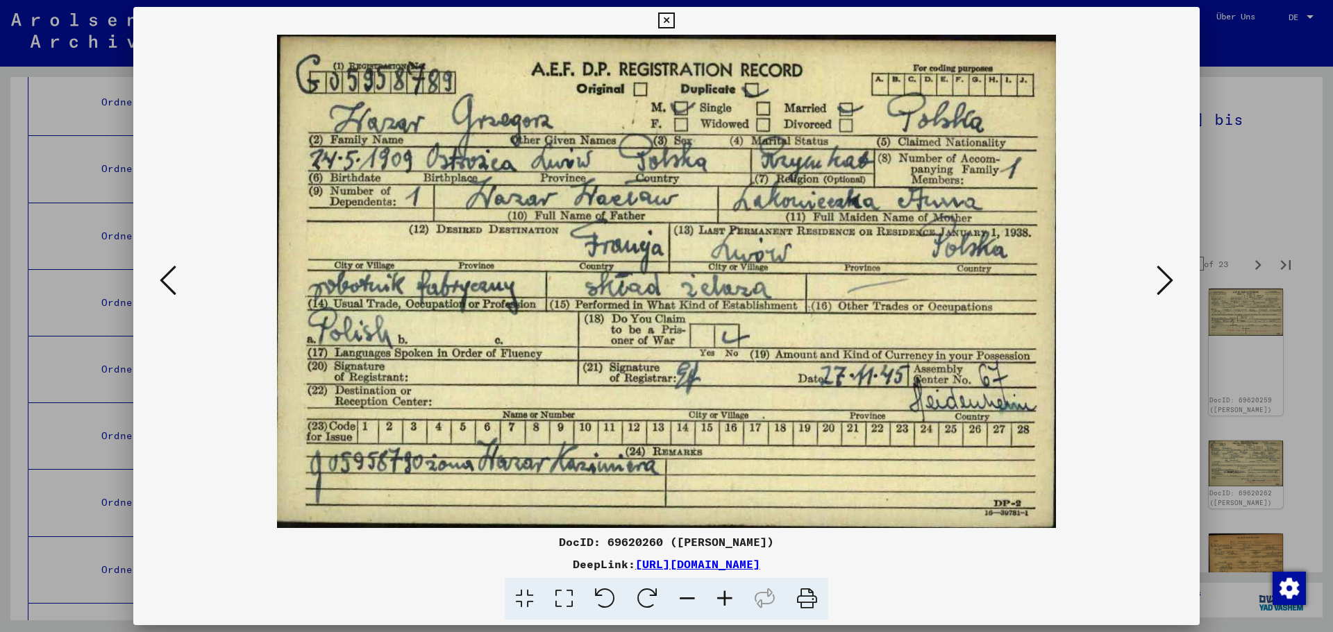
click at [164, 285] on icon at bounding box center [168, 280] width 17 height 33
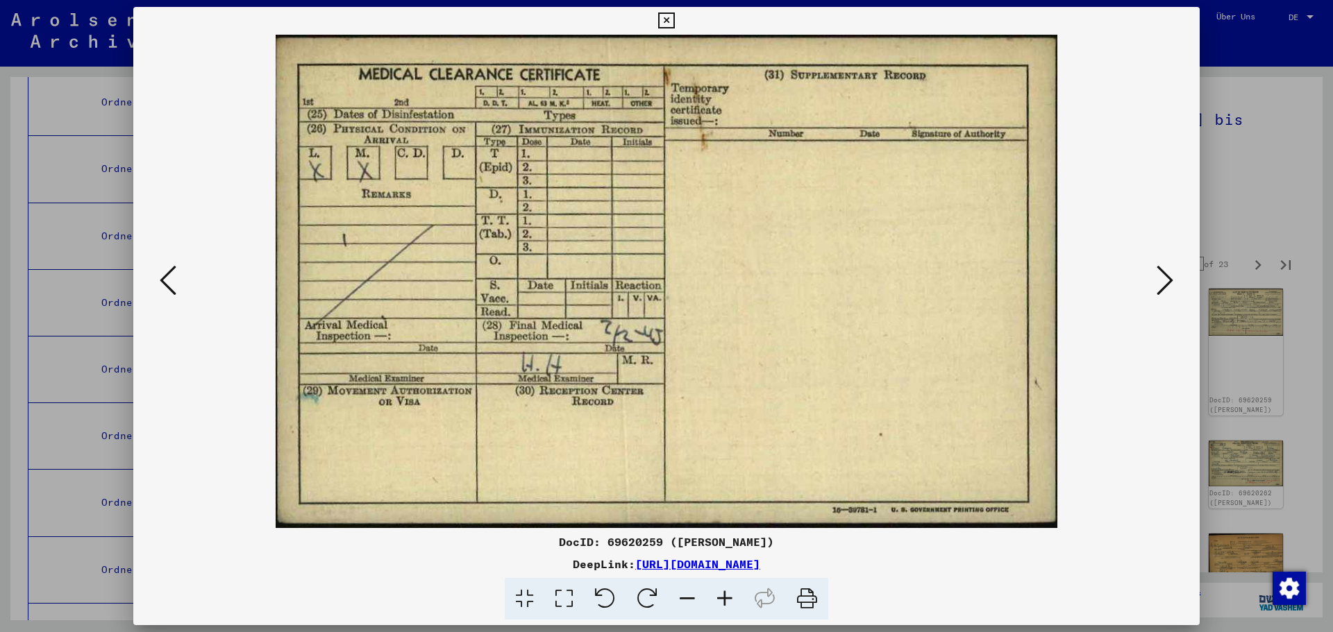
click at [164, 285] on icon at bounding box center [168, 280] width 17 height 33
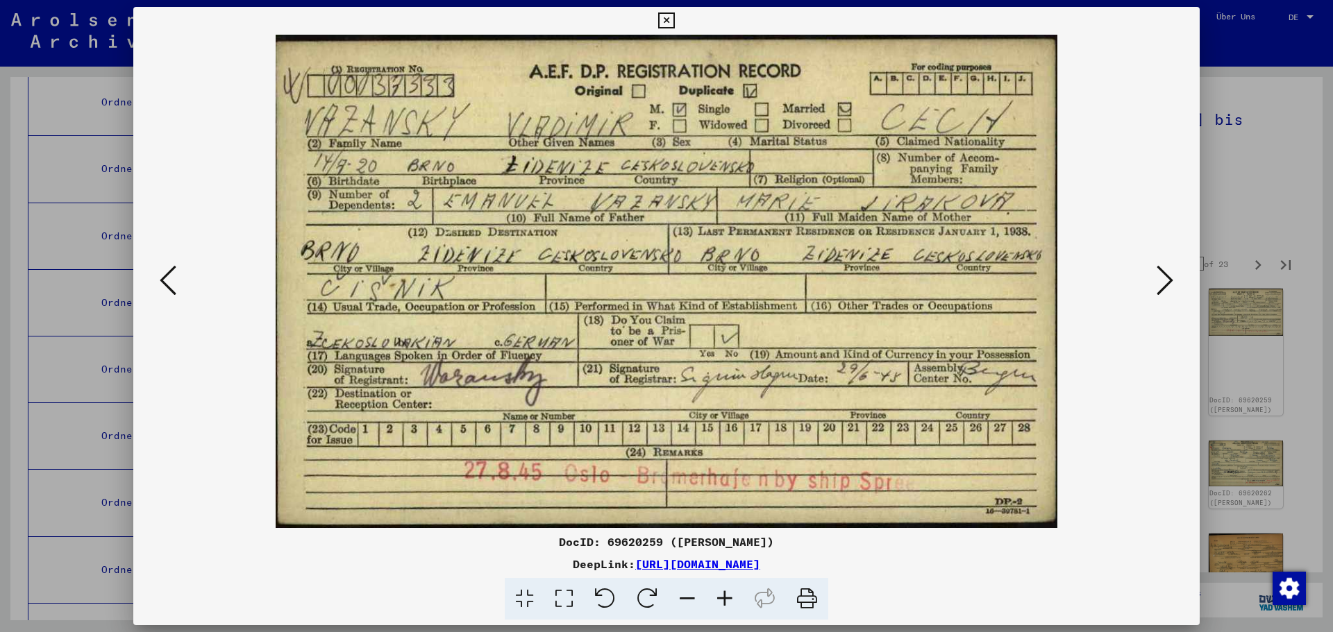
click at [1172, 293] on icon at bounding box center [1164, 280] width 17 height 33
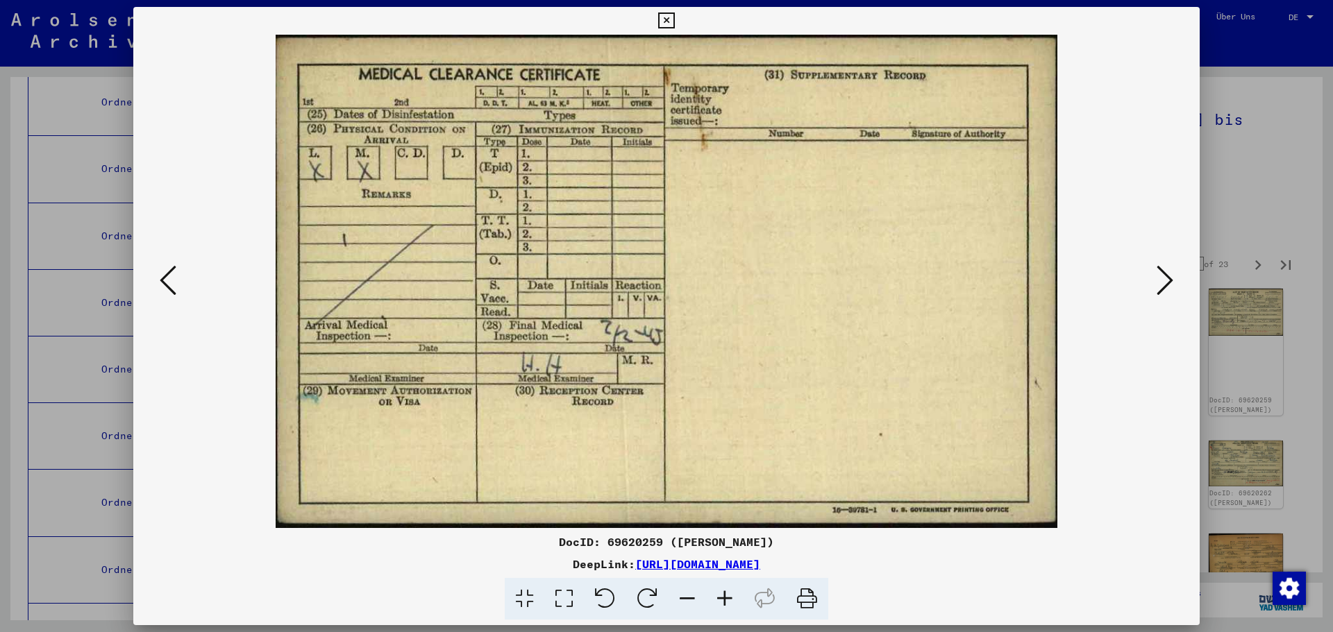
click at [1172, 293] on icon at bounding box center [1164, 280] width 17 height 33
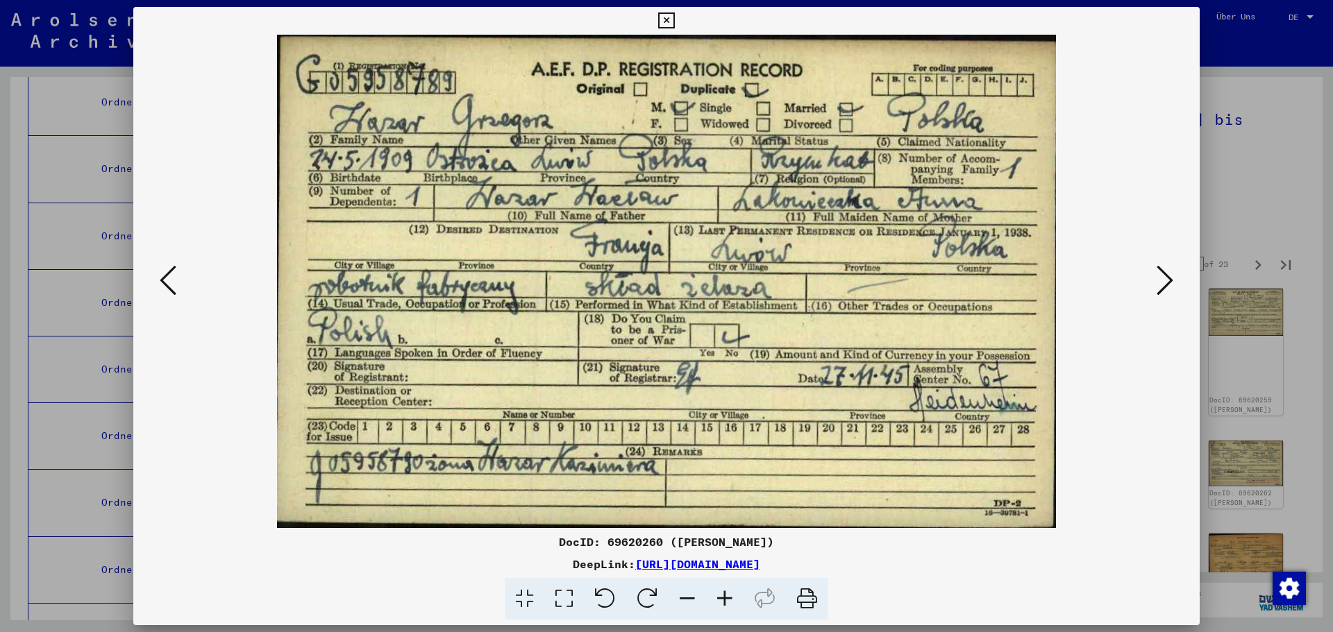
click at [1172, 293] on icon at bounding box center [1164, 280] width 17 height 33
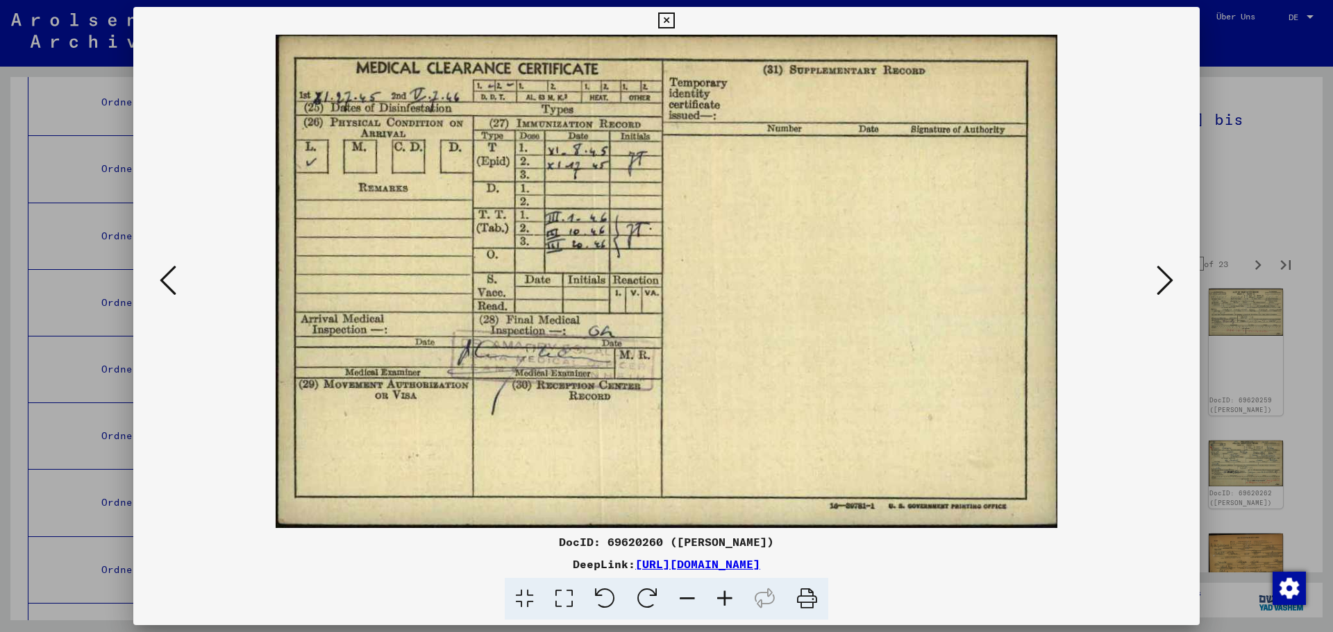
click at [1172, 293] on icon at bounding box center [1164, 280] width 17 height 33
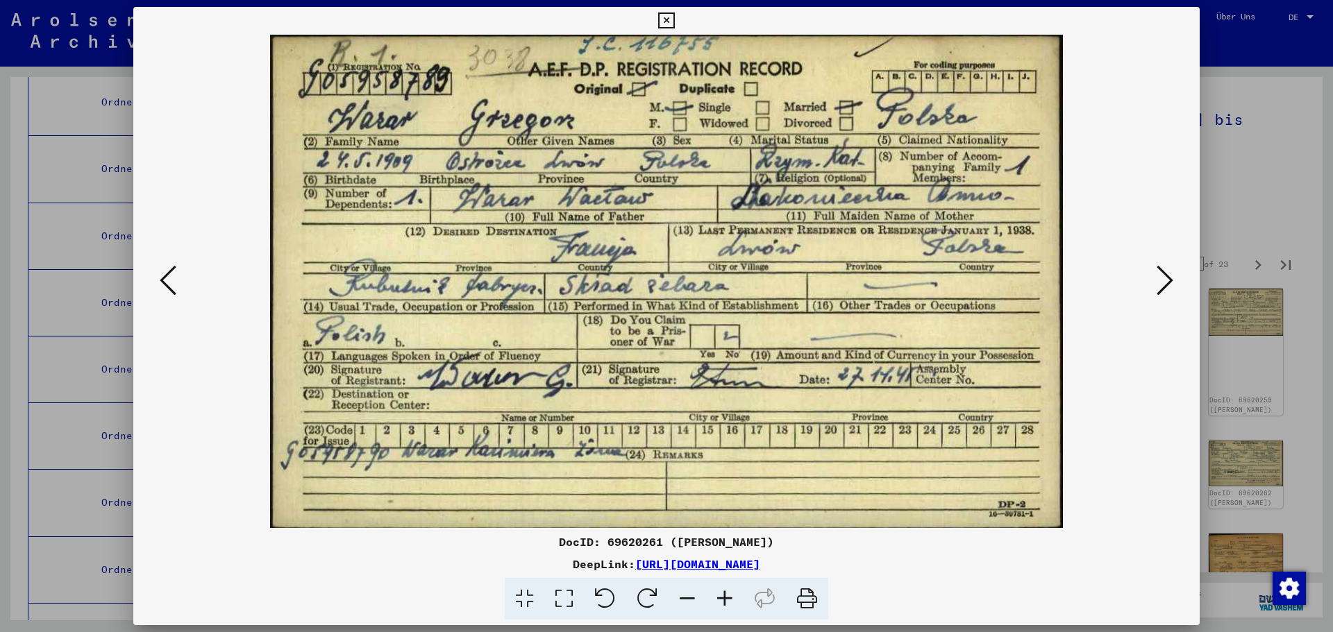
click at [1172, 293] on icon at bounding box center [1164, 280] width 17 height 33
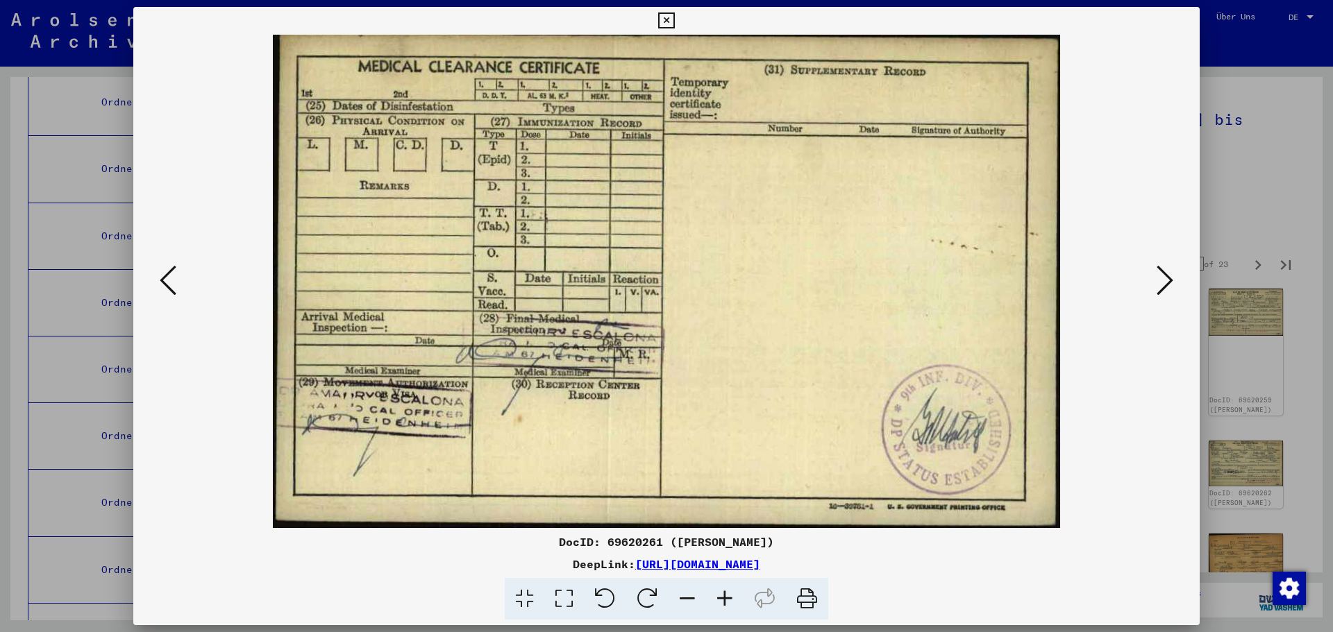
click at [1178, 285] on div at bounding box center [666, 282] width 1066 height 494
click at [1168, 287] on icon at bounding box center [1164, 280] width 17 height 33
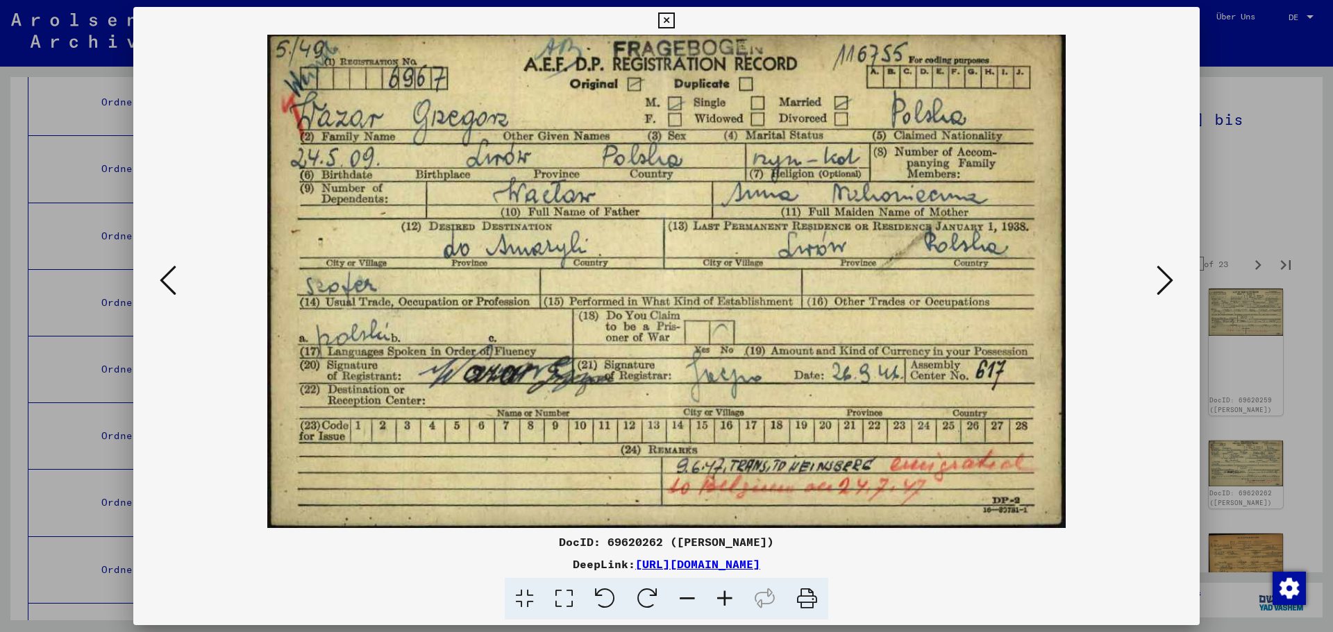
click at [1168, 287] on icon at bounding box center [1164, 280] width 17 height 33
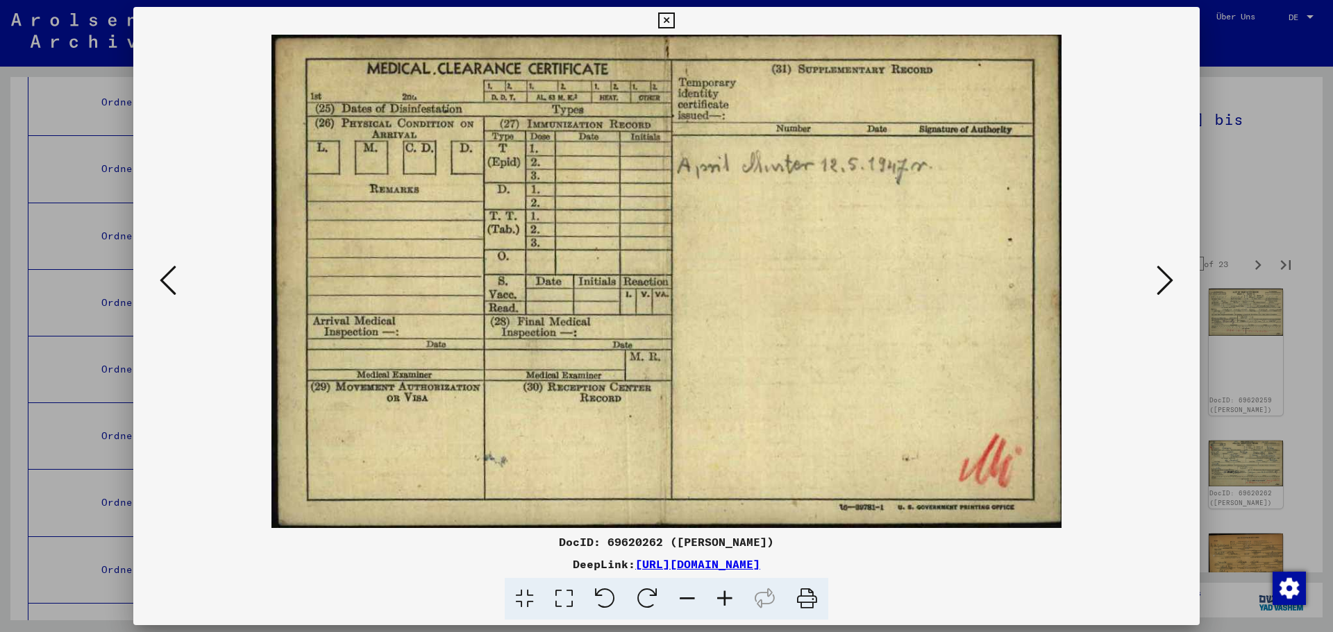
click at [168, 278] on icon at bounding box center [168, 280] width 17 height 33
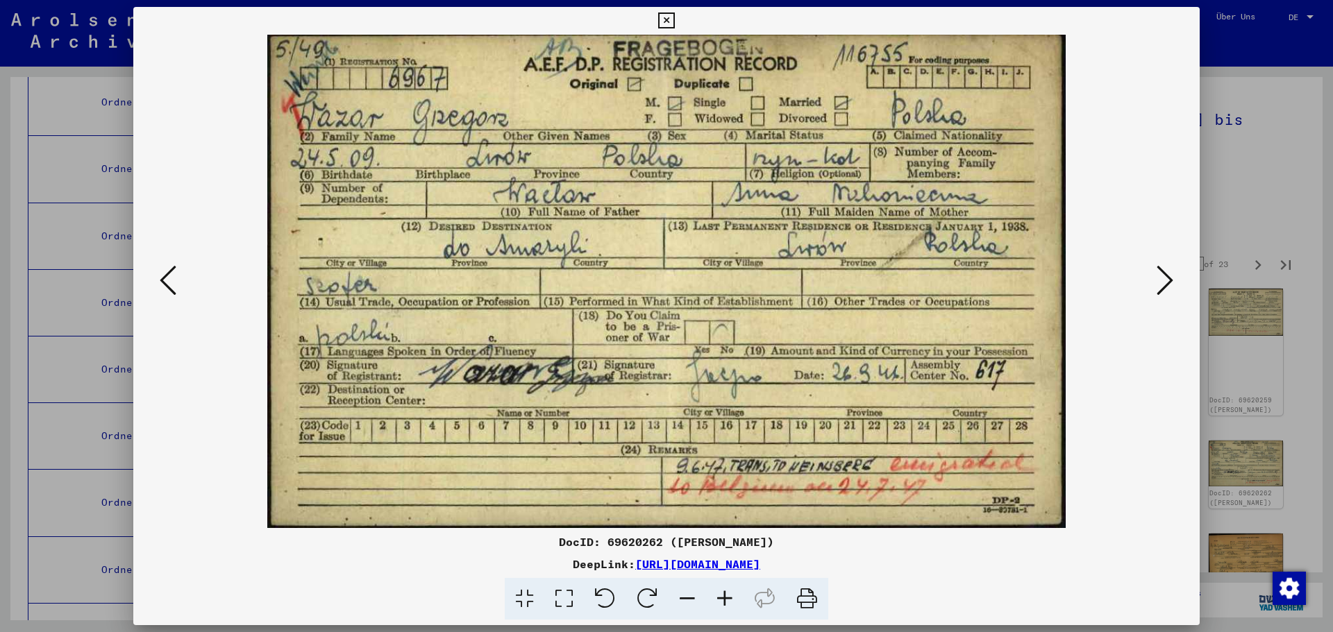
click at [1165, 293] on icon at bounding box center [1164, 280] width 17 height 33
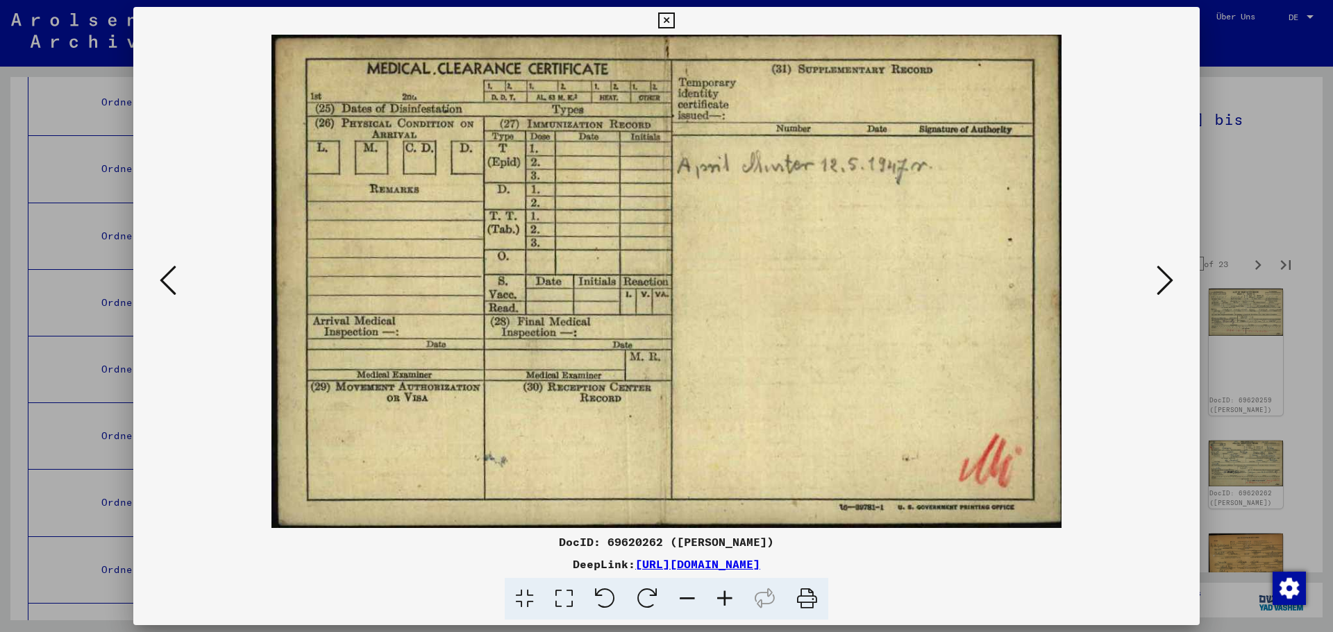
click at [662, 12] on icon at bounding box center [666, 20] width 16 height 17
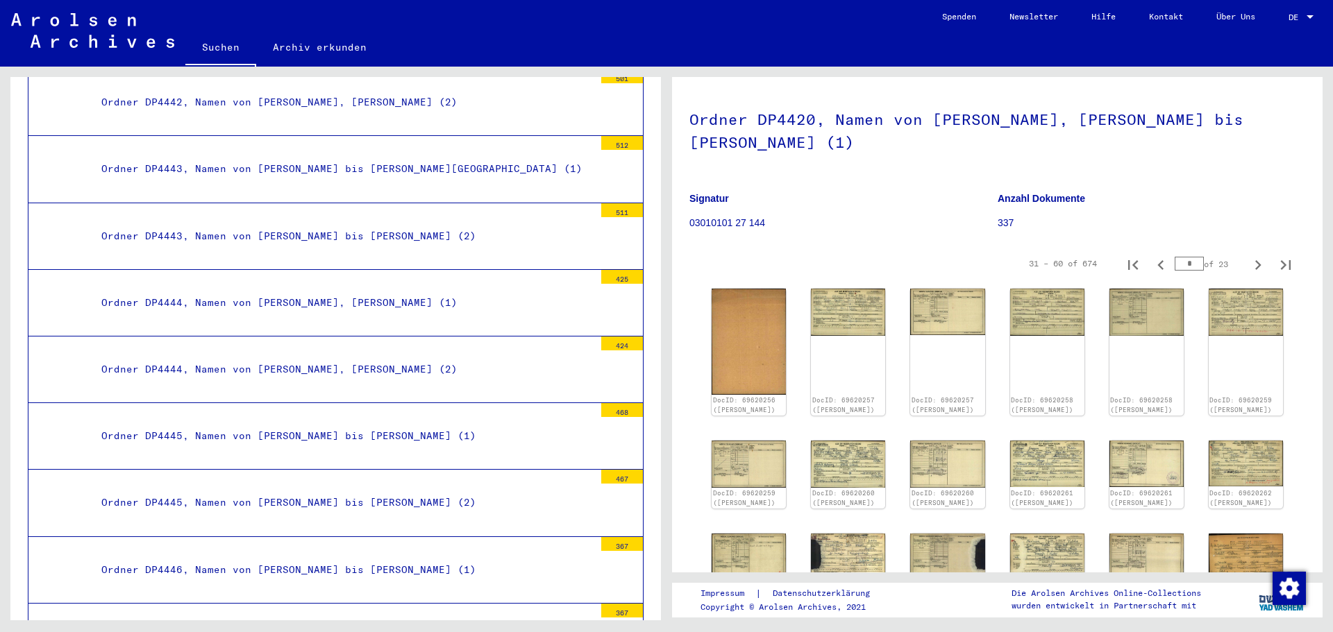
click at [53, 29] on img at bounding box center [92, 30] width 163 height 35
